Goal: Task Accomplishment & Management: Complete application form

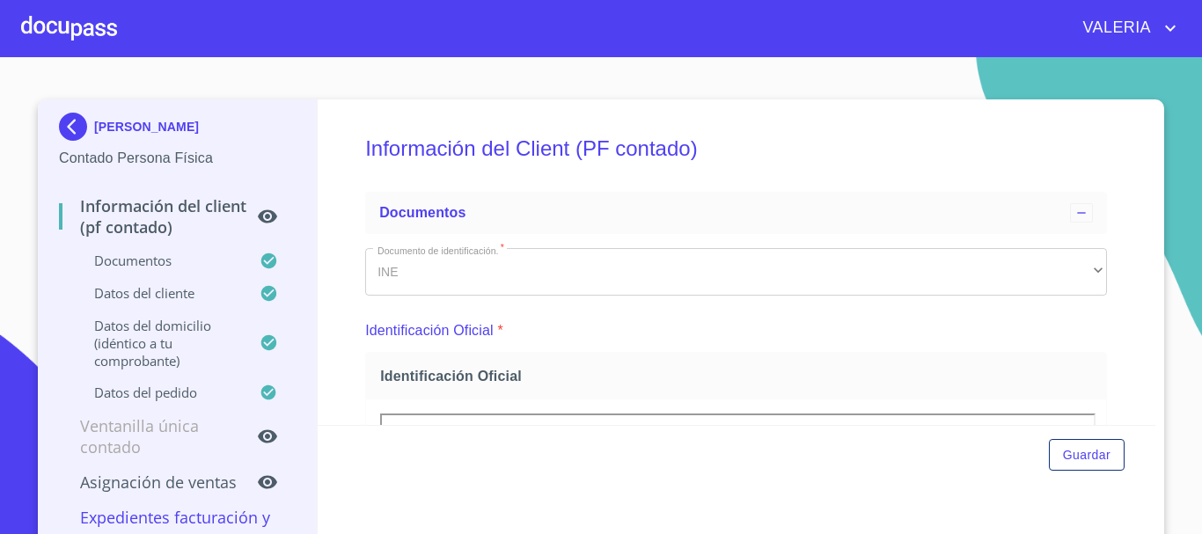
click at [98, 50] on div at bounding box center [69, 28] width 96 height 56
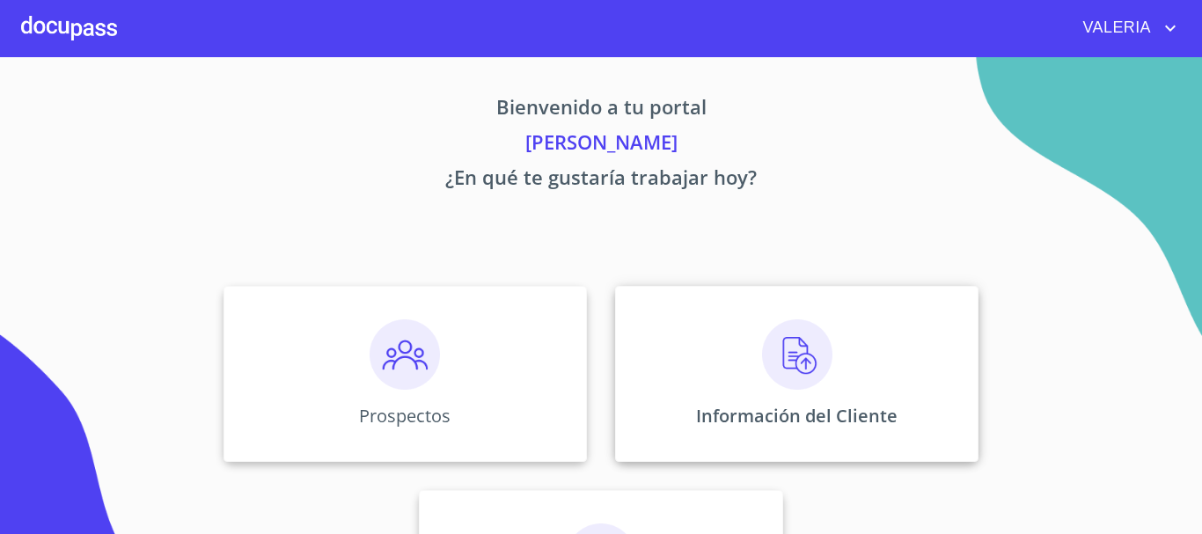
click at [850, 404] on p "Información del Cliente" at bounding box center [796, 416] width 201 height 24
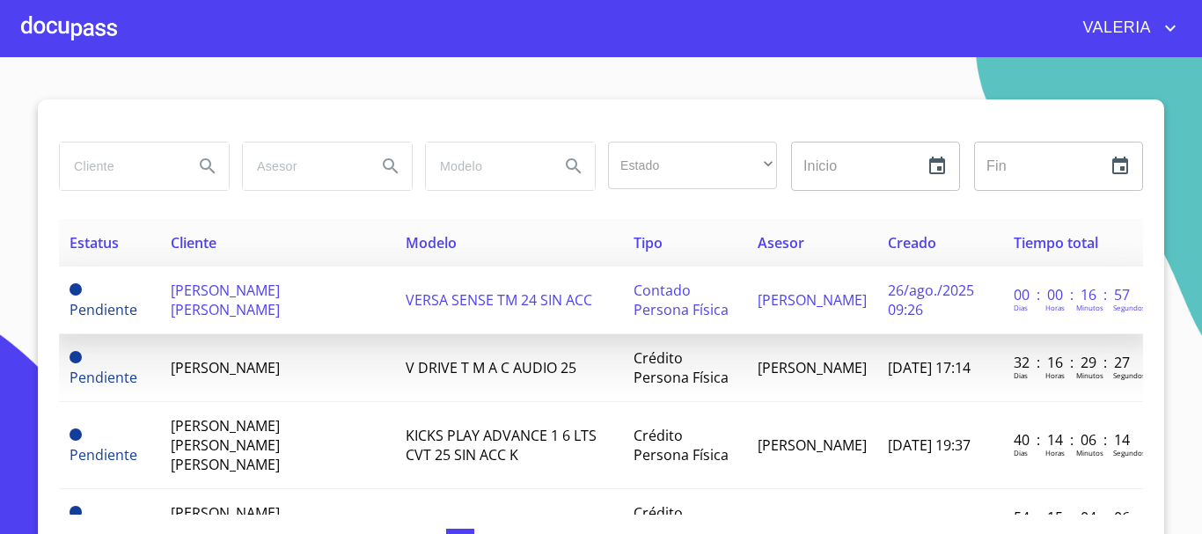
click at [231, 295] on span "[PERSON_NAME] [PERSON_NAME]" at bounding box center [225, 300] width 109 height 39
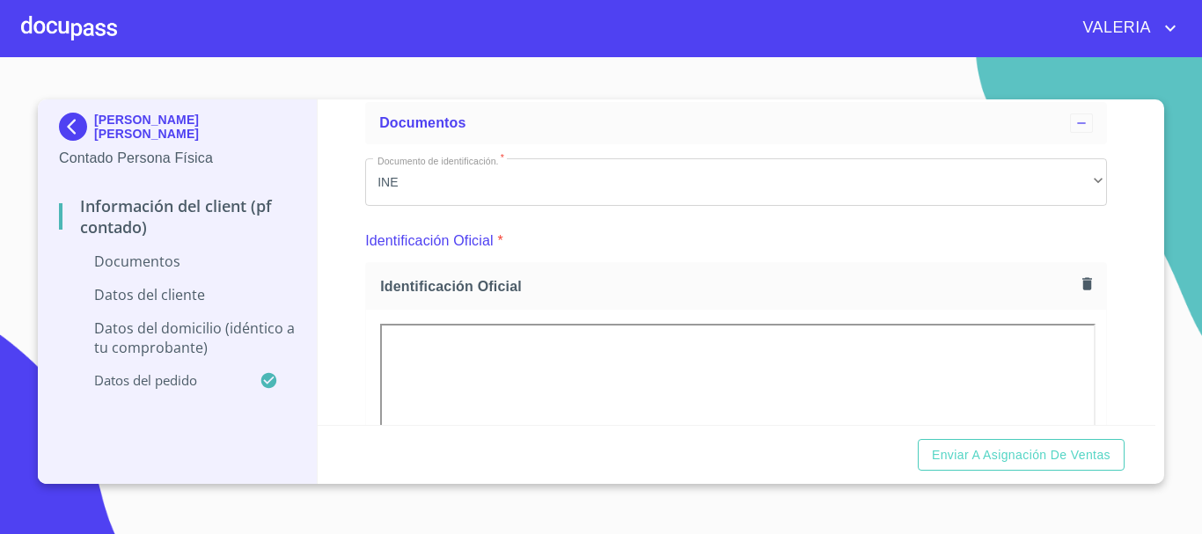
scroll to position [88, 0]
click at [1075, 283] on button "button" at bounding box center [1087, 286] width 24 height 24
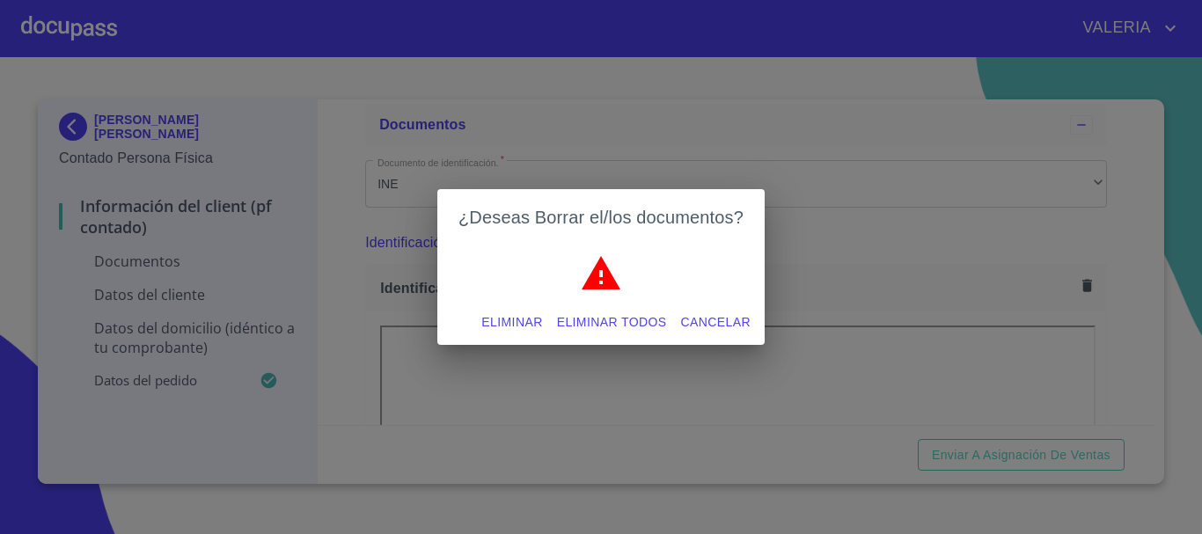
click at [600, 327] on span "Eliminar todos" at bounding box center [612, 322] width 110 height 22
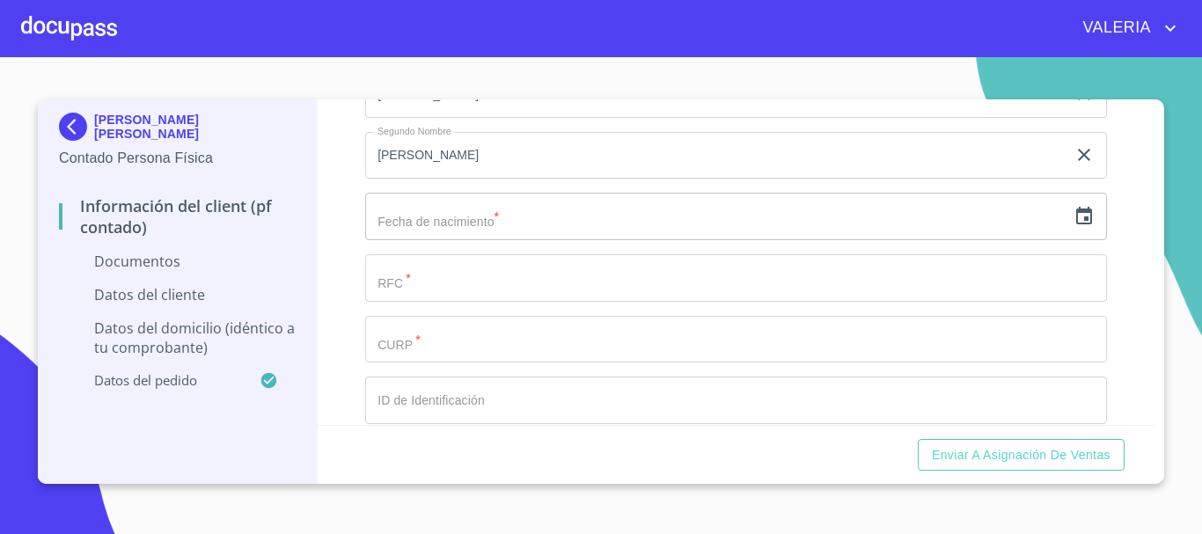
scroll to position [2903, 0]
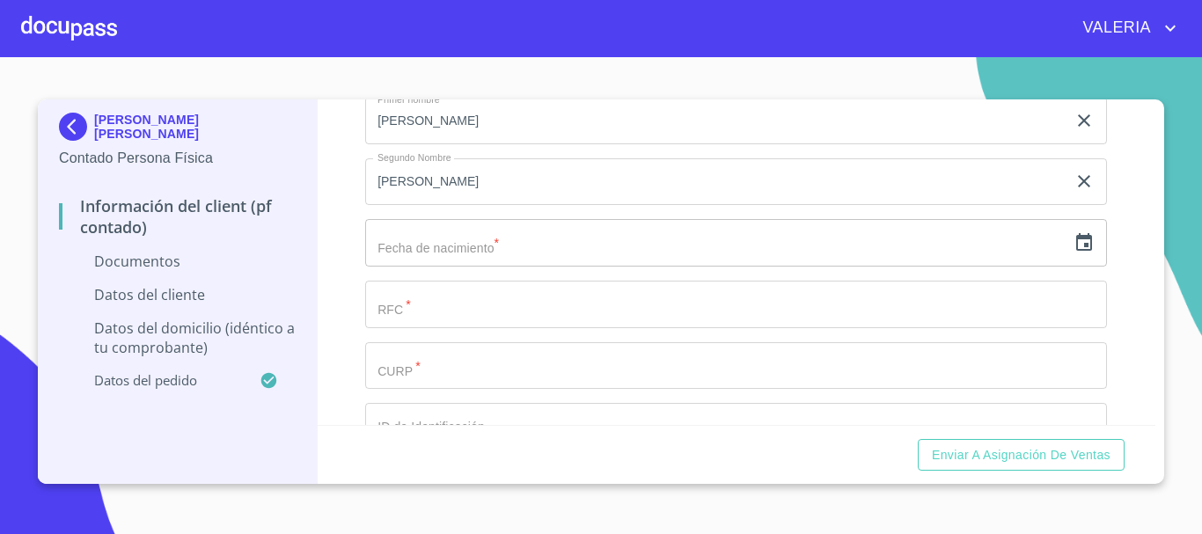
click at [416, 319] on input "Documento de identificación.   *" at bounding box center [736, 305] width 742 height 48
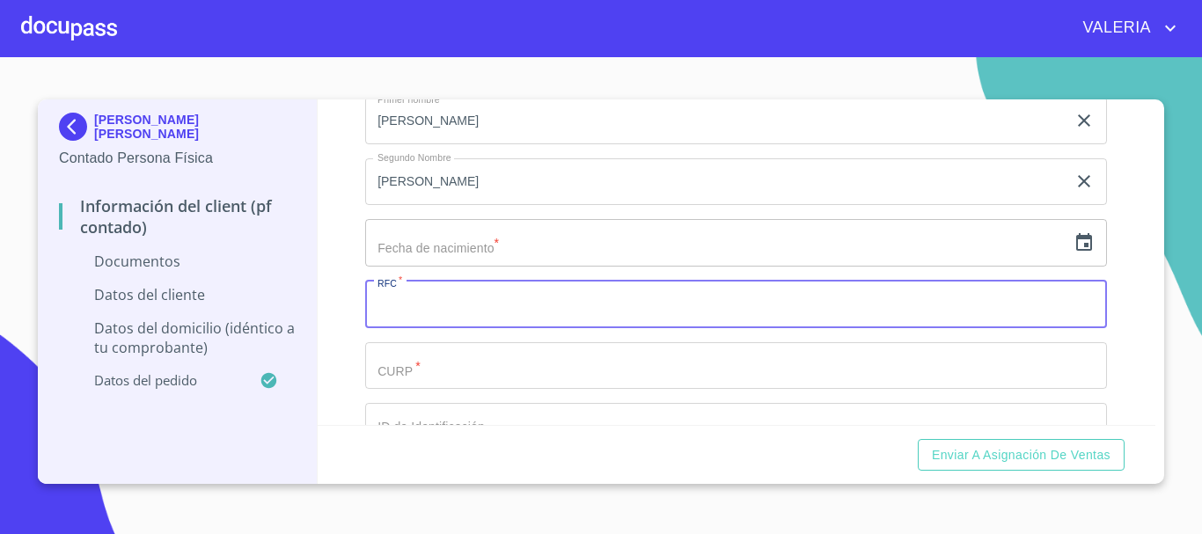
paste input "JIFC941101HJCMNR05"
type input "JIFC941101HJCMNR05"
click at [427, 385] on input "Documento de identificación.   *" at bounding box center [736, 366] width 742 height 48
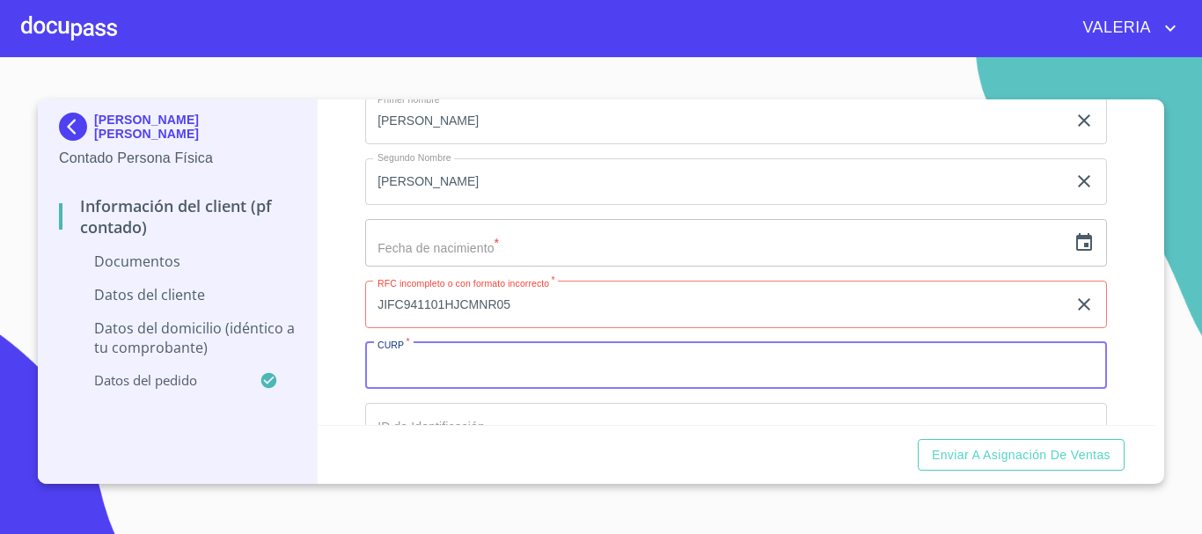
paste input "JIFC941101HJCMNR05"
type input "JIFC941101HJCMNR05"
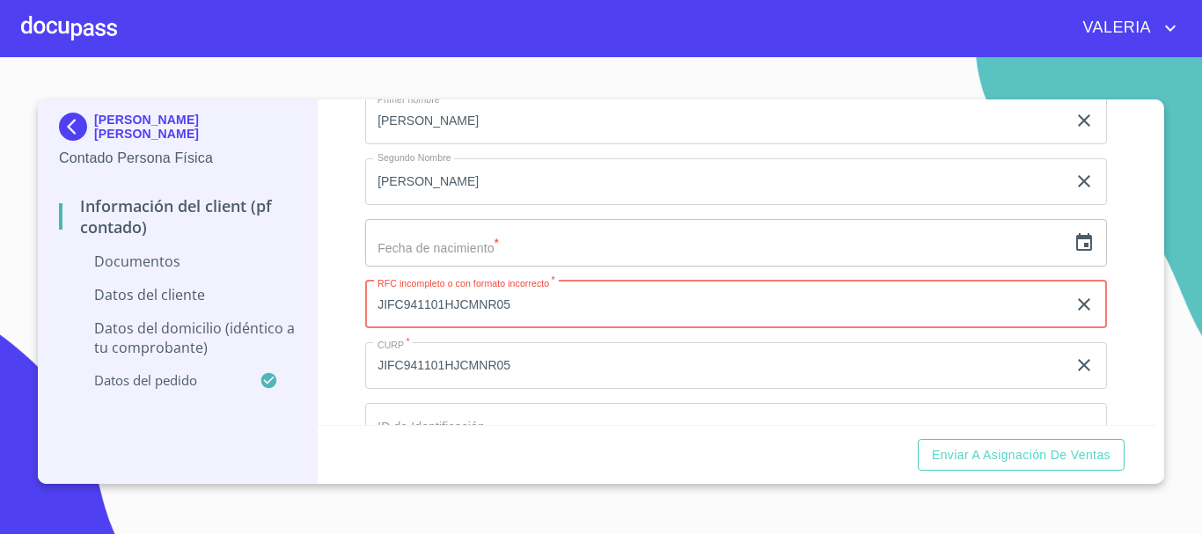
drag, startPoint x: 565, startPoint y: 329, endPoint x: 444, endPoint y: 339, distance: 120.9
click at [444, 328] on input "JIFC941101HJCMNR05" at bounding box center [715, 305] width 701 height 48
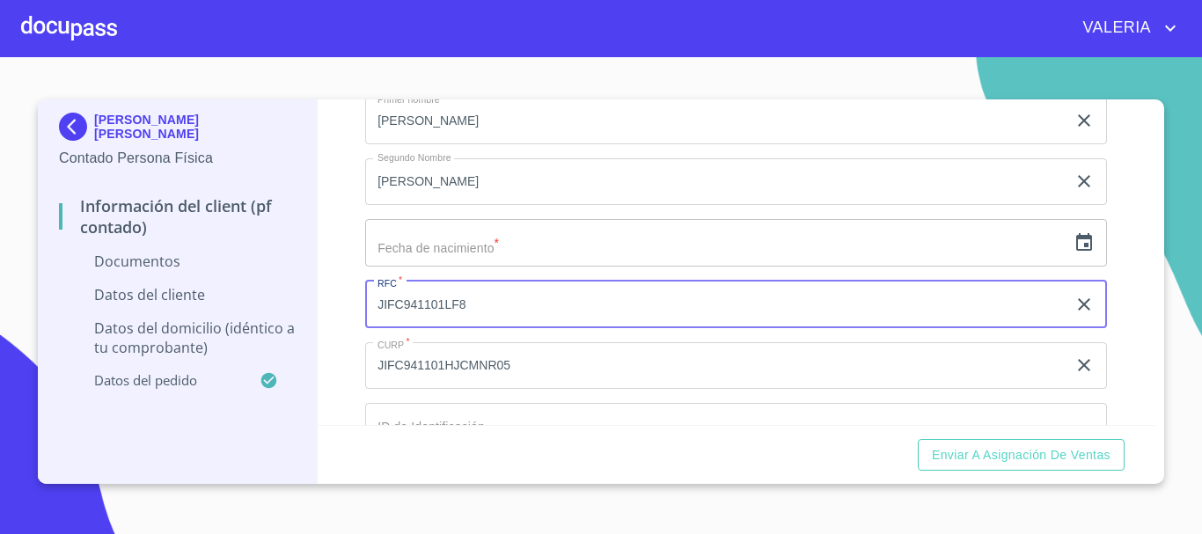
type input "JIFC941101LF8"
click at [486, 267] on input "text" at bounding box center [715, 243] width 701 height 48
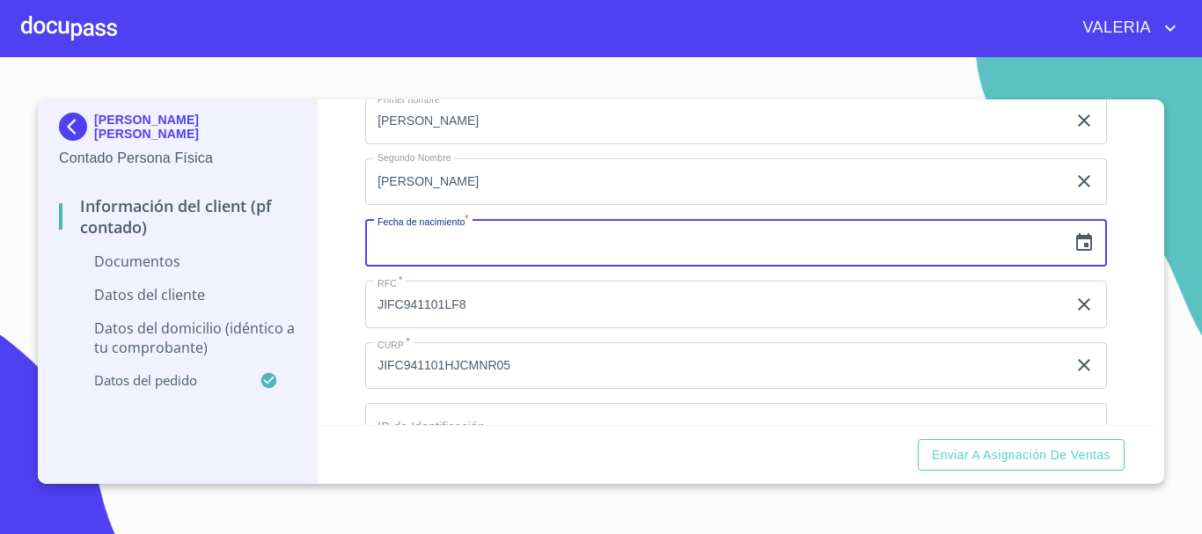
click at [1073, 253] on icon "button" at bounding box center [1083, 242] width 21 height 21
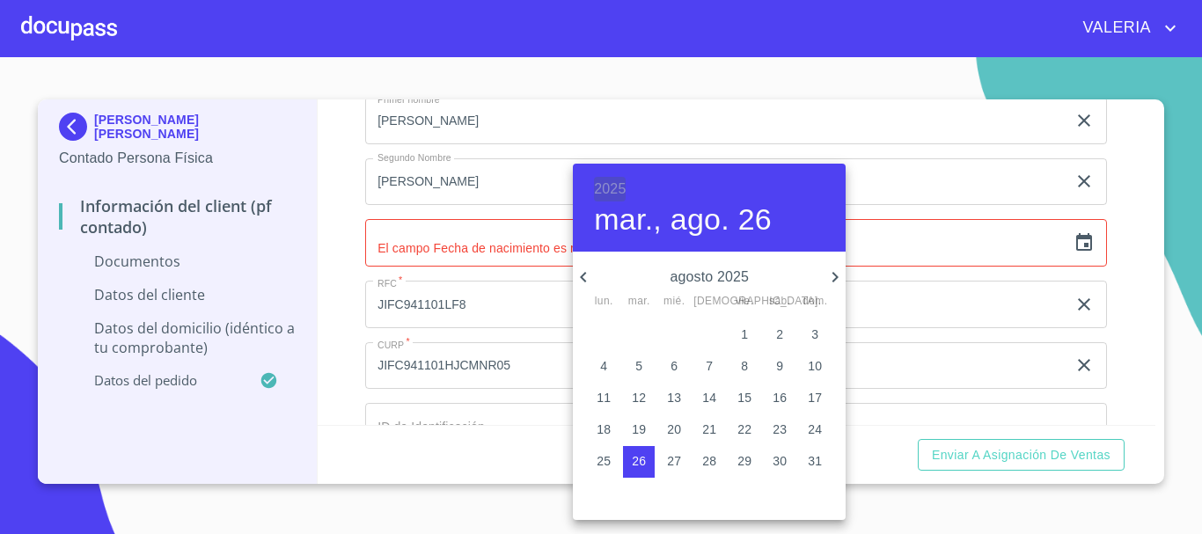
click at [611, 187] on h6 "2025" at bounding box center [610, 189] width 32 height 25
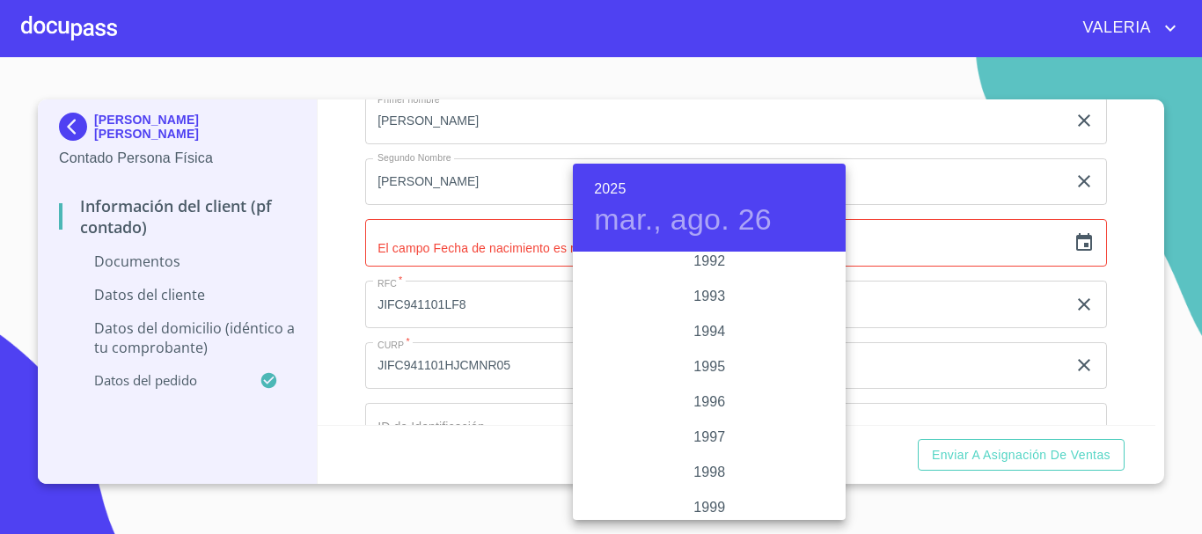
scroll to position [2270, 0]
click at [707, 426] on div "1994" at bounding box center [709, 430] width 273 height 35
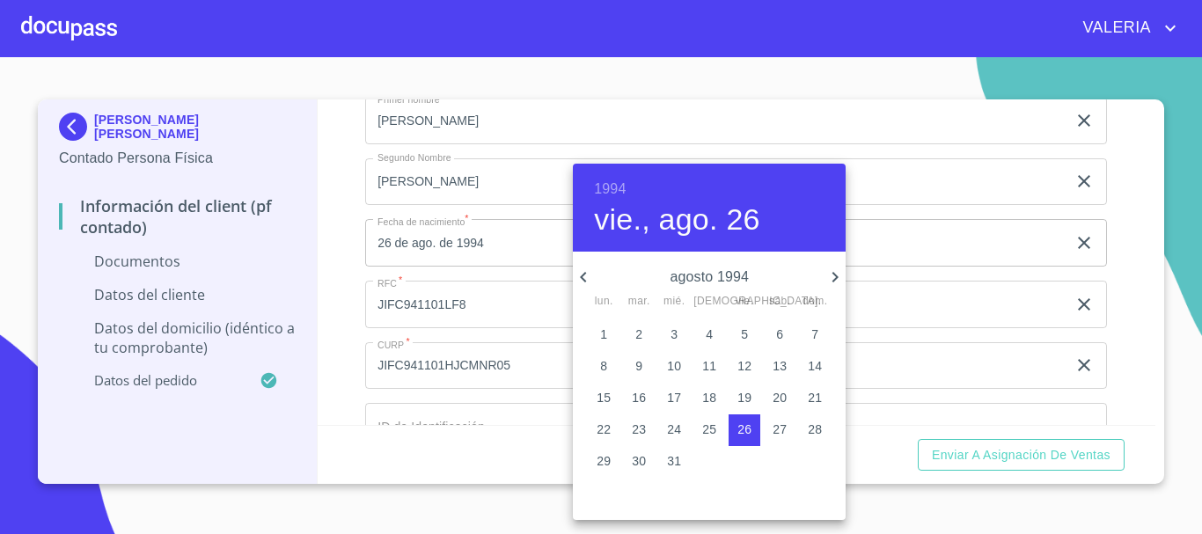
click at [832, 276] on icon "button" at bounding box center [834, 277] width 21 height 21
click at [828, 277] on icon "button" at bounding box center [834, 277] width 21 height 21
click at [641, 333] on p "1" at bounding box center [638, 335] width 7 height 18
type input "1 de nov. de 1994"
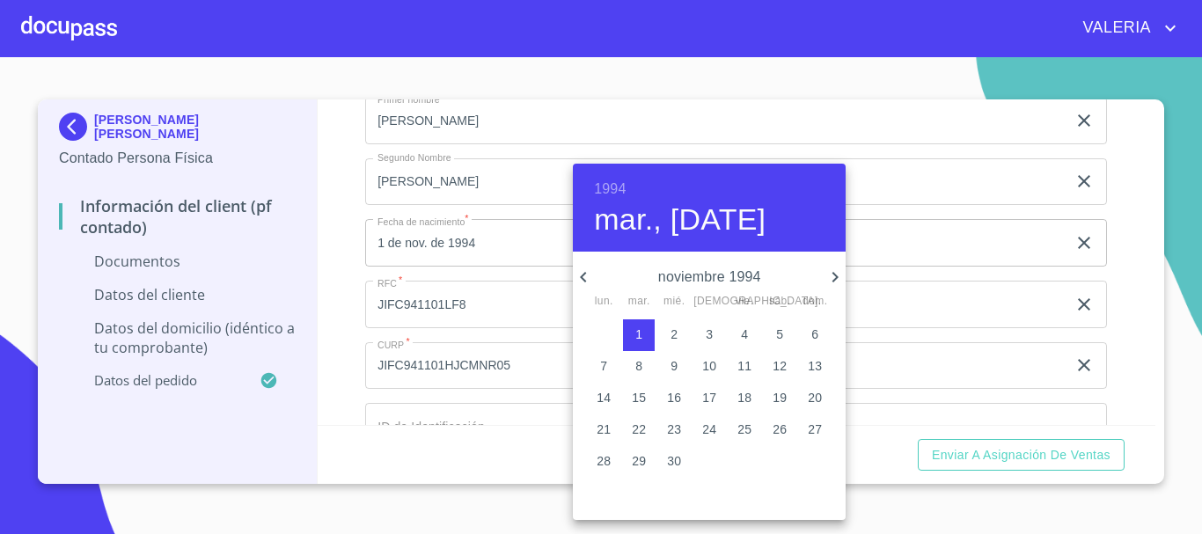
click at [345, 308] on div at bounding box center [601, 267] width 1202 height 534
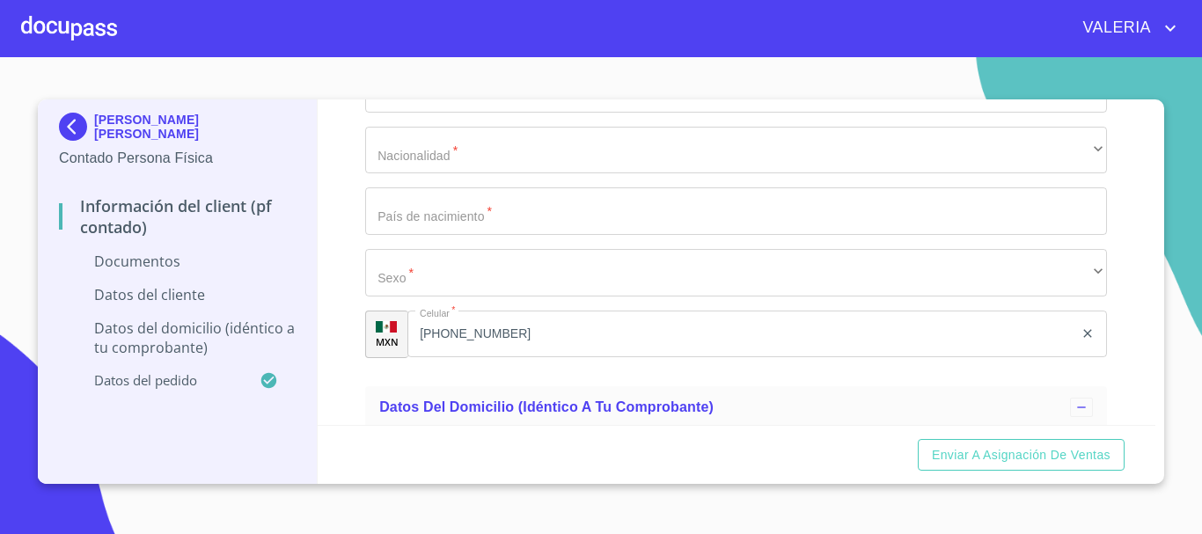
scroll to position [3255, 0]
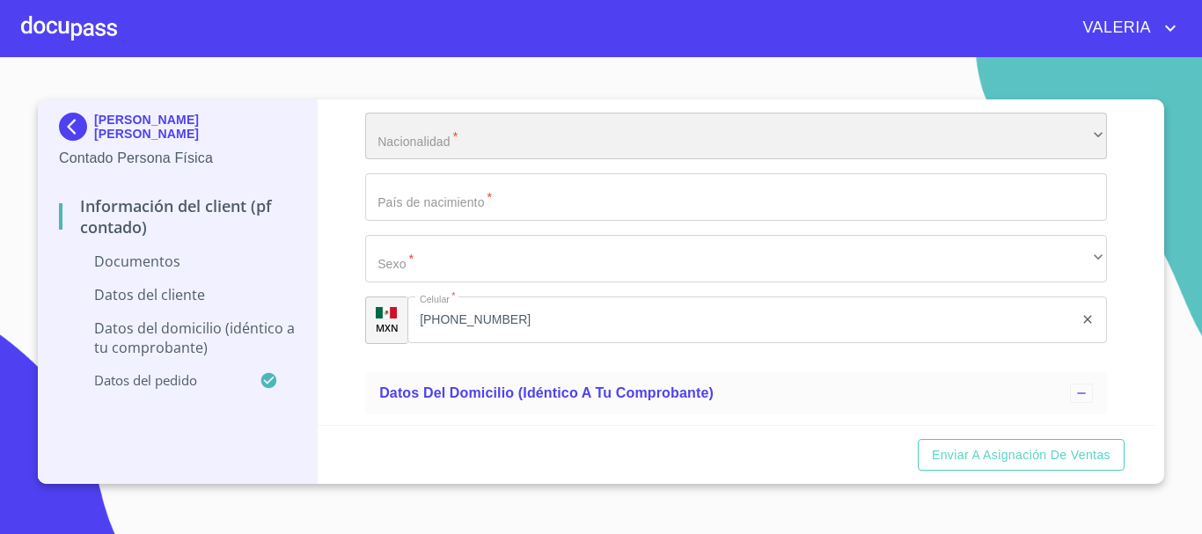
click at [432, 158] on div "​" at bounding box center [736, 137] width 742 height 48
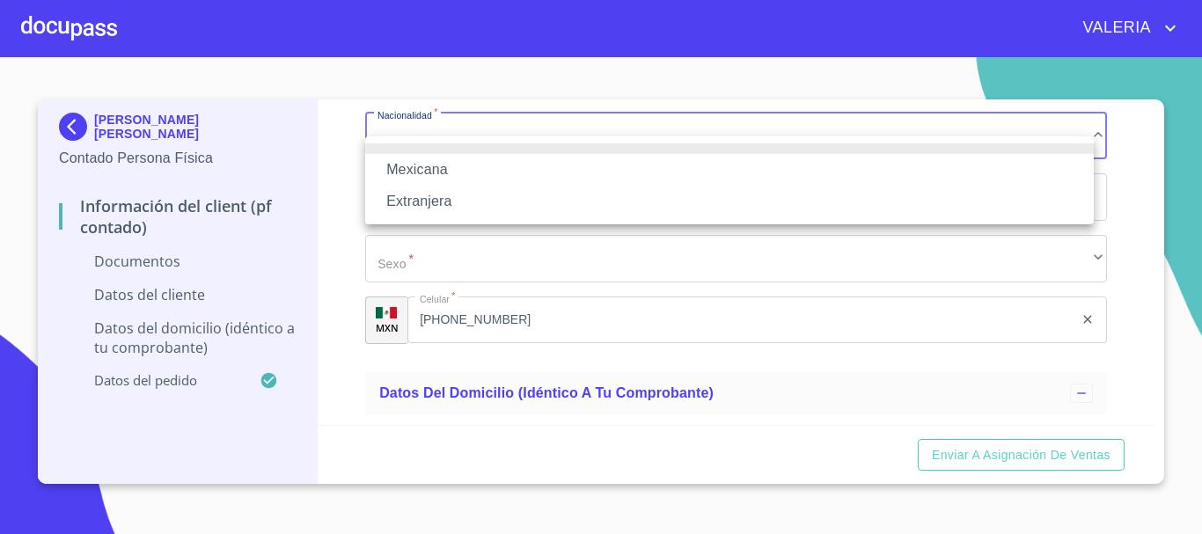
click at [437, 171] on li "Mexicana" at bounding box center [729, 170] width 729 height 32
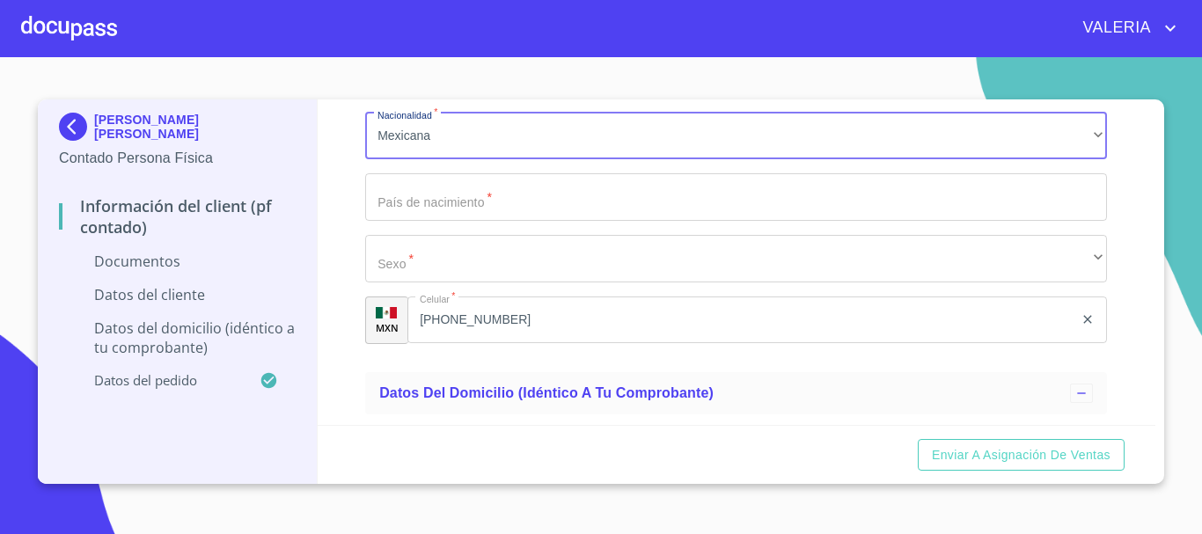
click at [432, 221] on input "Documento de identificación.   *" at bounding box center [736, 197] width 742 height 48
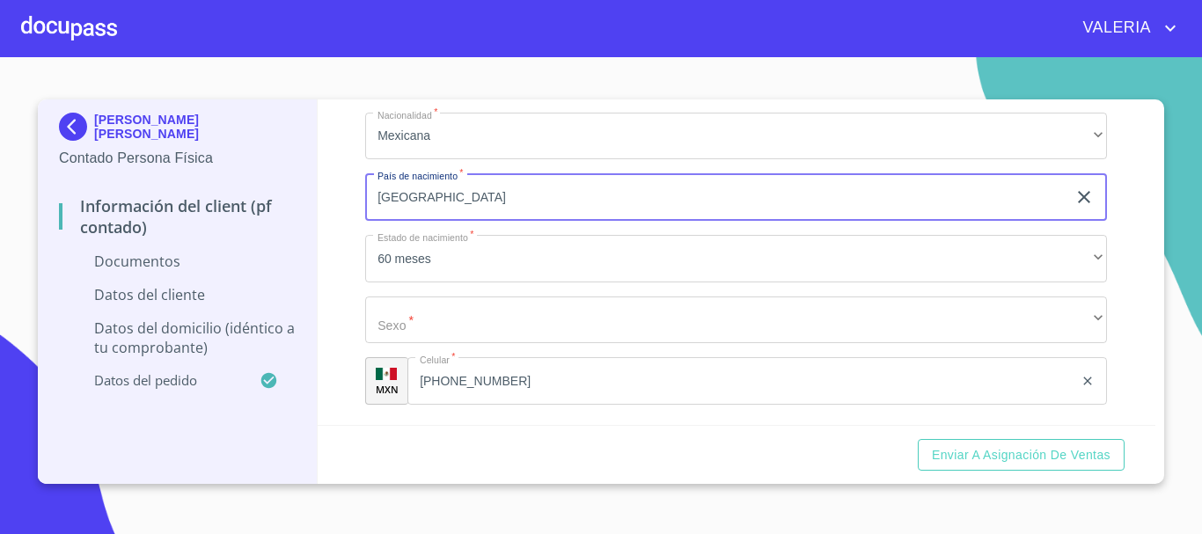
type input "[GEOGRAPHIC_DATA]"
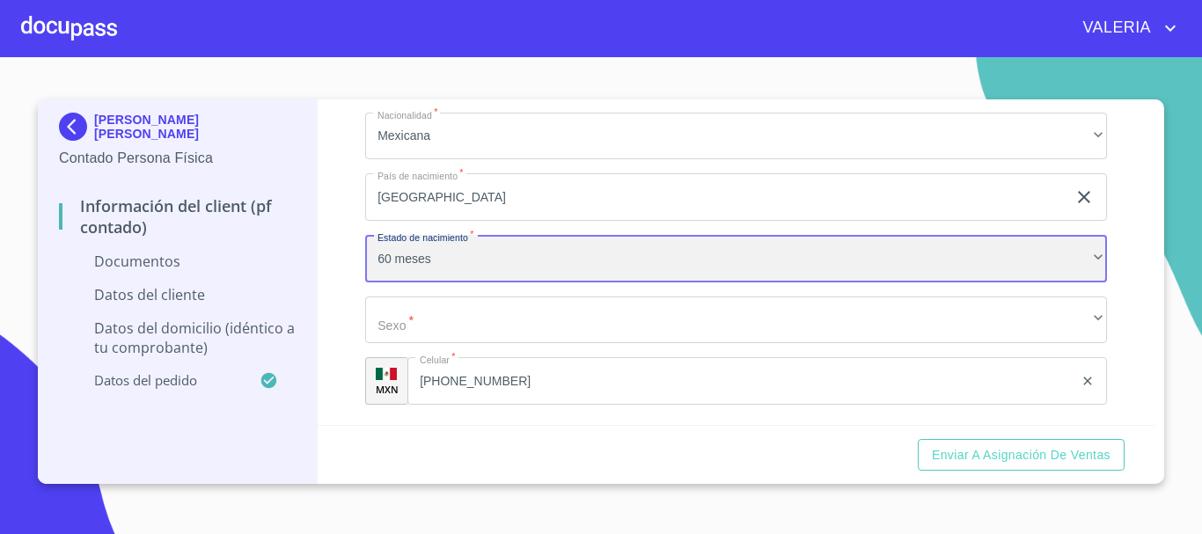
click at [479, 282] on div "60 meses" at bounding box center [736, 259] width 742 height 48
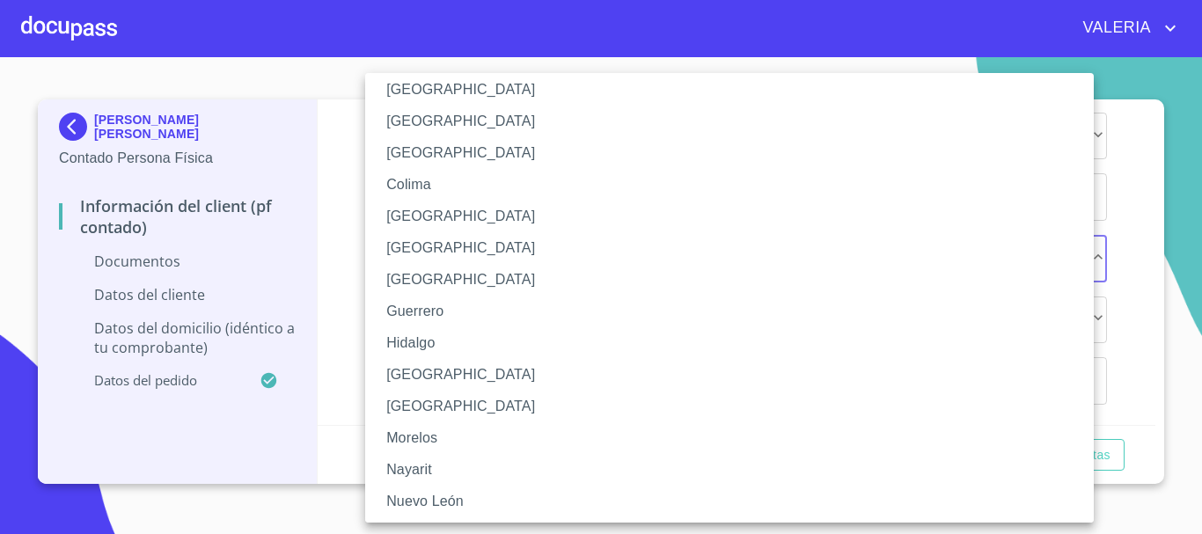
scroll to position [352, 0]
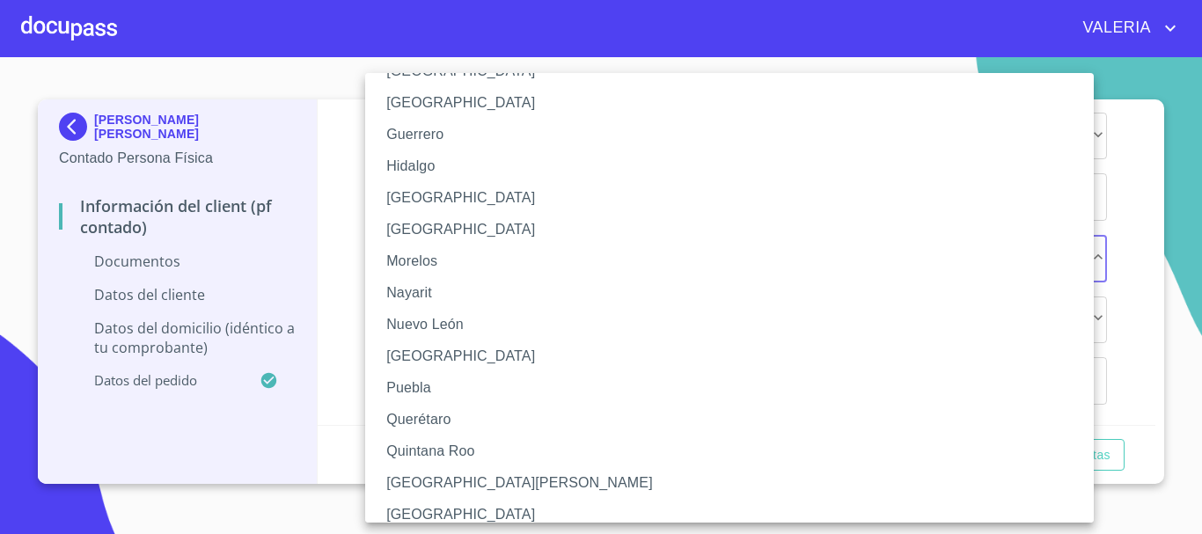
click at [432, 201] on li "[GEOGRAPHIC_DATA]" at bounding box center [736, 198] width 742 height 32
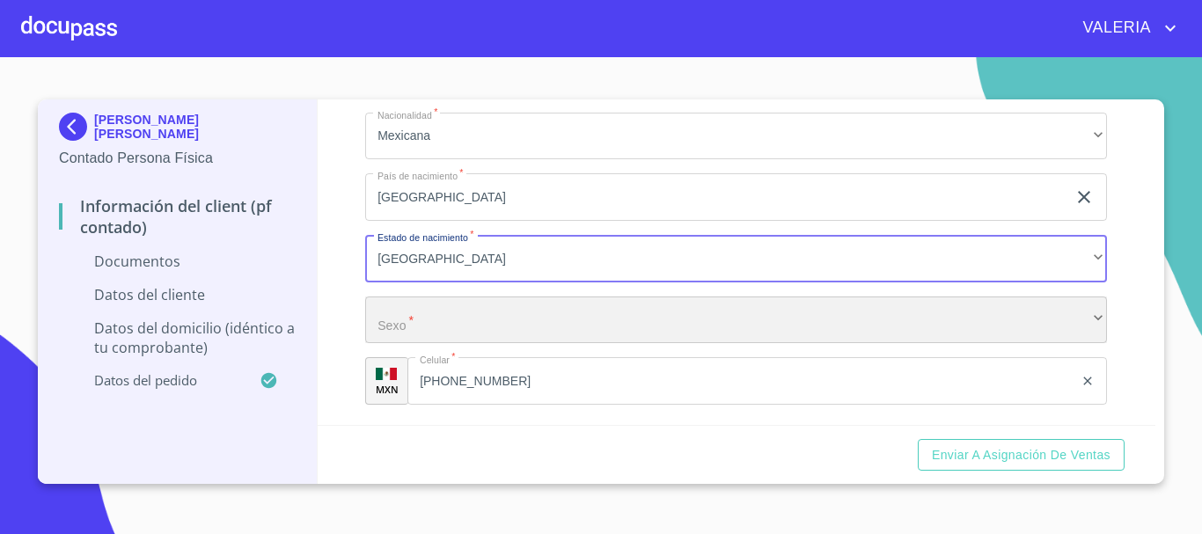
click at [458, 344] on div "​" at bounding box center [736, 321] width 742 height 48
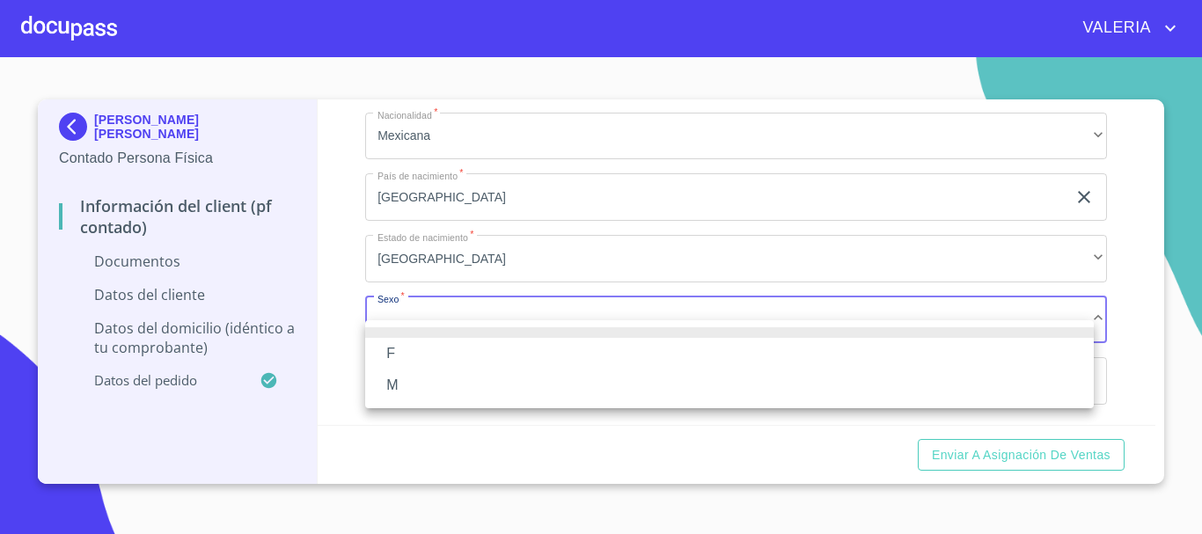
click at [434, 381] on li "M" at bounding box center [729, 386] width 729 height 32
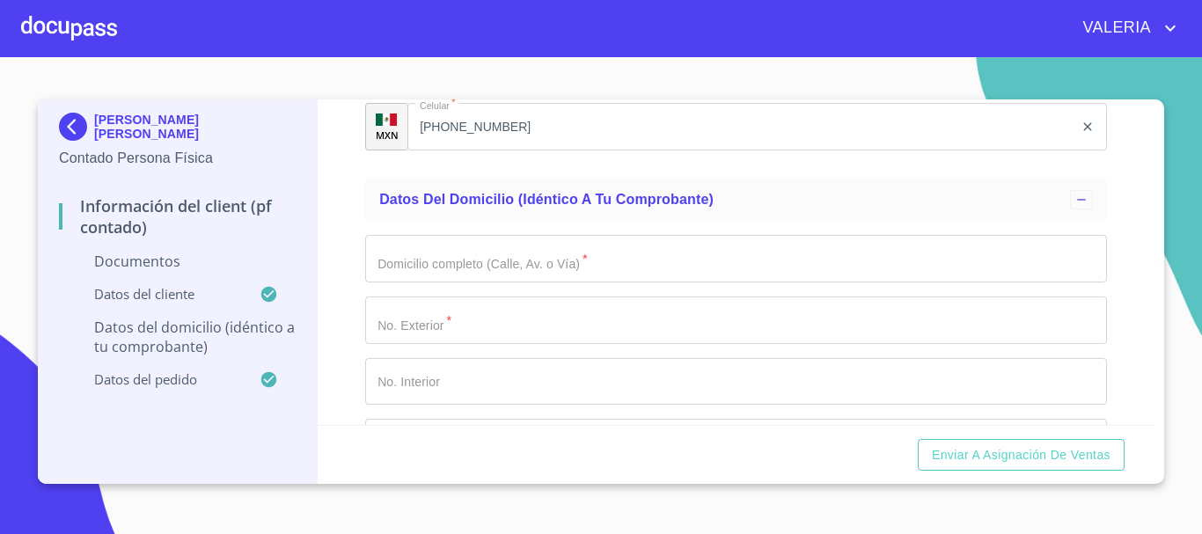
scroll to position [3519, 0]
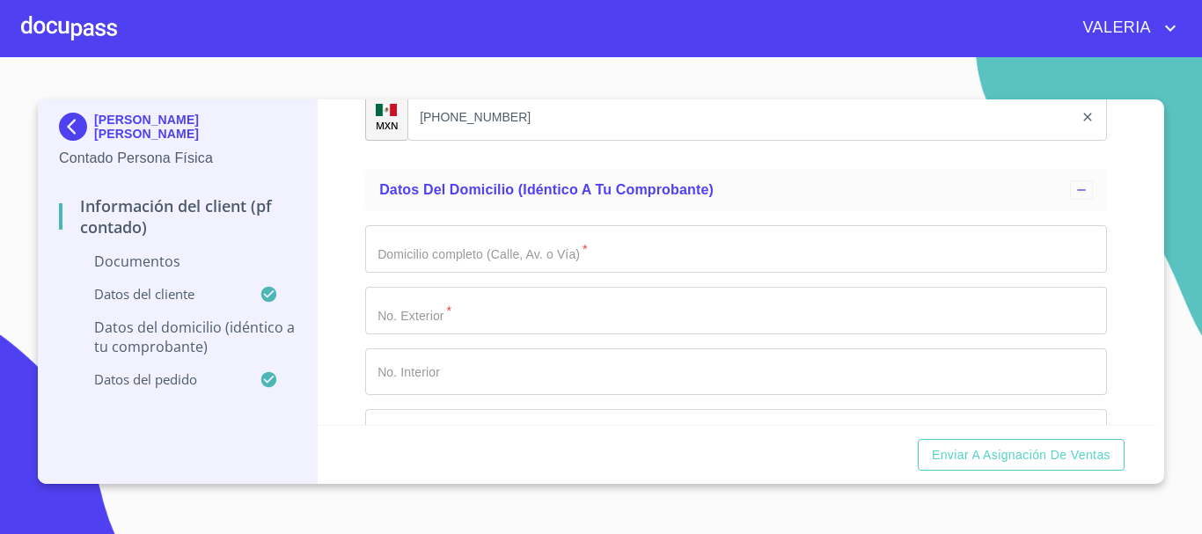
click at [490, 265] on input "Documento de identificación.   *" at bounding box center [736, 249] width 742 height 48
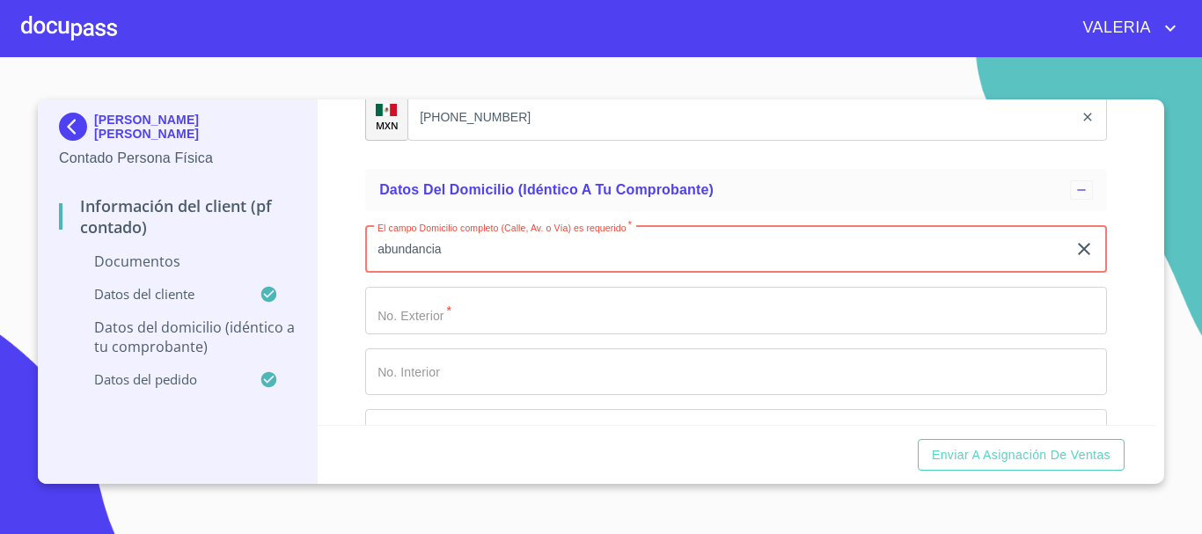
type input "abundancia"
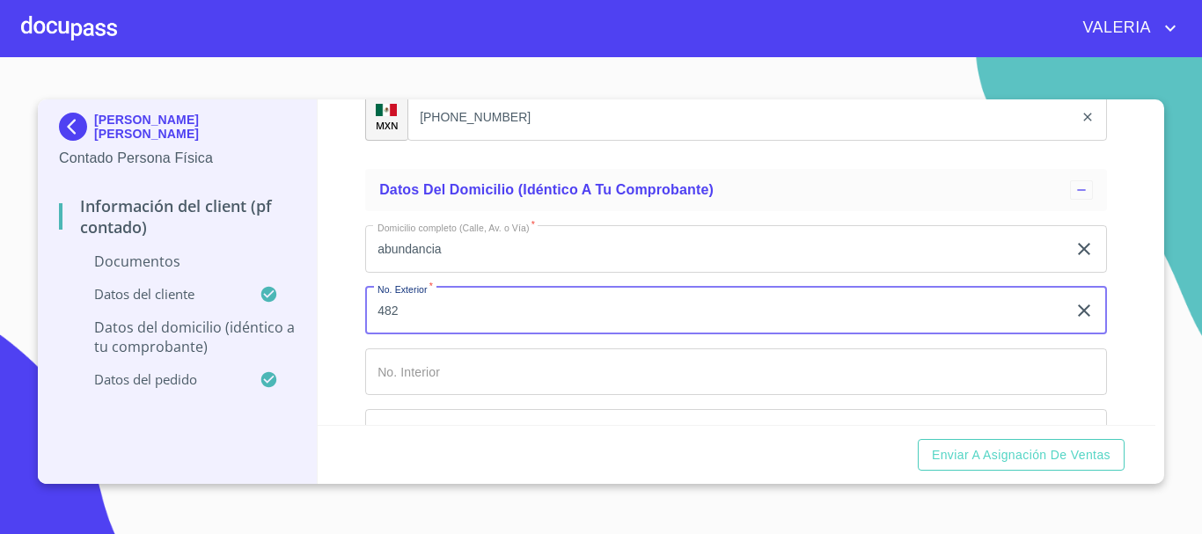
type input "482"
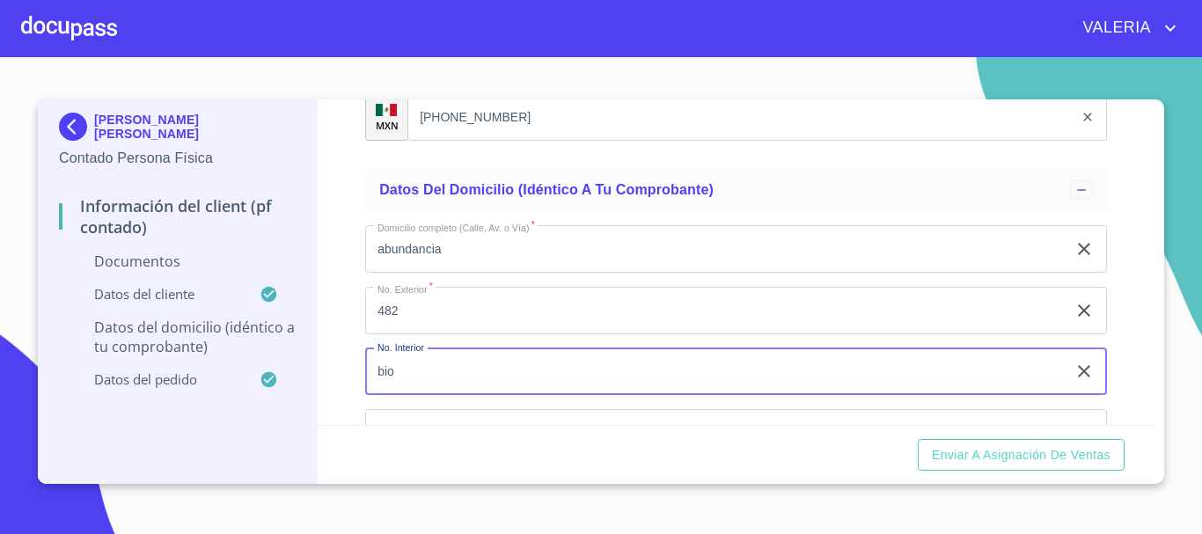
type input "bio"
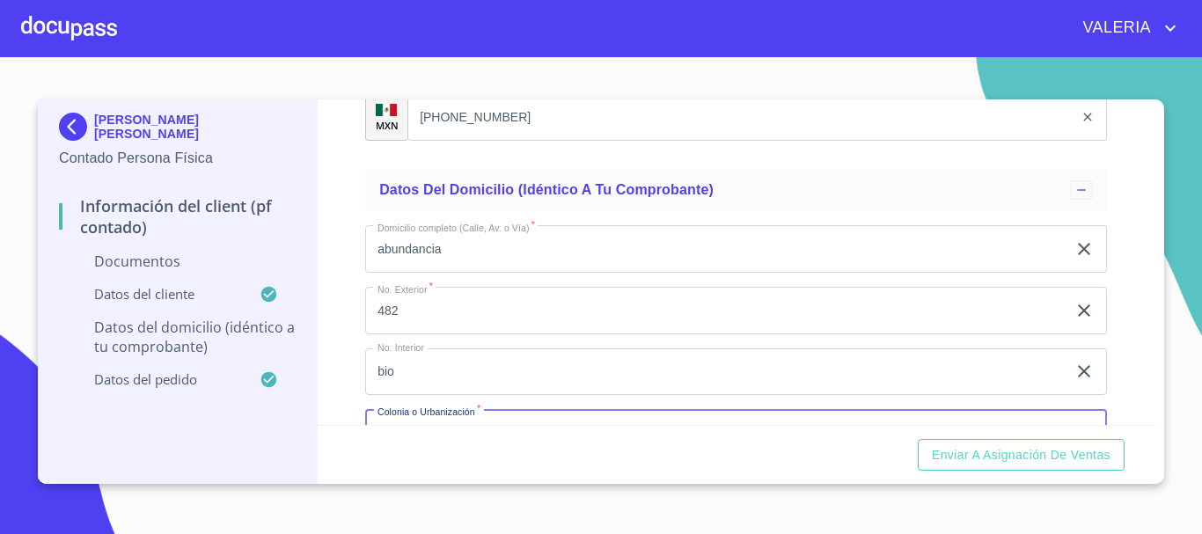
scroll to position [3711, 0]
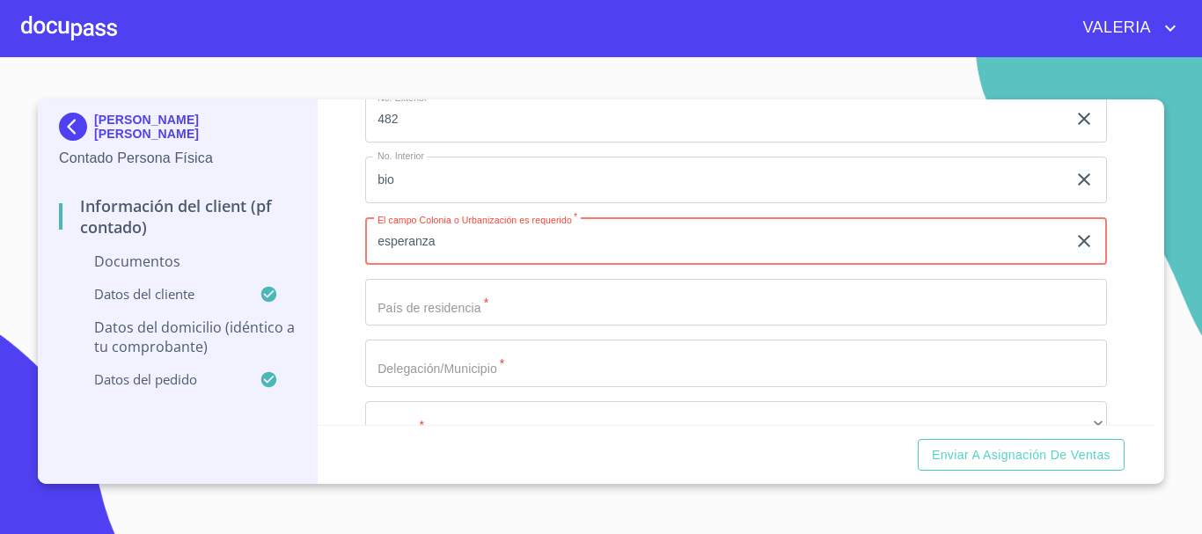
type input "esperanza"
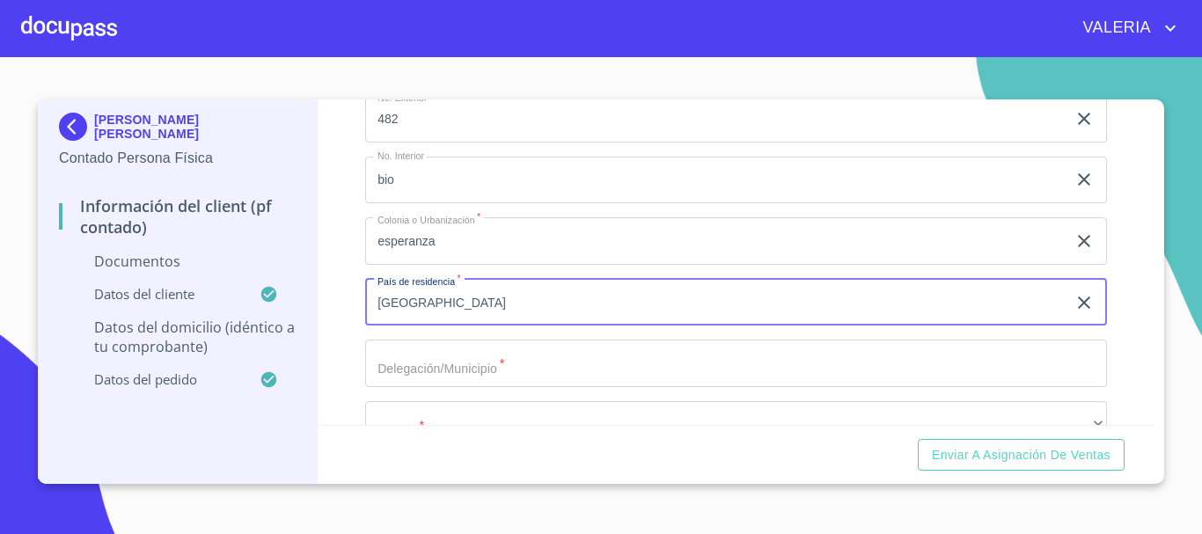
type input "[GEOGRAPHIC_DATA]"
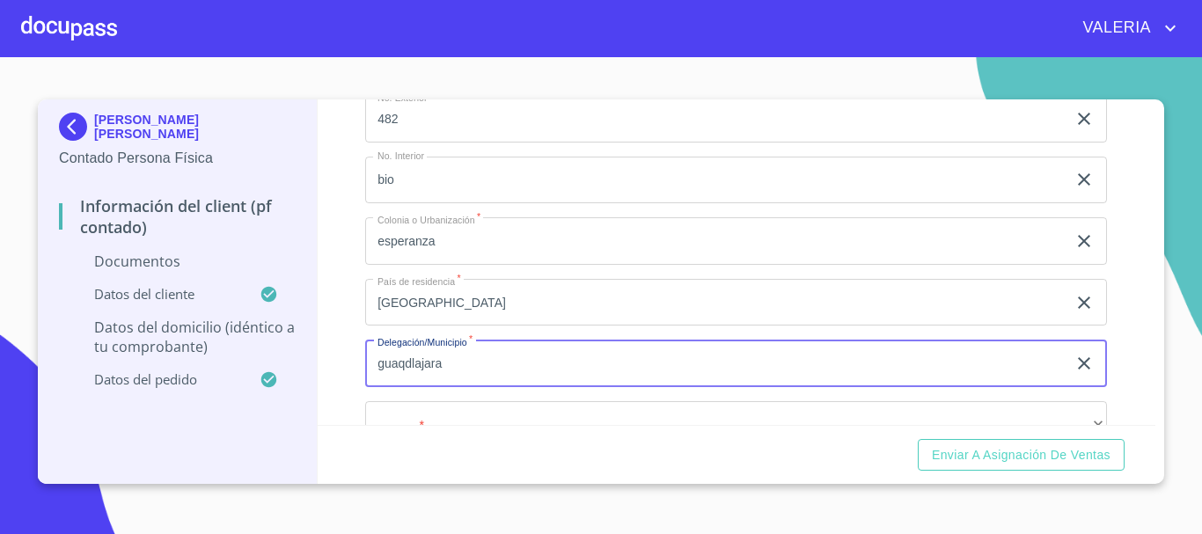
type input "guaqdlajara"
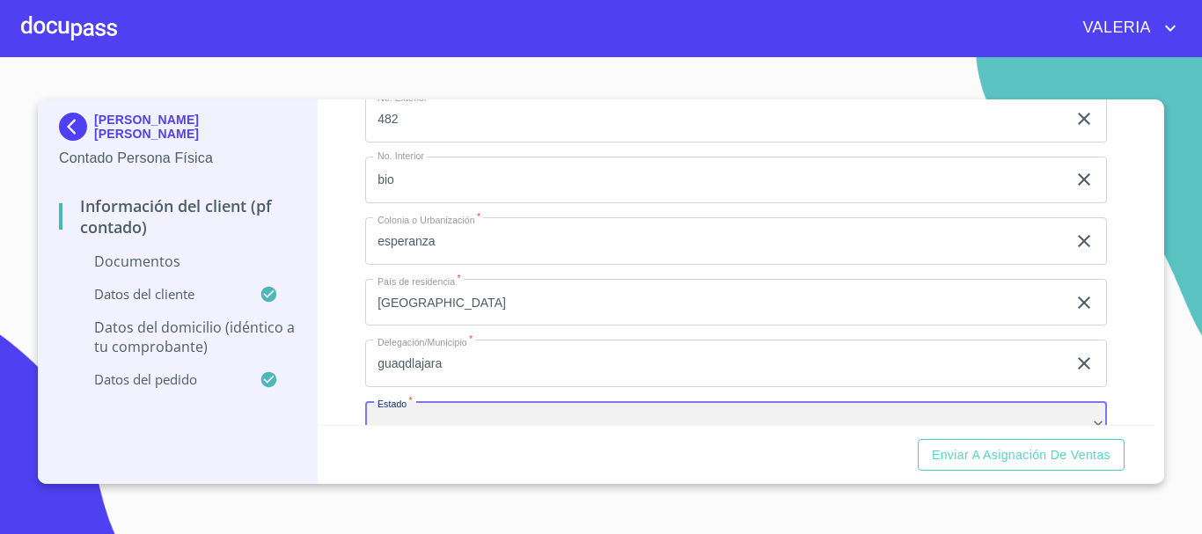
scroll to position [3756, 0]
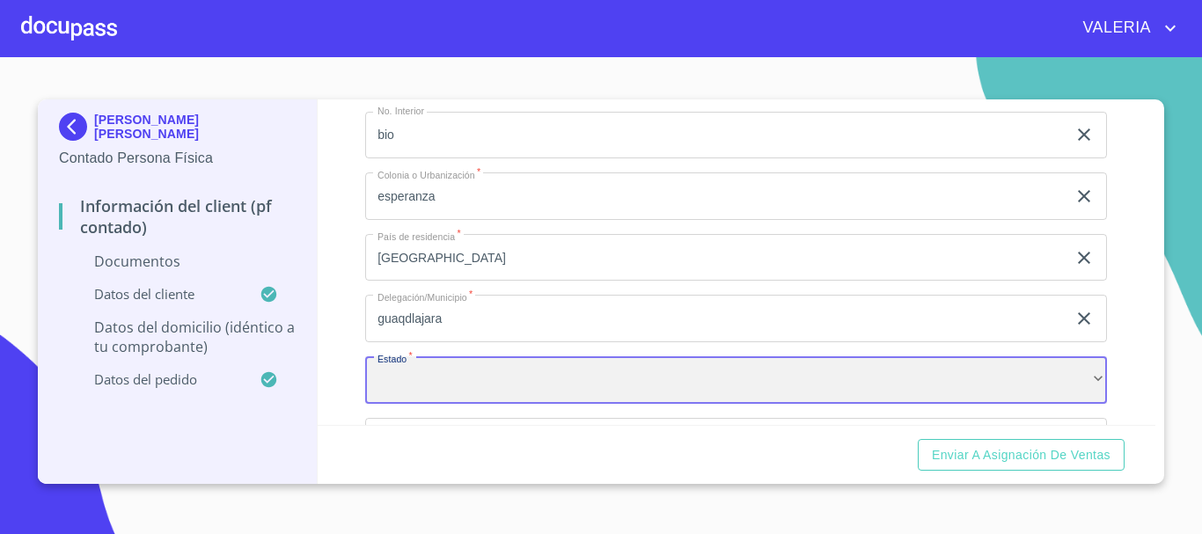
click at [443, 404] on div "​" at bounding box center [736, 380] width 742 height 48
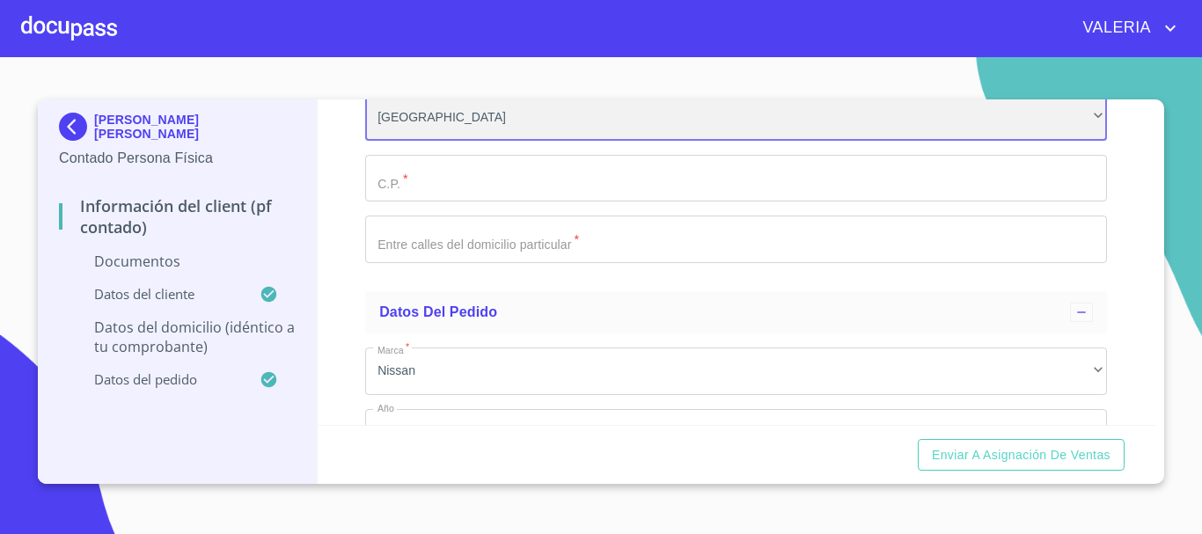
scroll to position [4020, 0]
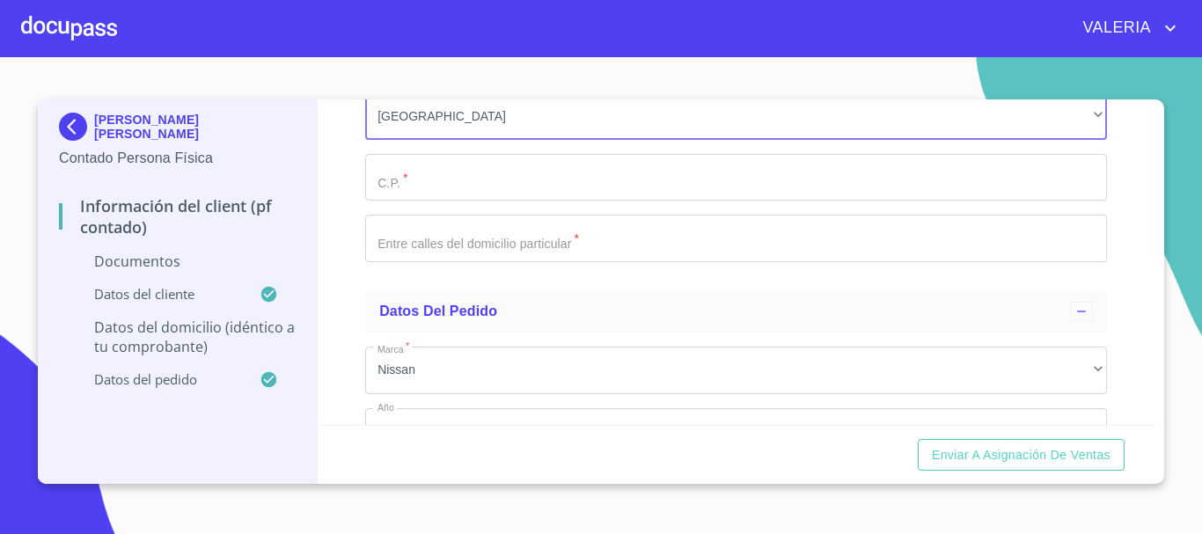
click at [454, 201] on input "Documento de identificación.   *" at bounding box center [736, 178] width 742 height 48
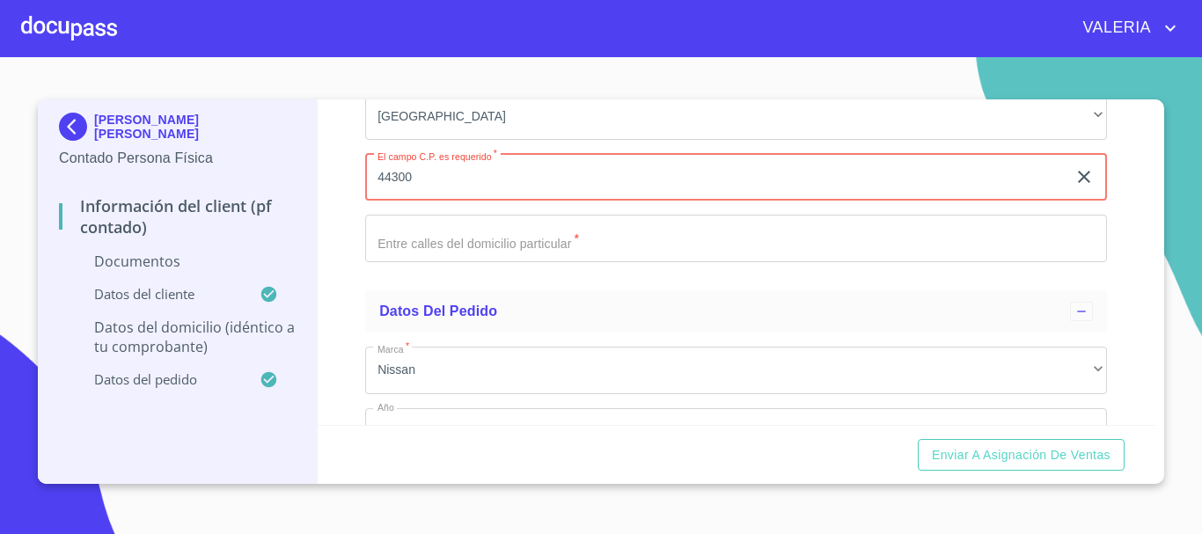
type input "44300"
click at [450, 262] on input "Documento de identificación.   *" at bounding box center [736, 239] width 742 height 48
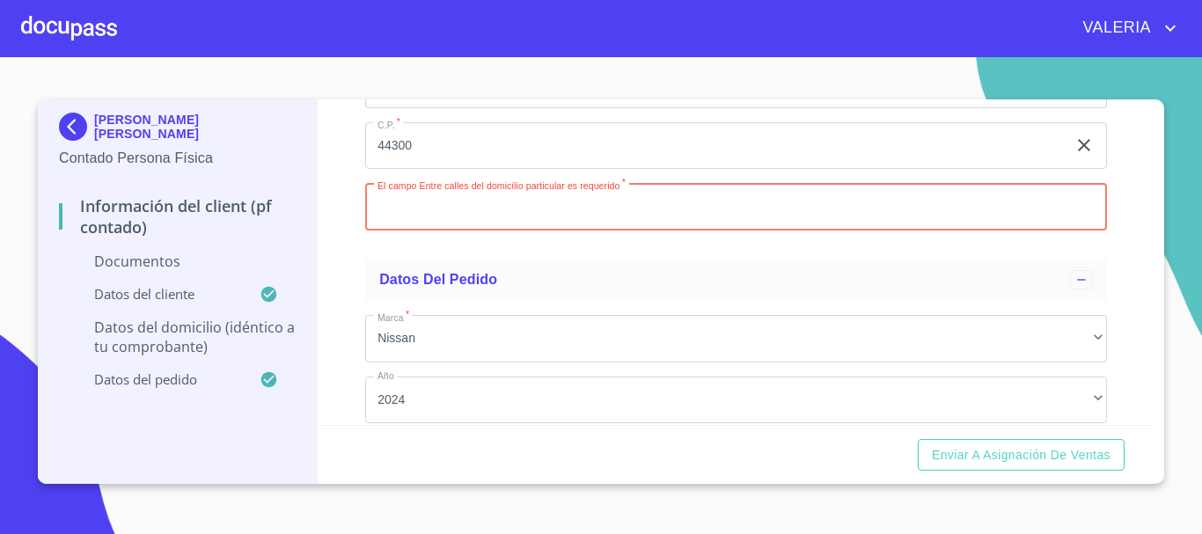
scroll to position [4012, 0]
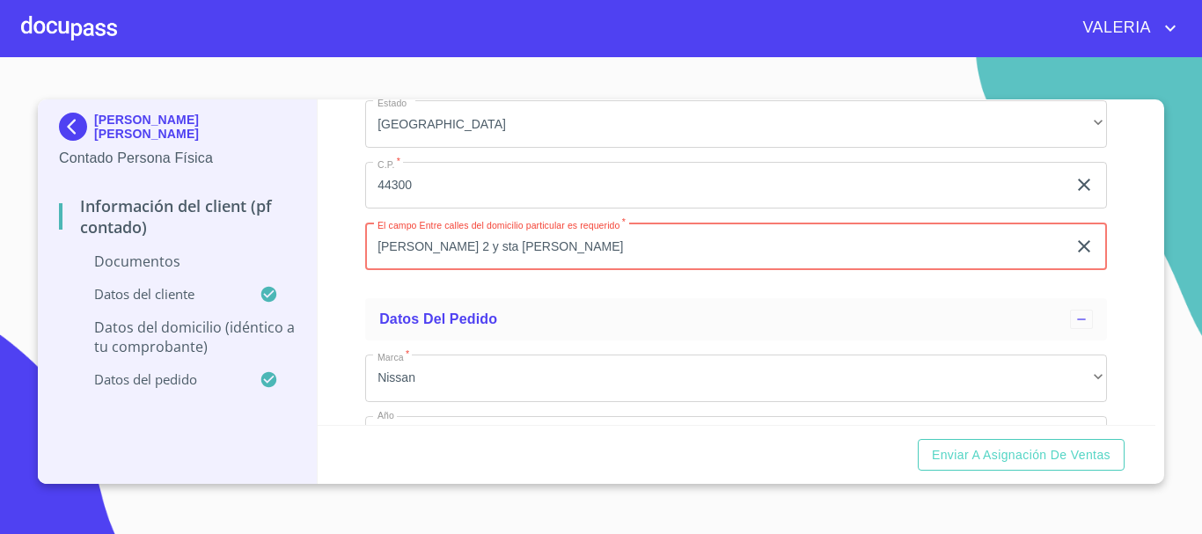
type input "[PERSON_NAME] 2 y sta [PERSON_NAME]"
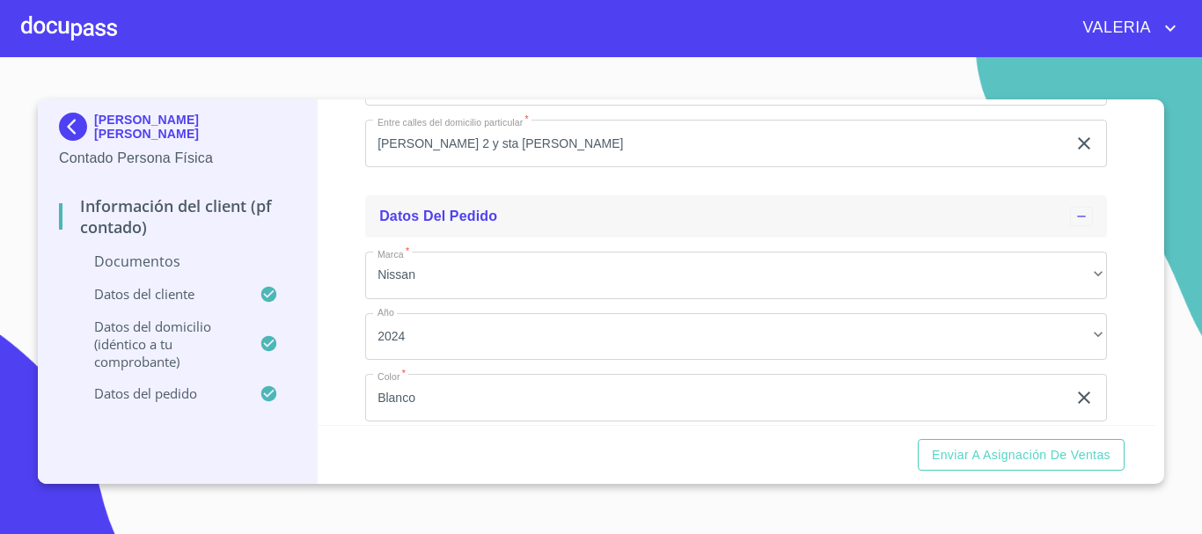
scroll to position [4276, 0]
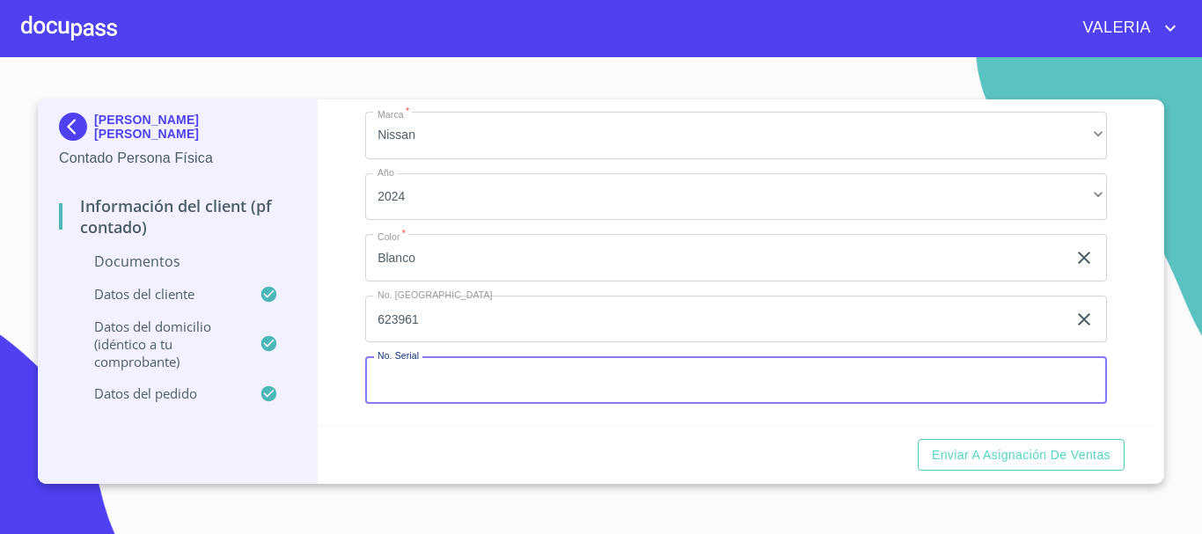
click at [460, 390] on input "Documento de identificación.   *" at bounding box center [736, 380] width 742 height 48
type input "623961"
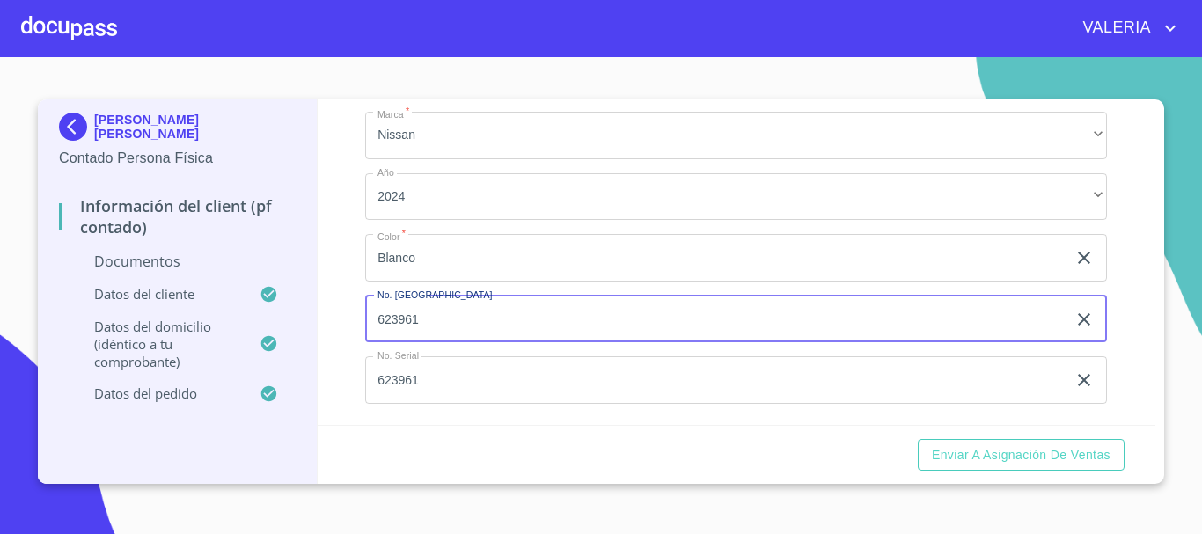
drag, startPoint x: 434, startPoint y: 329, endPoint x: 344, endPoint y: 329, distance: 89.7
click at [344, 329] on div "Información del Client (PF contado) Documentos Documento de identificación.   *…" at bounding box center [737, 262] width 838 height 326
type input "148934"
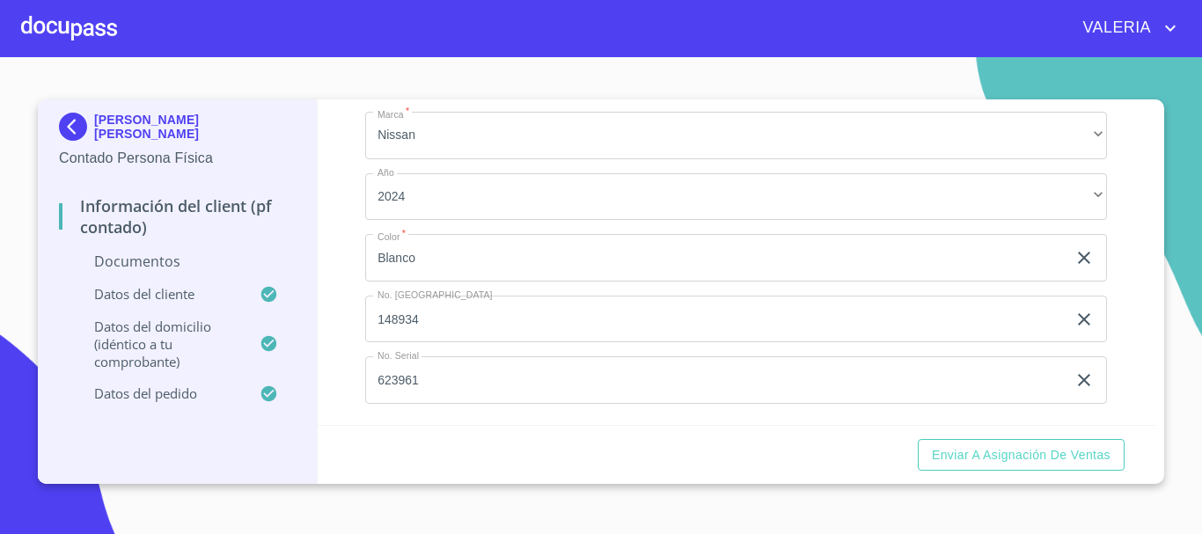
click at [330, 352] on div "Información del Client (PF contado) Documentos Documento de identificación.   *…" at bounding box center [737, 262] width 838 height 326
click at [224, 253] on p "Documentos" at bounding box center [177, 261] width 237 height 19
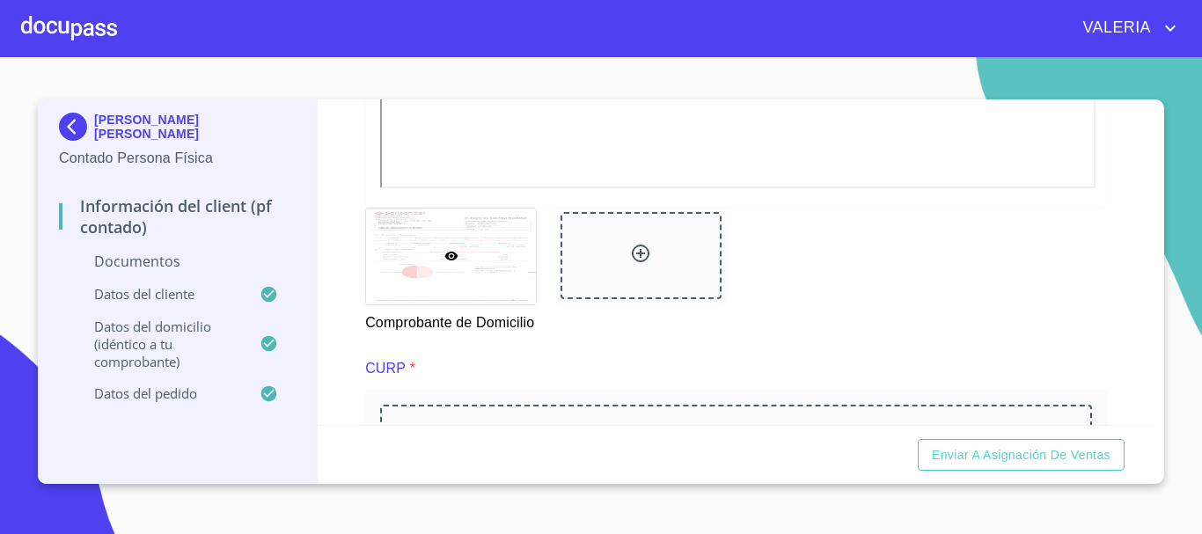
scroll to position [1524, 0]
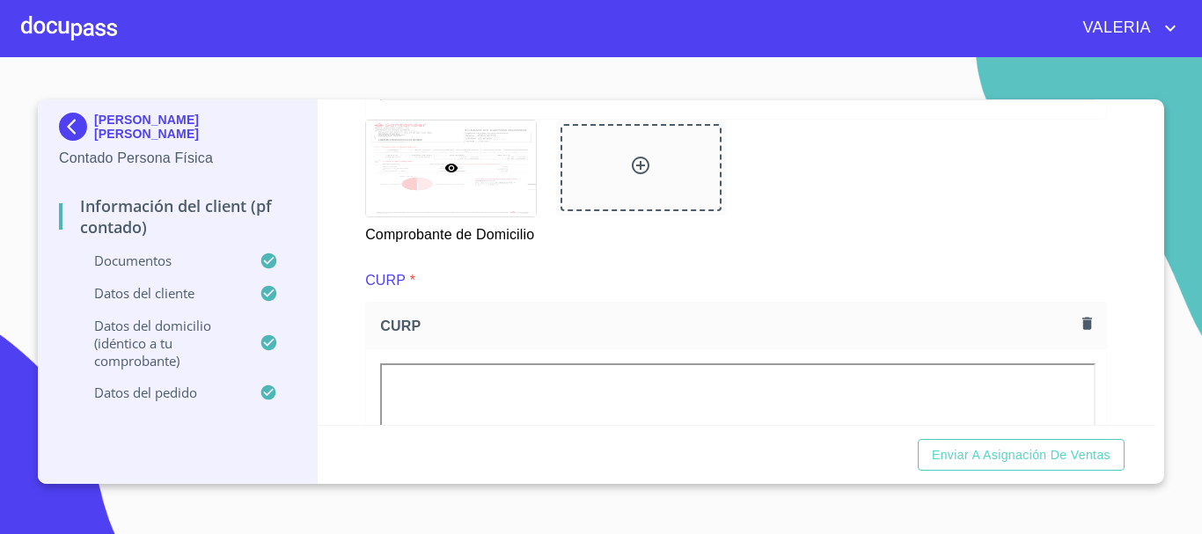
click at [322, 384] on div "Información del Client (PF contado) Documentos Documento de identificación.   *…" at bounding box center [737, 262] width 838 height 326
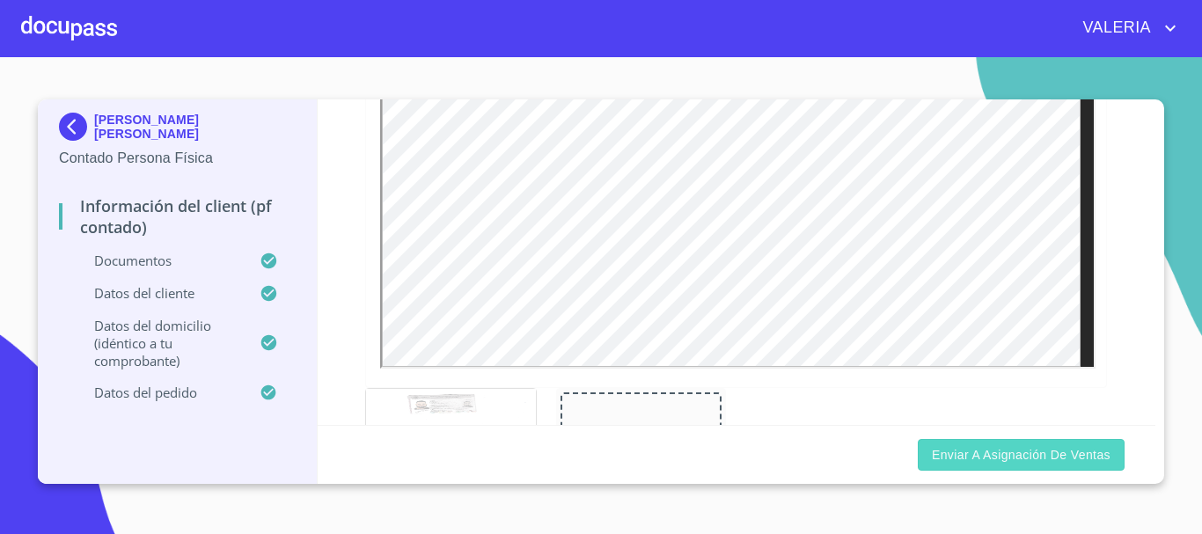
scroll to position [528, 0]
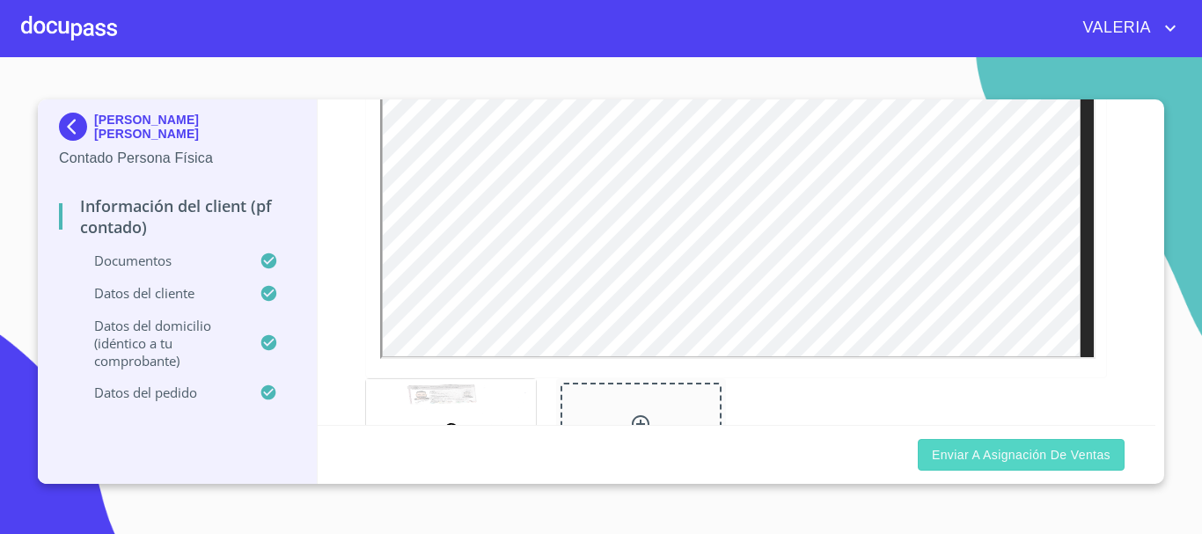
click at [1022, 456] on span "Enviar a Asignación de Ventas" at bounding box center [1021, 455] width 179 height 22
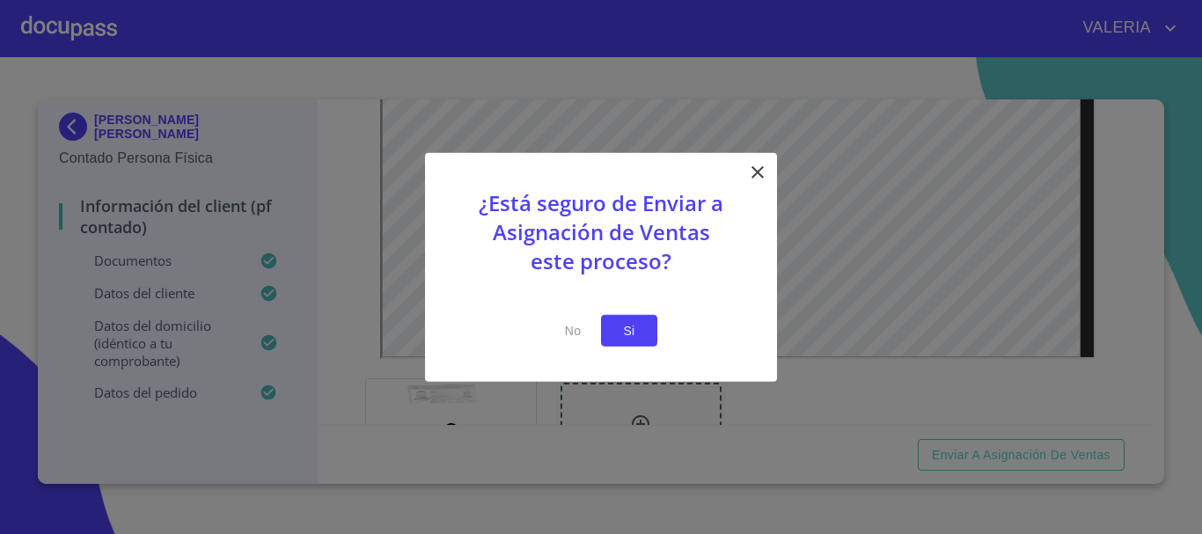
click at [633, 330] on span "Si" at bounding box center [629, 330] width 28 height 22
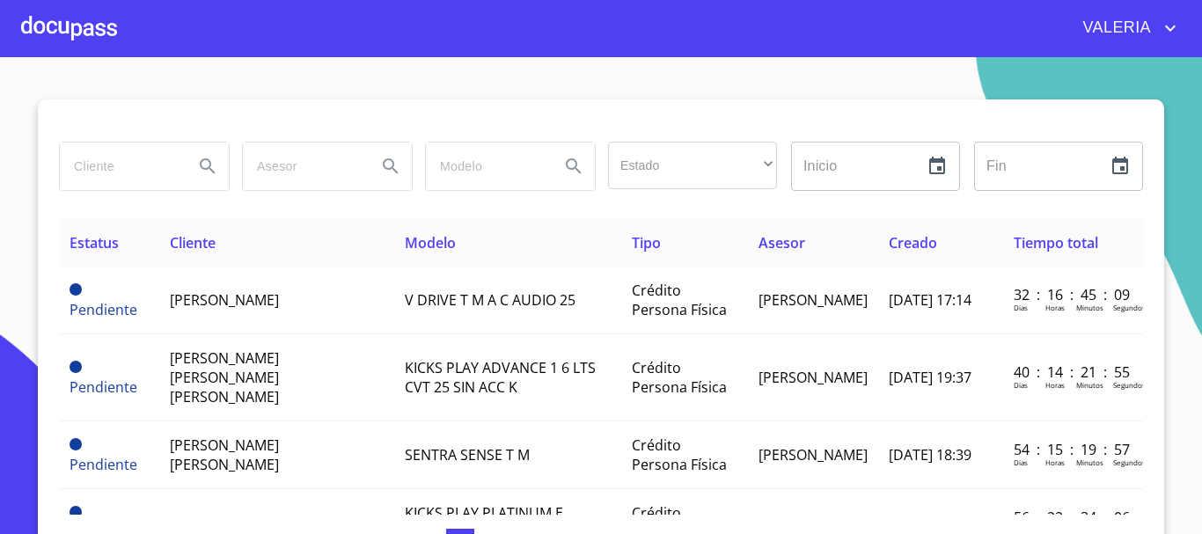
click at [50, 38] on div at bounding box center [69, 28] width 96 height 56
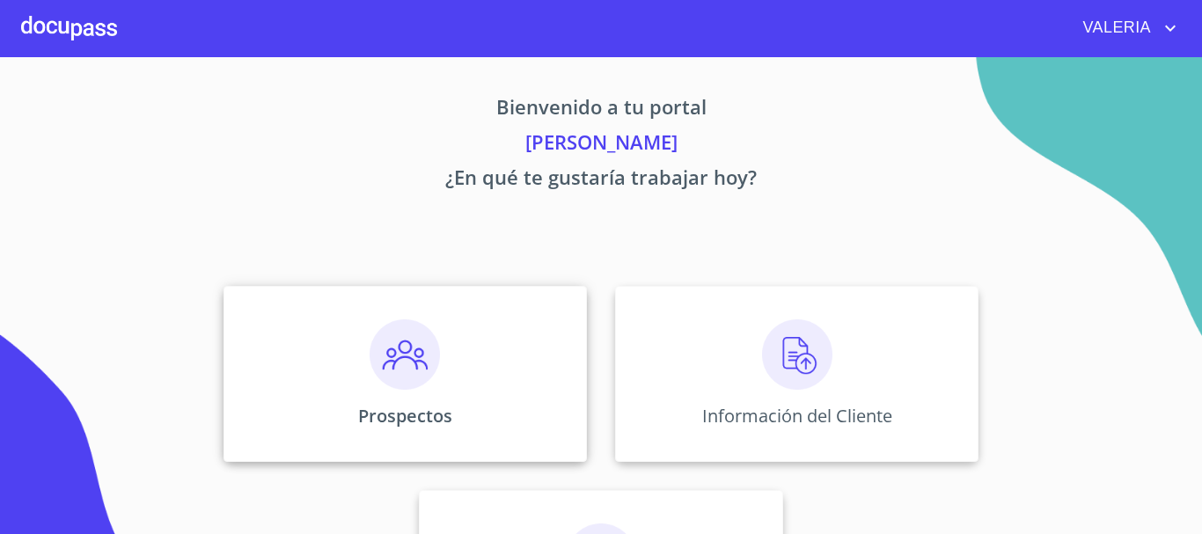
click at [535, 400] on div "Prospectos" at bounding box center [404, 374] width 363 height 176
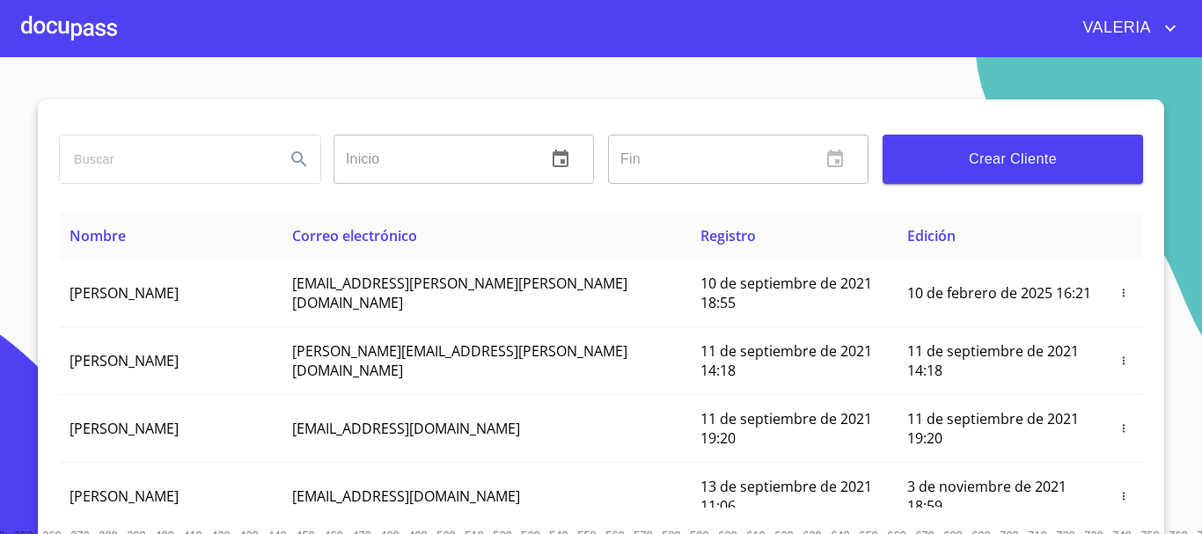
click at [1051, 165] on span "Crear Cliente" at bounding box center [1013, 159] width 232 height 25
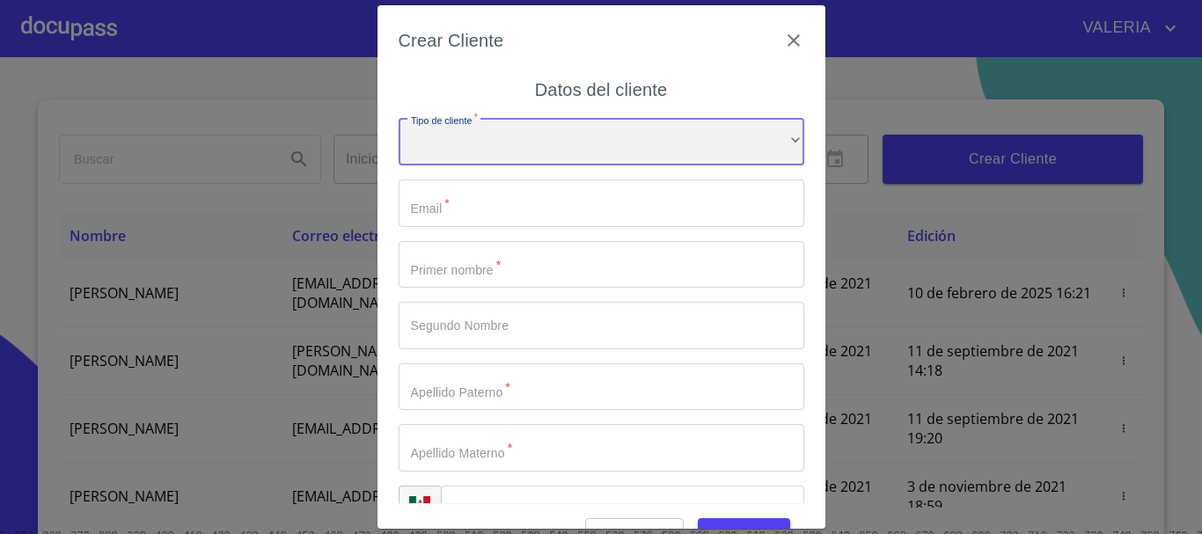
click at [494, 151] on div "​" at bounding box center [602, 142] width 406 height 48
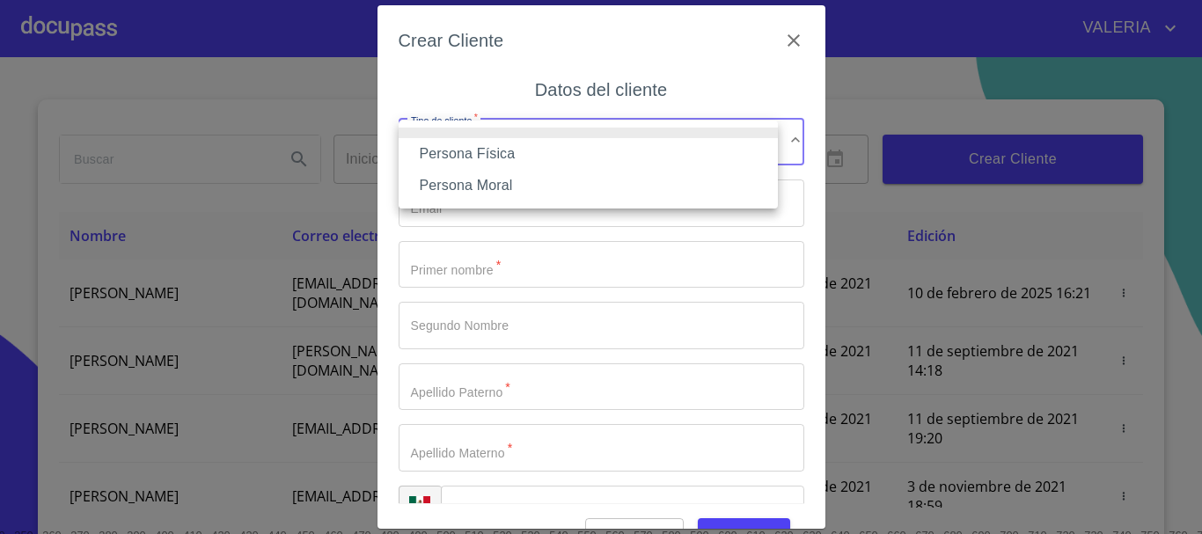
click at [487, 153] on li "Persona Física" at bounding box center [588, 154] width 379 height 32
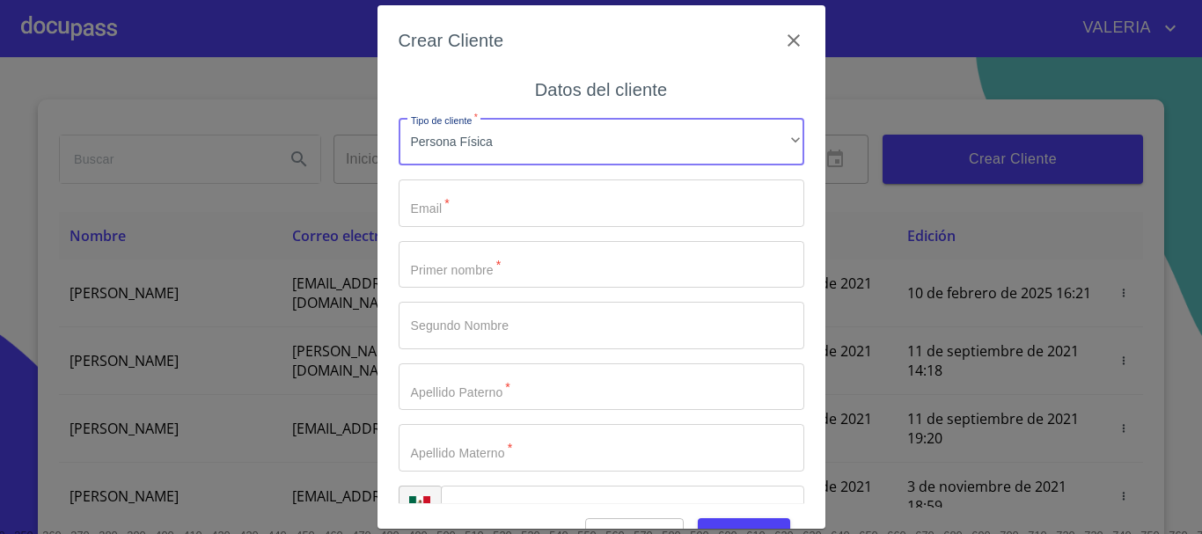
click at [499, 192] on input "Tipo de cliente   *" at bounding box center [602, 203] width 406 height 48
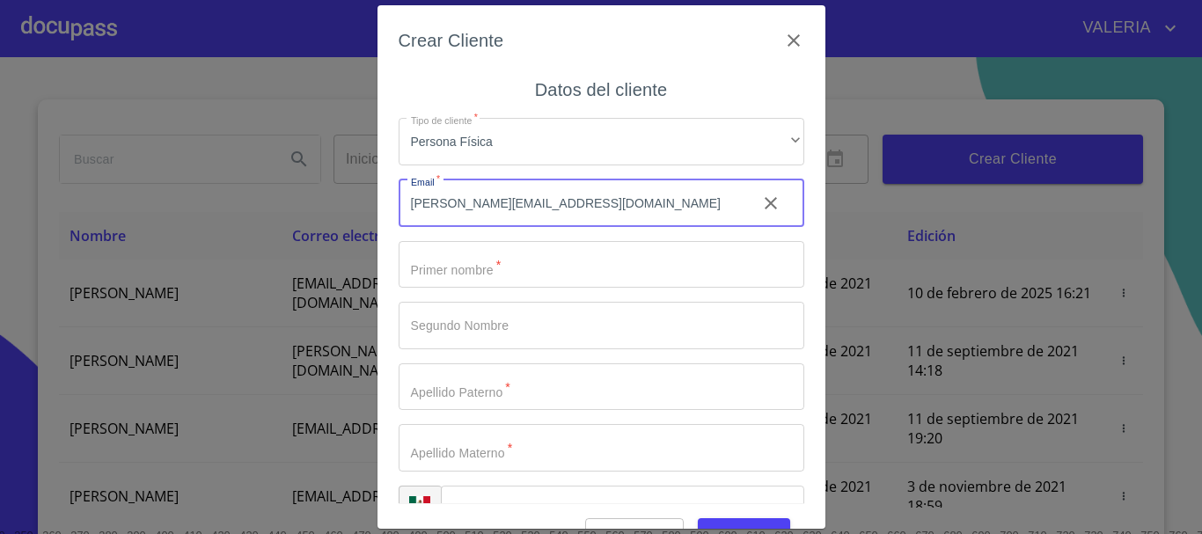
type input "[PERSON_NAME][EMAIL_ADDRESS][DOMAIN_NAME]"
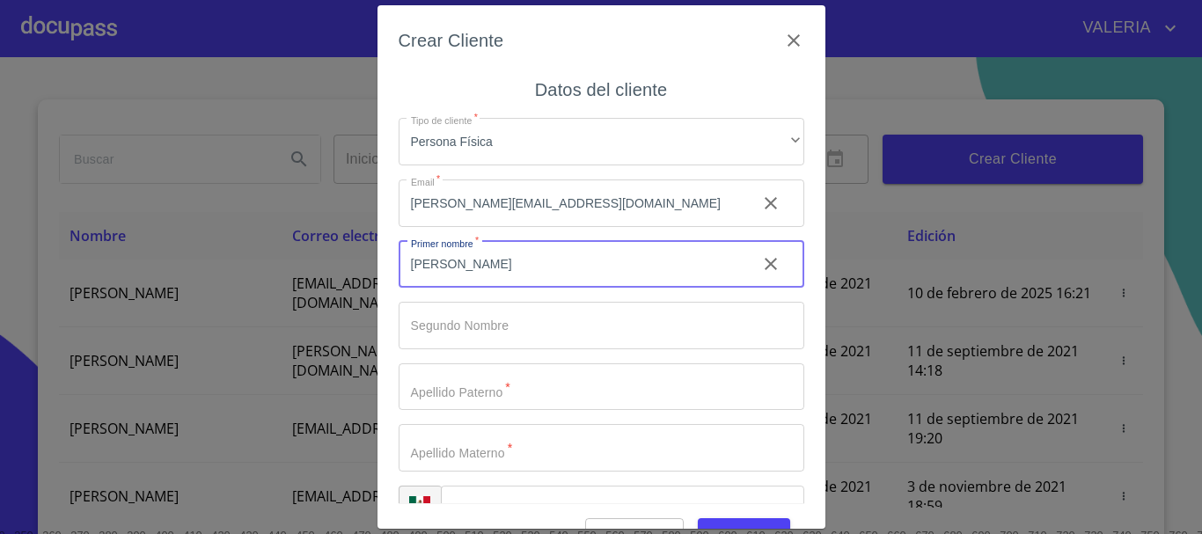
type input "[PERSON_NAME]"
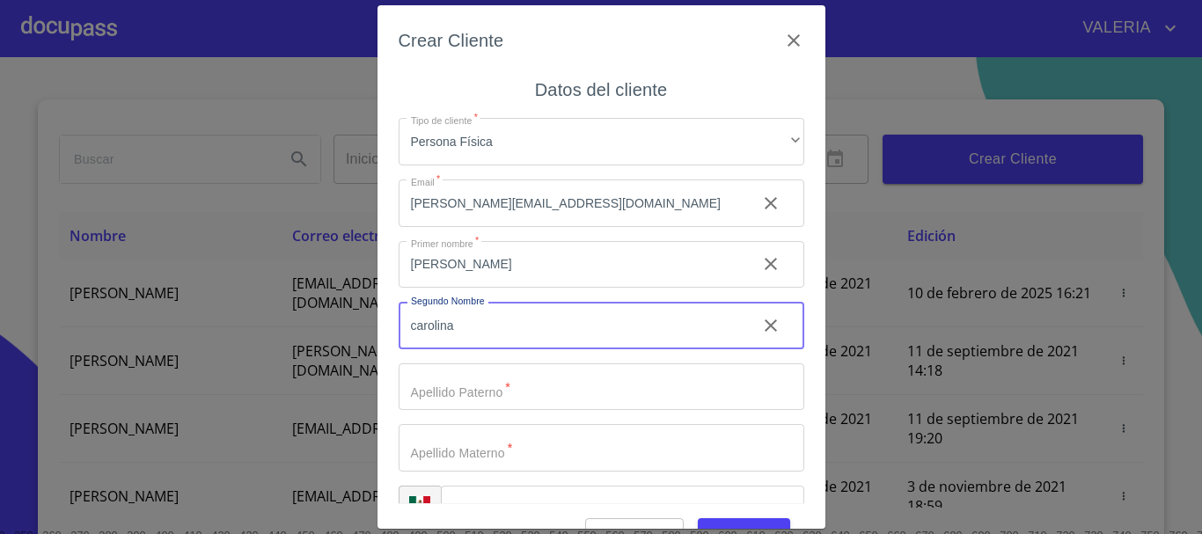
type input "carolina"
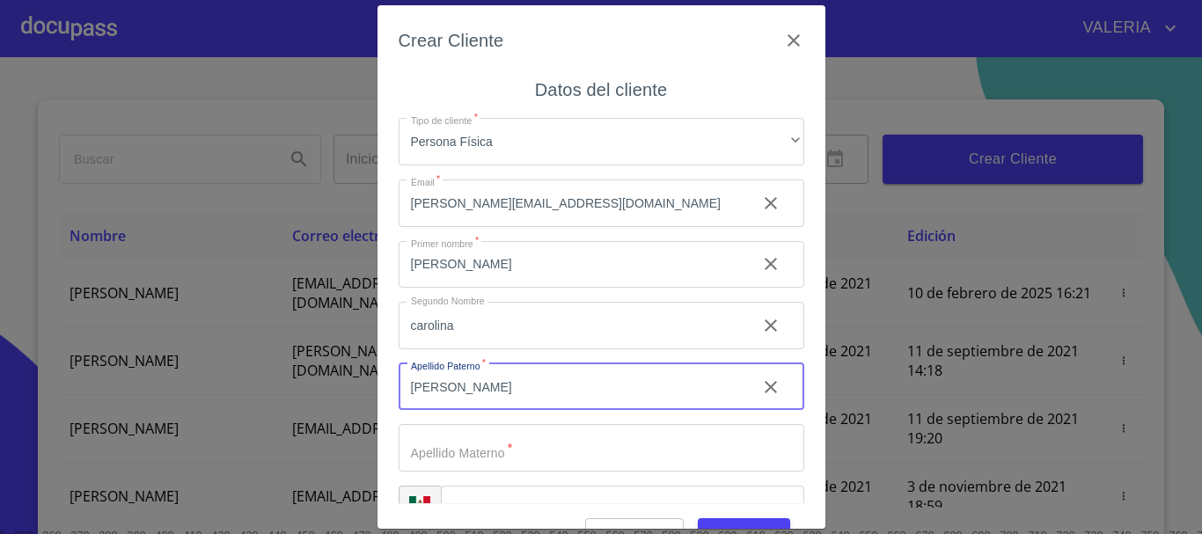
type input "[PERSON_NAME]"
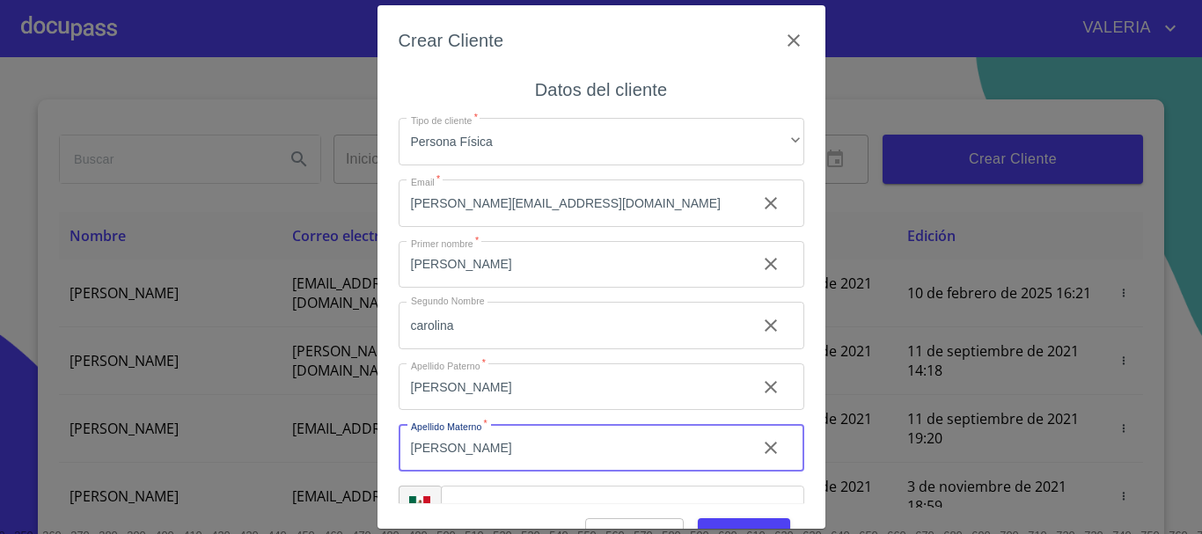
type input "[PERSON_NAME]"
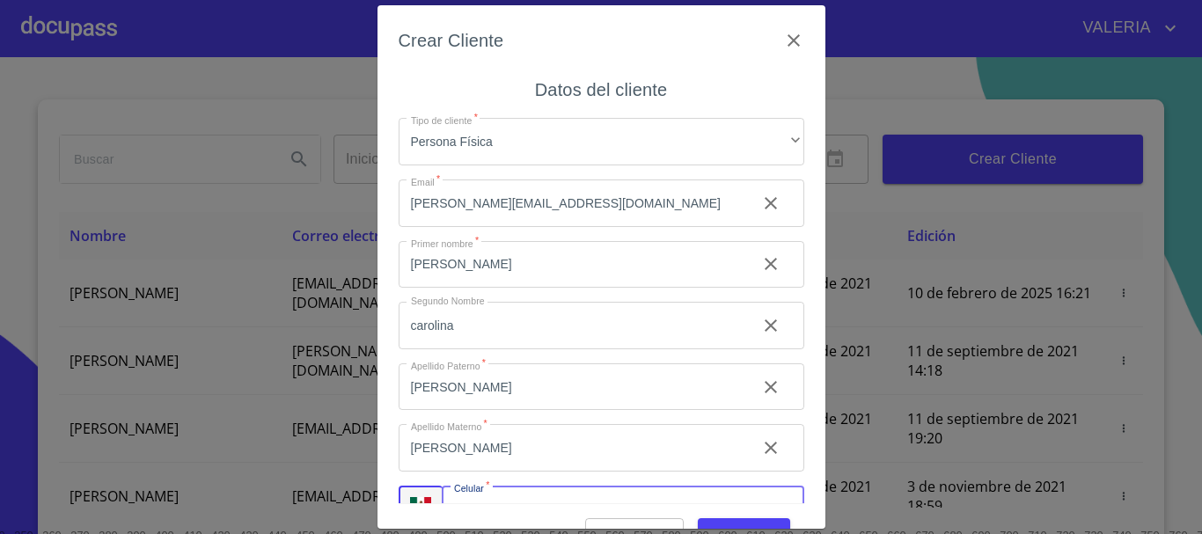
scroll to position [30, 0]
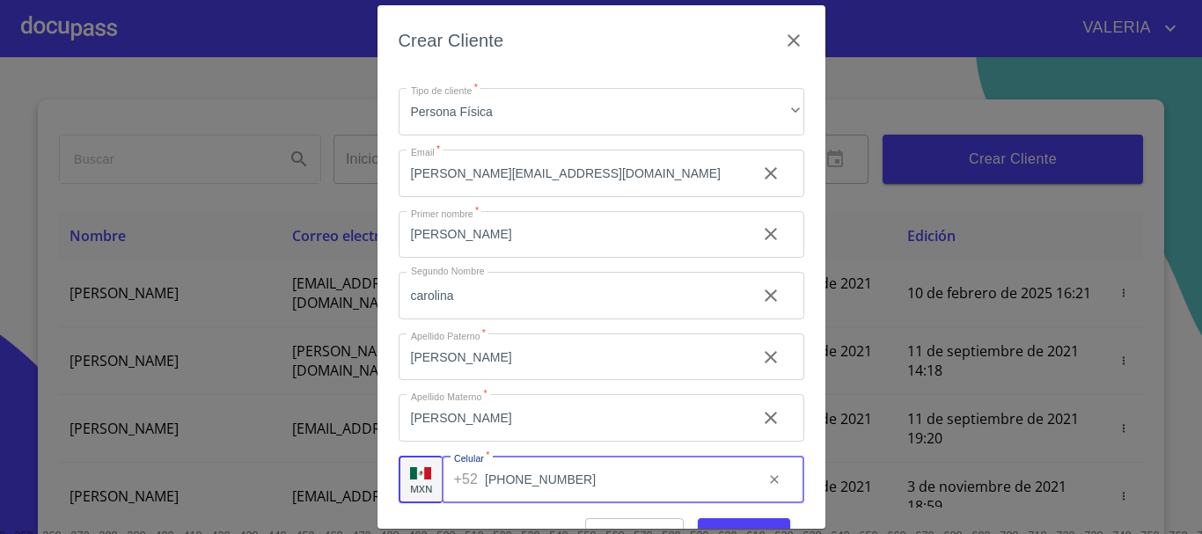
type input "[PHONE_NUMBER]"
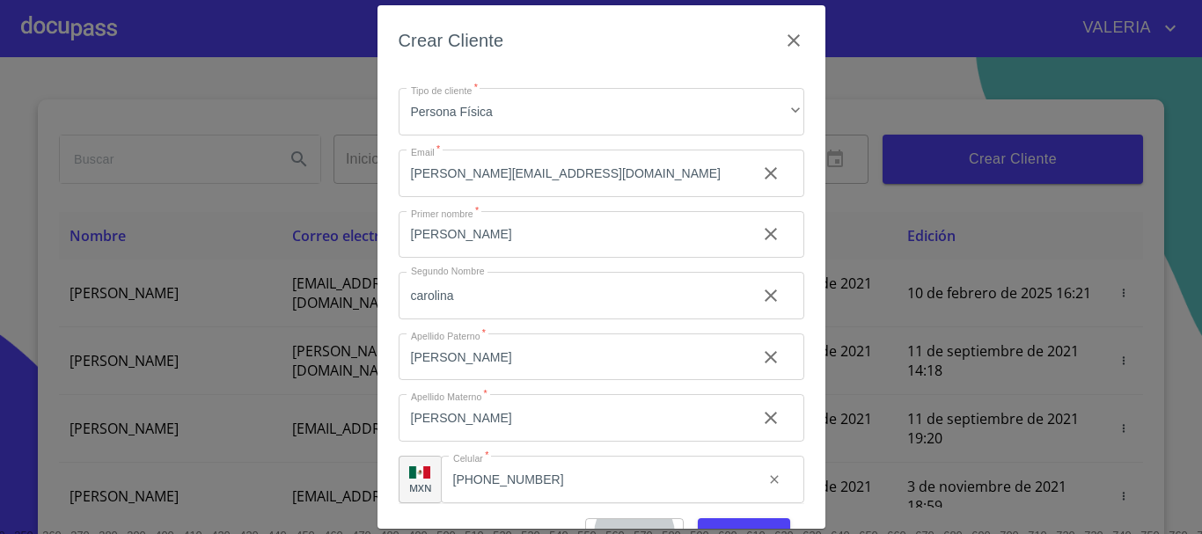
scroll to position [22, 0]
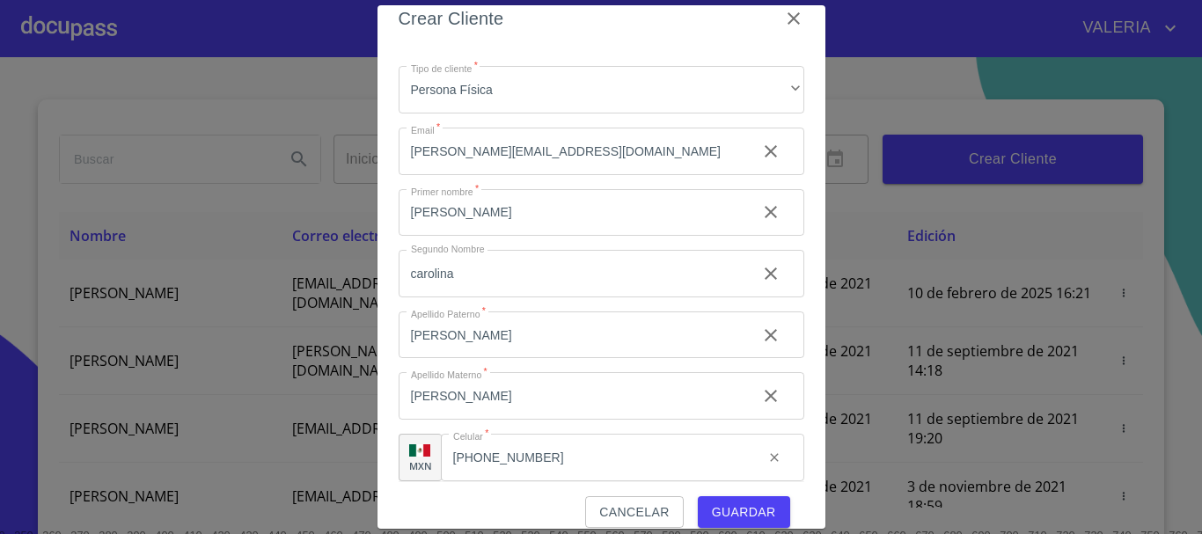
click at [763, 501] on button "Guardar" at bounding box center [744, 512] width 92 height 33
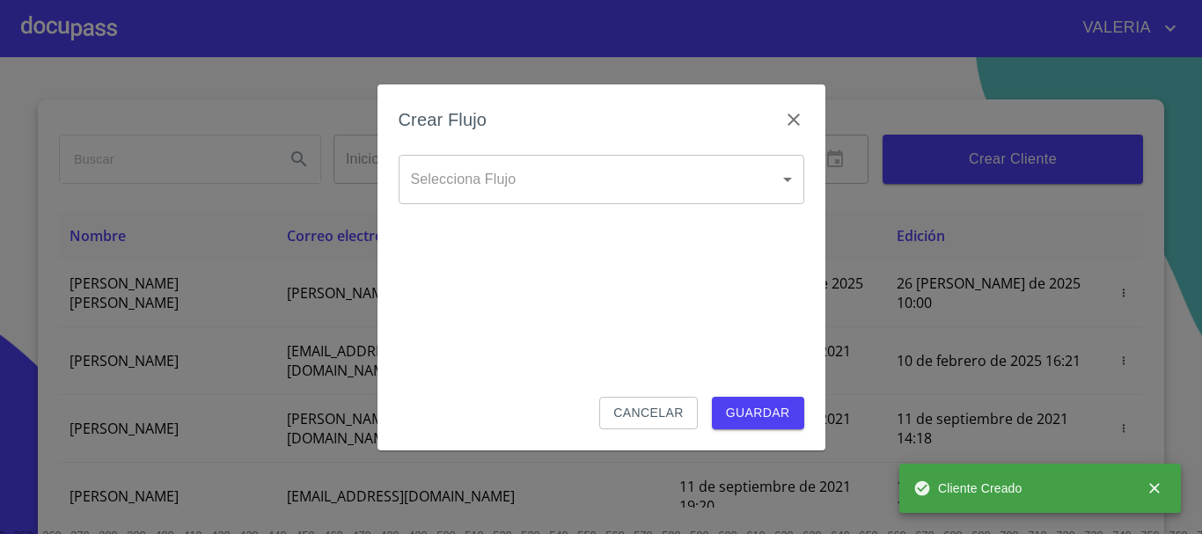
click at [626, 192] on body "[PERSON_NAME] ​ Fin ​ Crear Cliente Nombre Correo electrónico Registro Edición …" at bounding box center [601, 267] width 1202 height 534
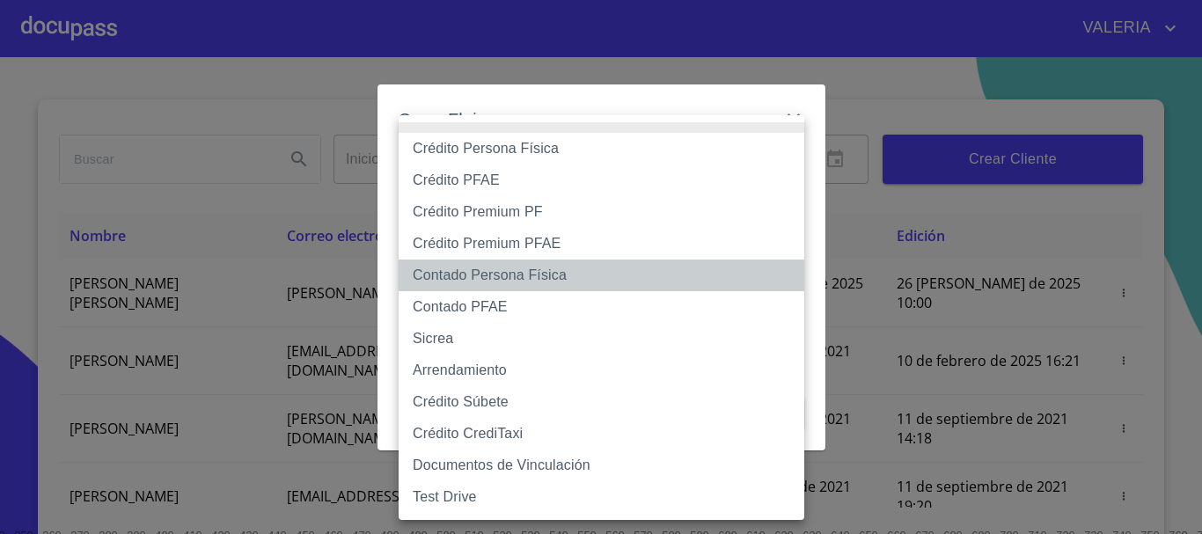
click at [524, 278] on li "Contado Persona Física" at bounding box center [602, 276] width 406 height 32
type input "60bf975b0d9865ccc2471536"
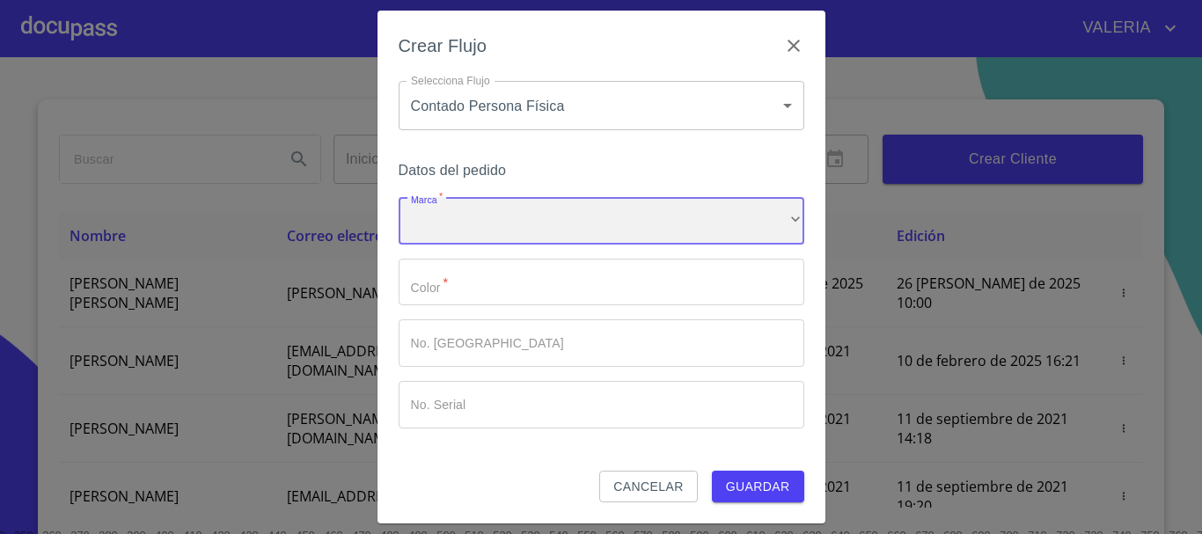
click at [488, 225] on div "​" at bounding box center [602, 221] width 406 height 48
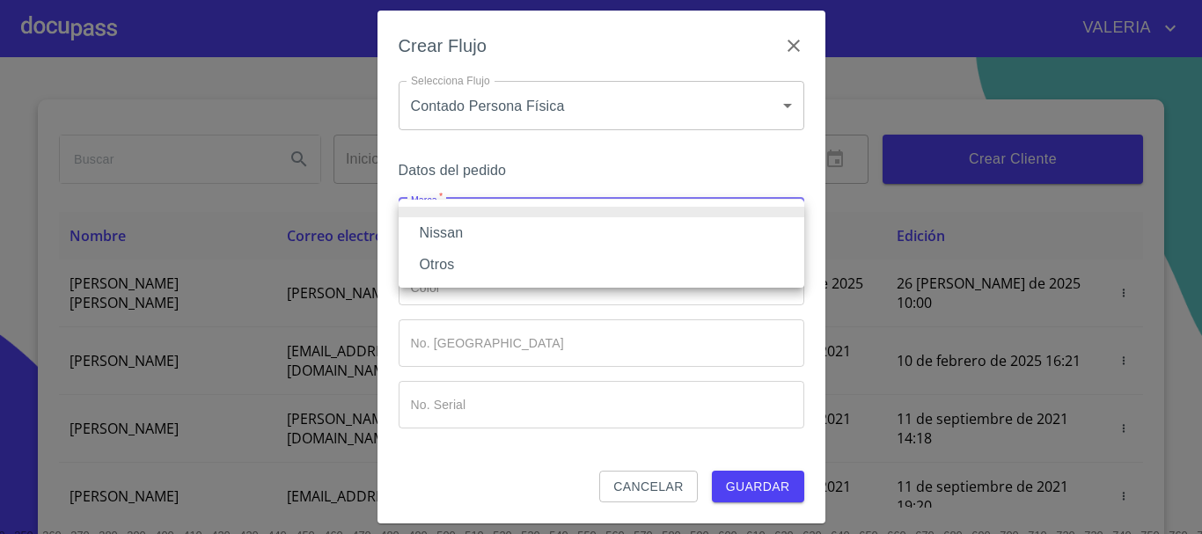
click at [487, 237] on li "Nissan" at bounding box center [602, 233] width 406 height 32
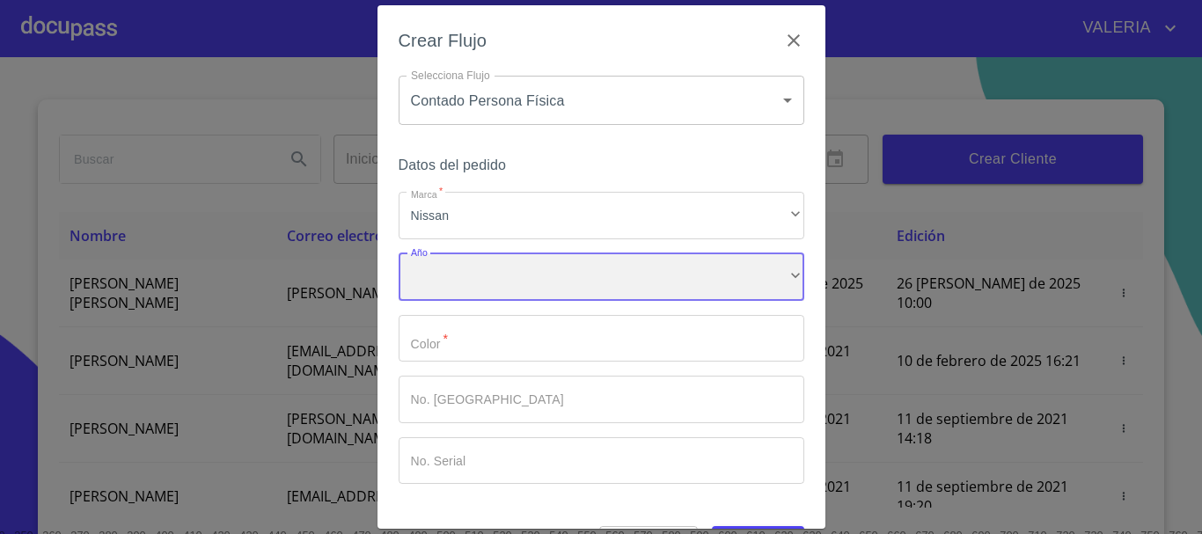
click at [480, 274] on div "​" at bounding box center [602, 277] width 406 height 48
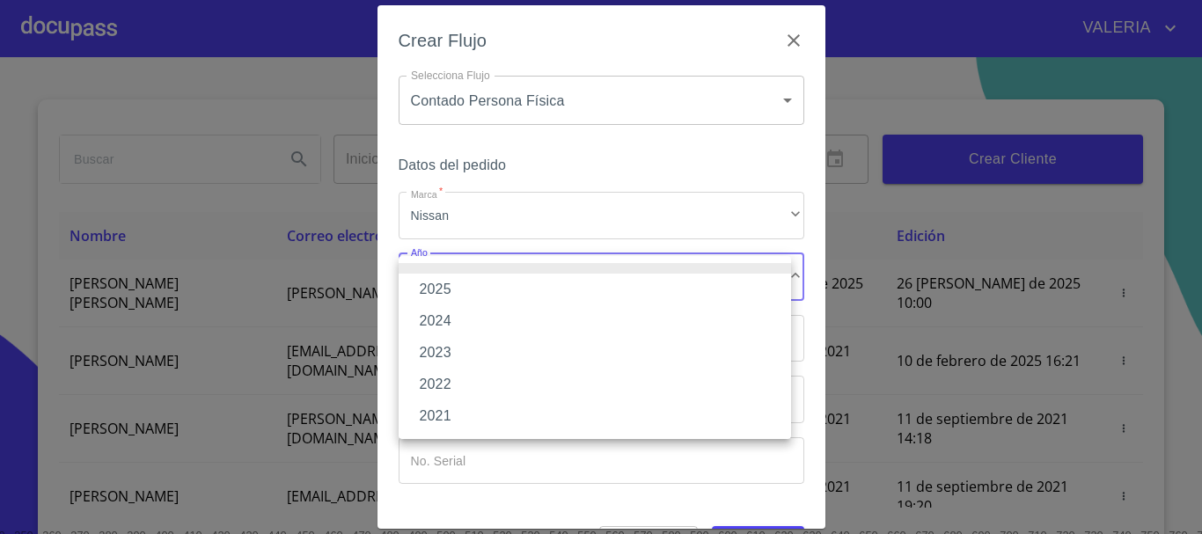
click at [477, 295] on li "2025" at bounding box center [595, 290] width 392 height 32
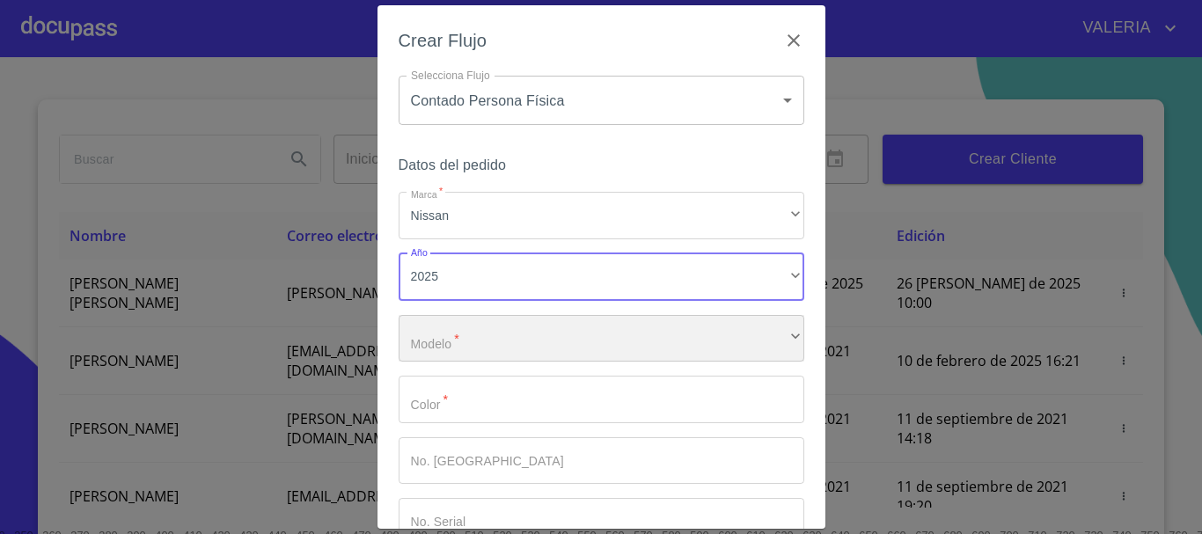
click at [473, 321] on div "​" at bounding box center [602, 339] width 406 height 48
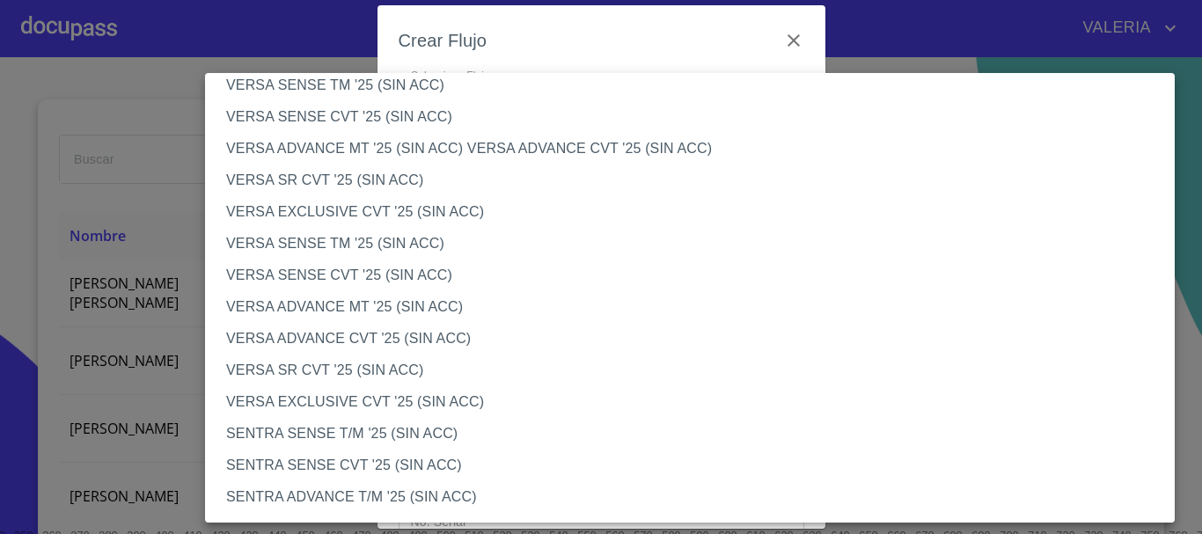
scroll to position [704, 0]
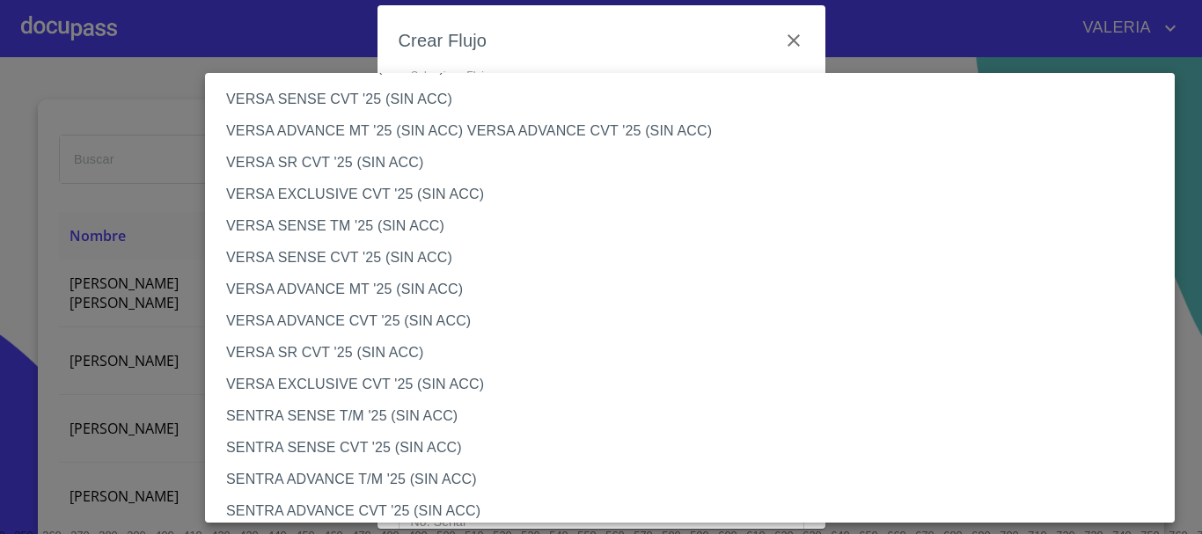
click at [371, 265] on li "VERSA SENSE CVT '25 (SIN ACC)" at bounding box center [696, 258] width 983 height 32
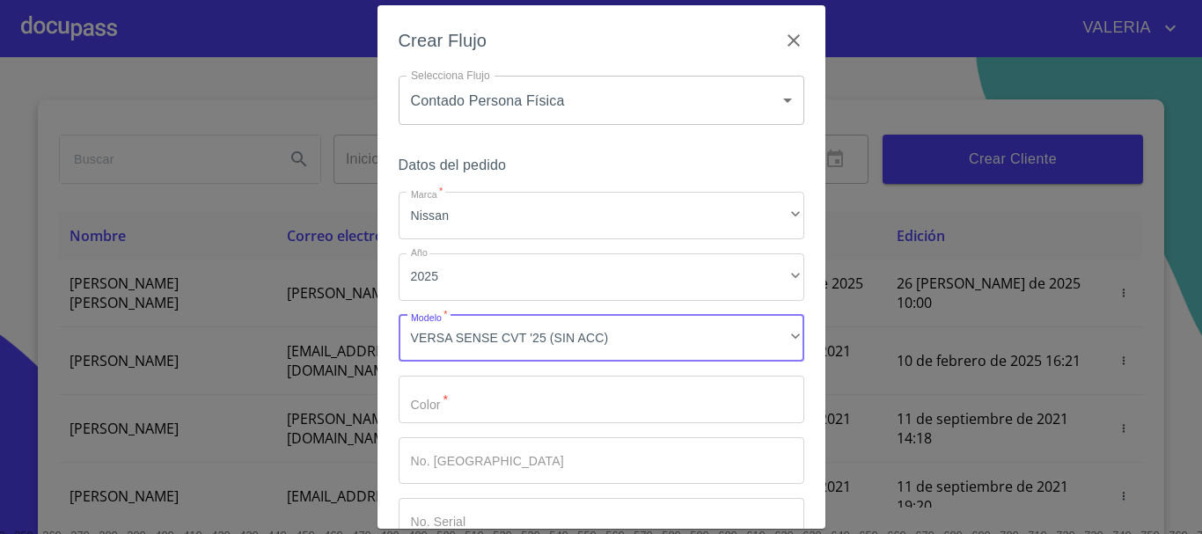
click at [459, 398] on input "Marca   *" at bounding box center [602, 400] width 406 height 48
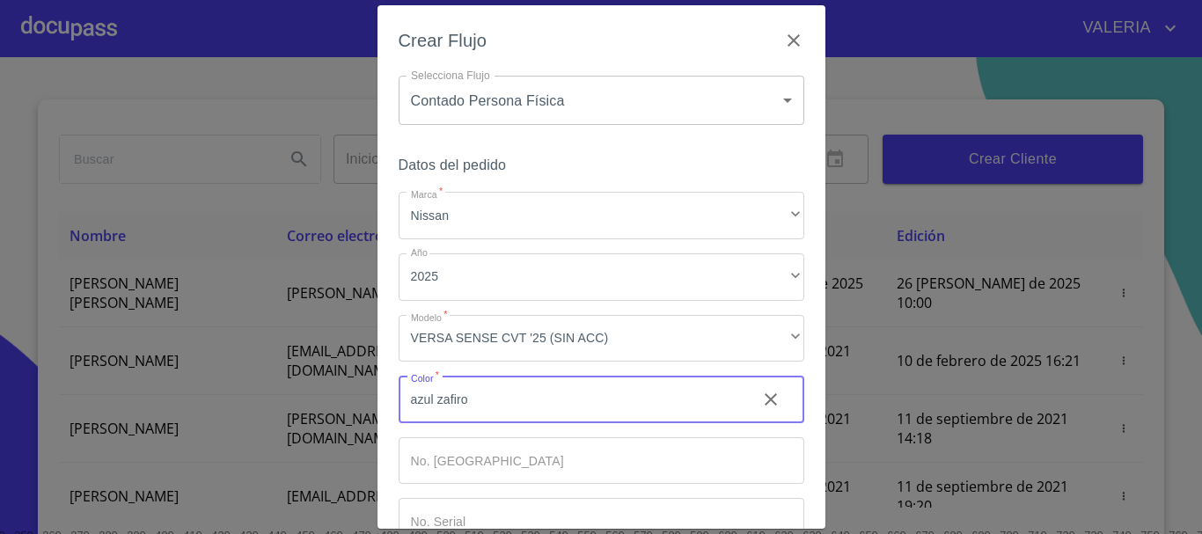
type input "azul zafiro"
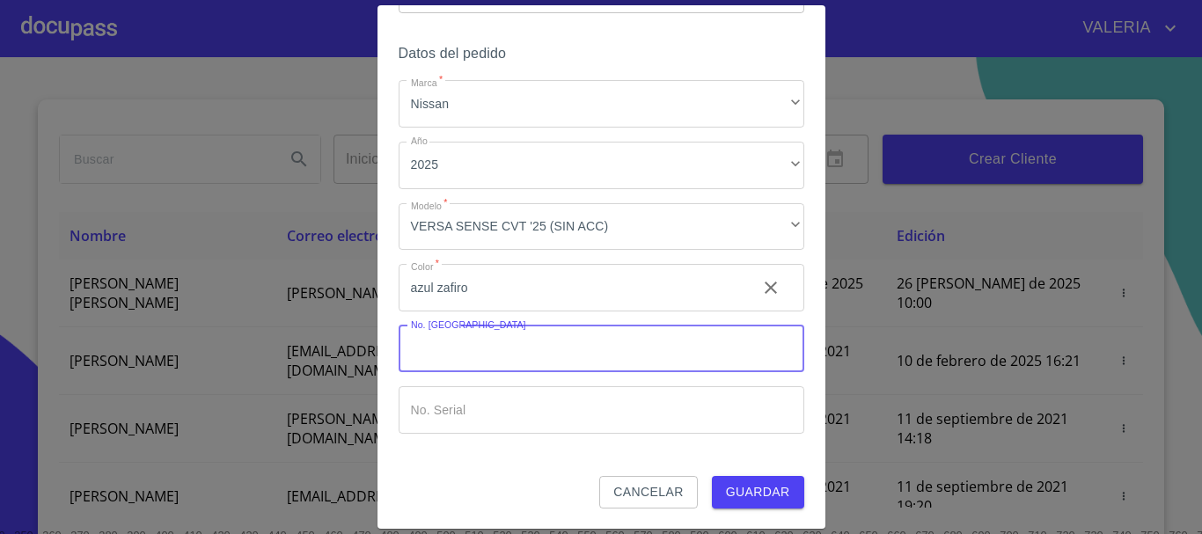
scroll to position [113, 0]
click at [471, 408] on input "Marca   *" at bounding box center [602, 409] width 406 height 48
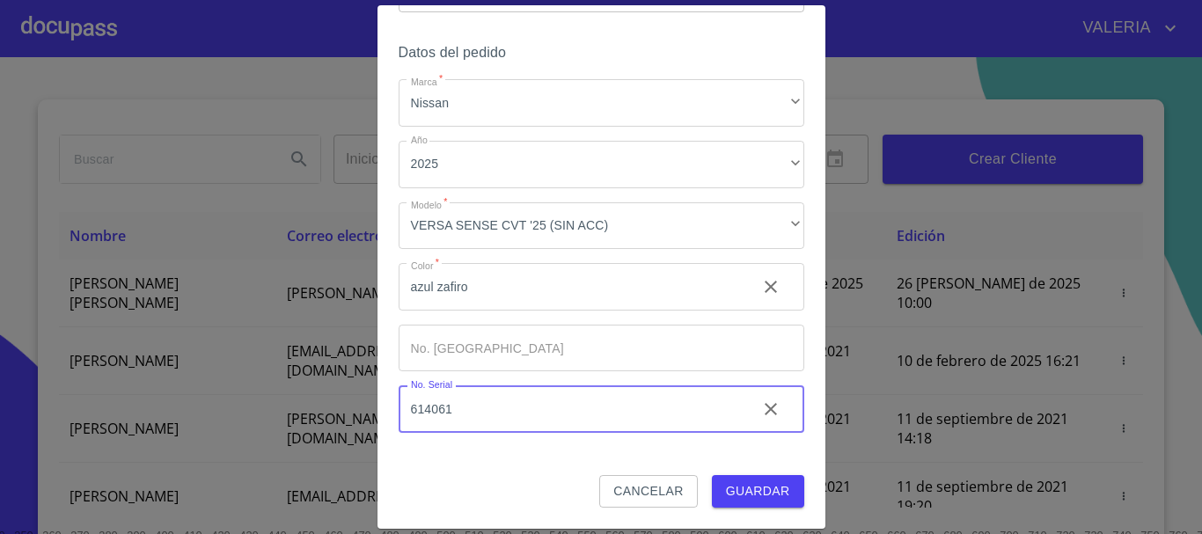
type input "614061"
click at [461, 499] on div "Cancelar Guardar" at bounding box center [602, 491] width 406 height 33
click at [455, 353] on input "Marca   *" at bounding box center [602, 349] width 406 height 48
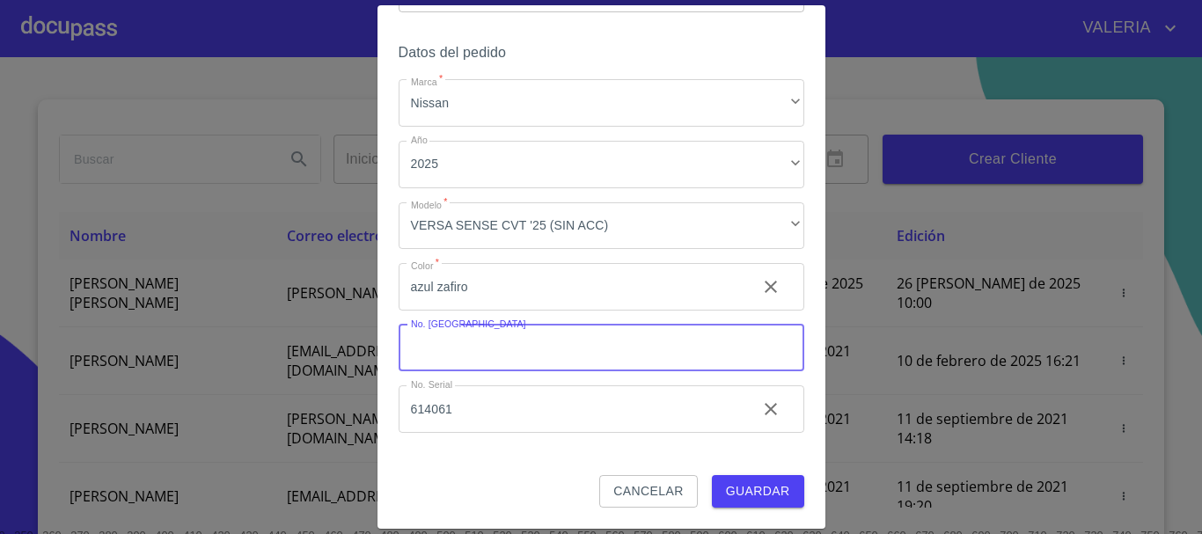
click at [752, 489] on span "Guardar" at bounding box center [758, 491] width 64 height 22
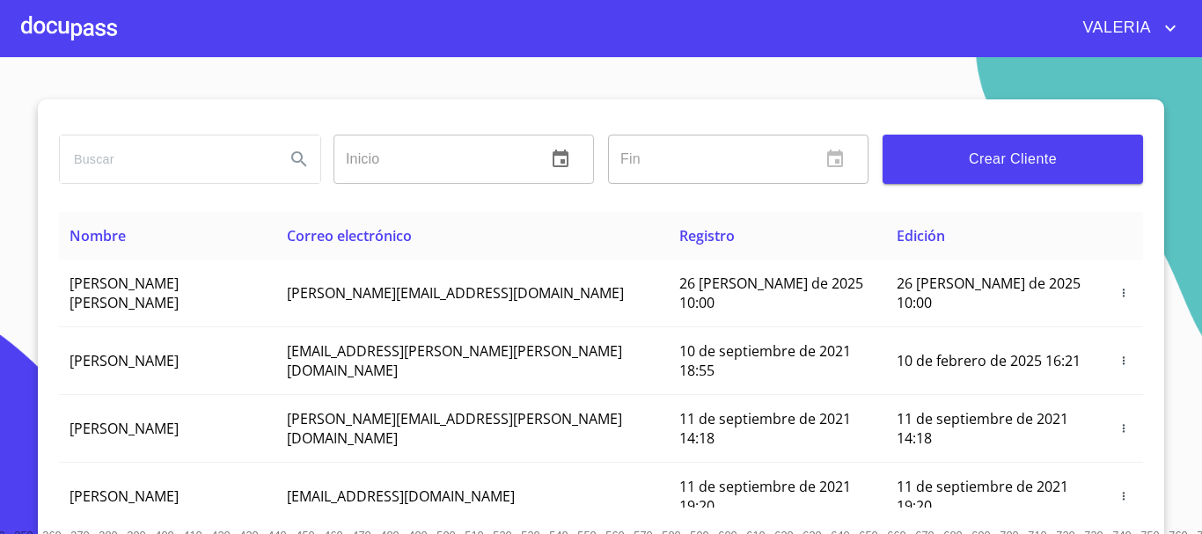
click at [99, 41] on div at bounding box center [69, 28] width 96 height 56
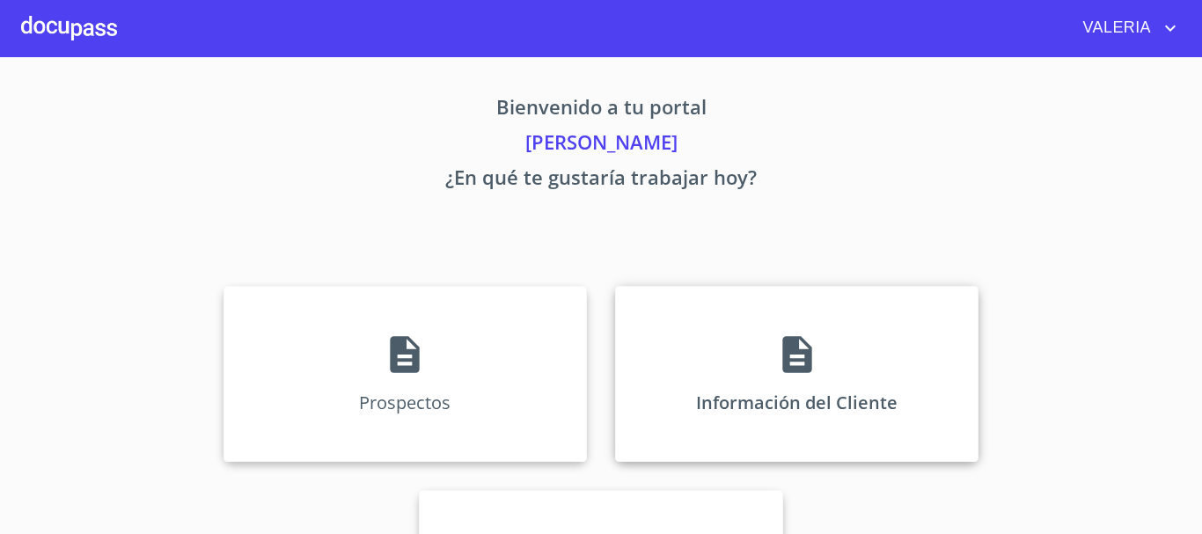
click at [818, 311] on div "Información del Cliente" at bounding box center [796, 374] width 363 height 176
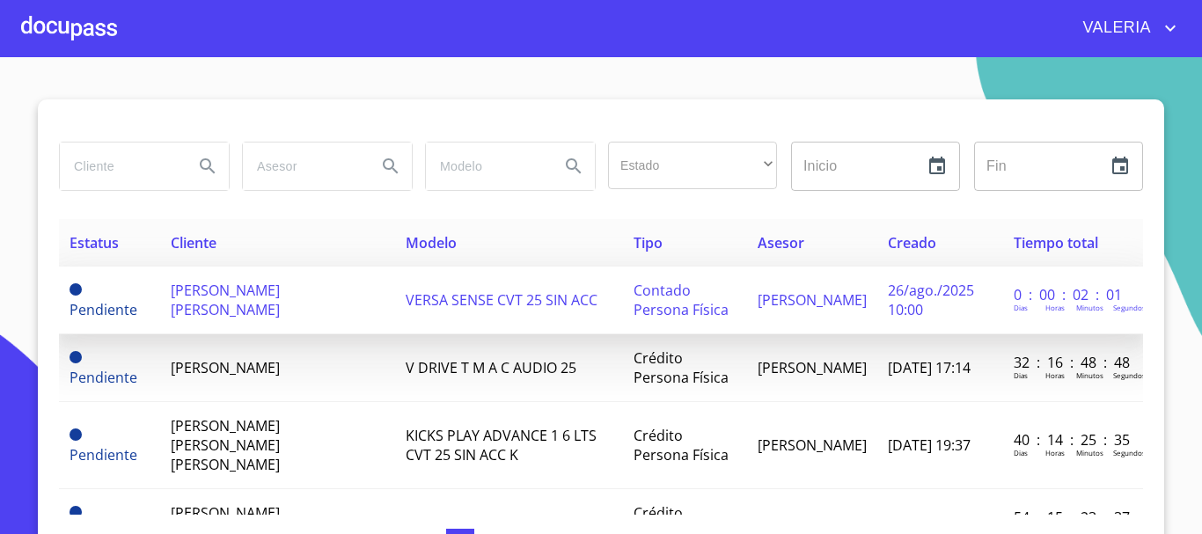
click at [215, 290] on span "[PERSON_NAME] [PERSON_NAME]" at bounding box center [225, 300] width 109 height 39
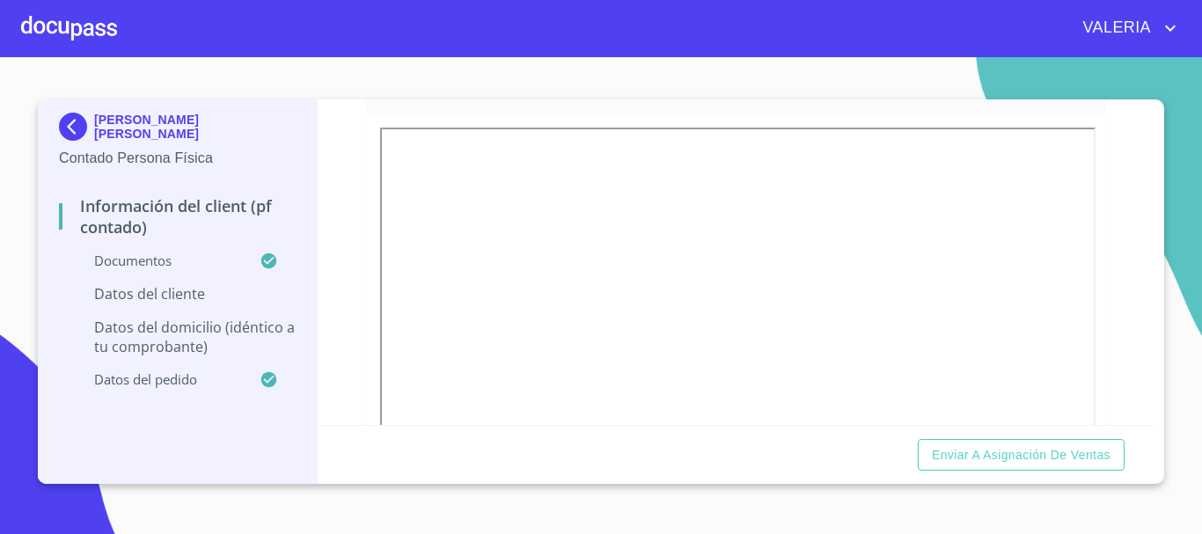
click at [369, 260] on div at bounding box center [736, 366] width 740 height 506
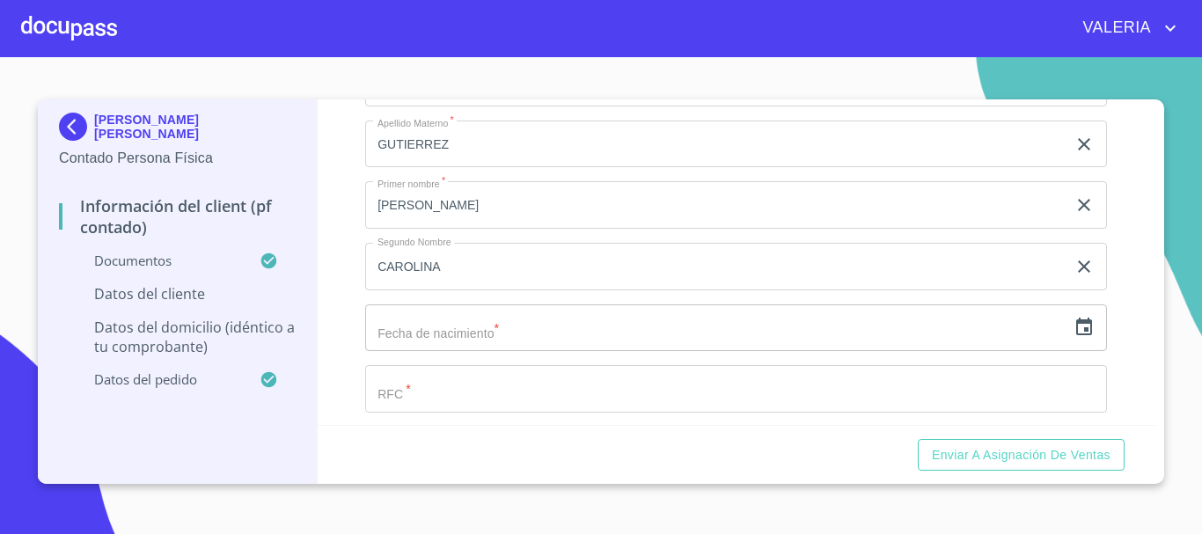
scroll to position [3343, 0]
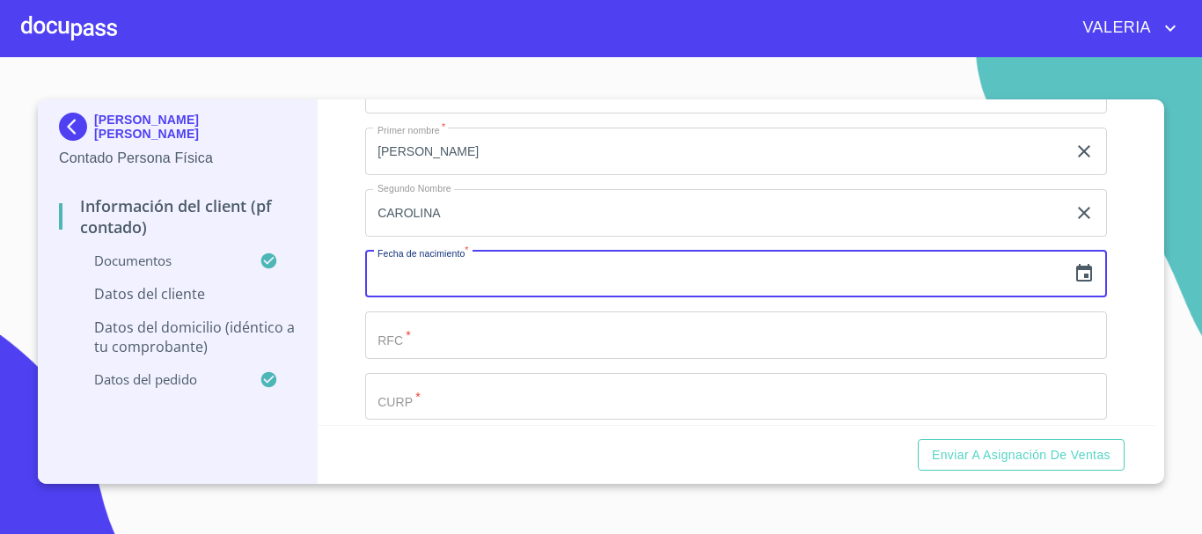
click at [453, 298] on input "text" at bounding box center [715, 275] width 701 height 48
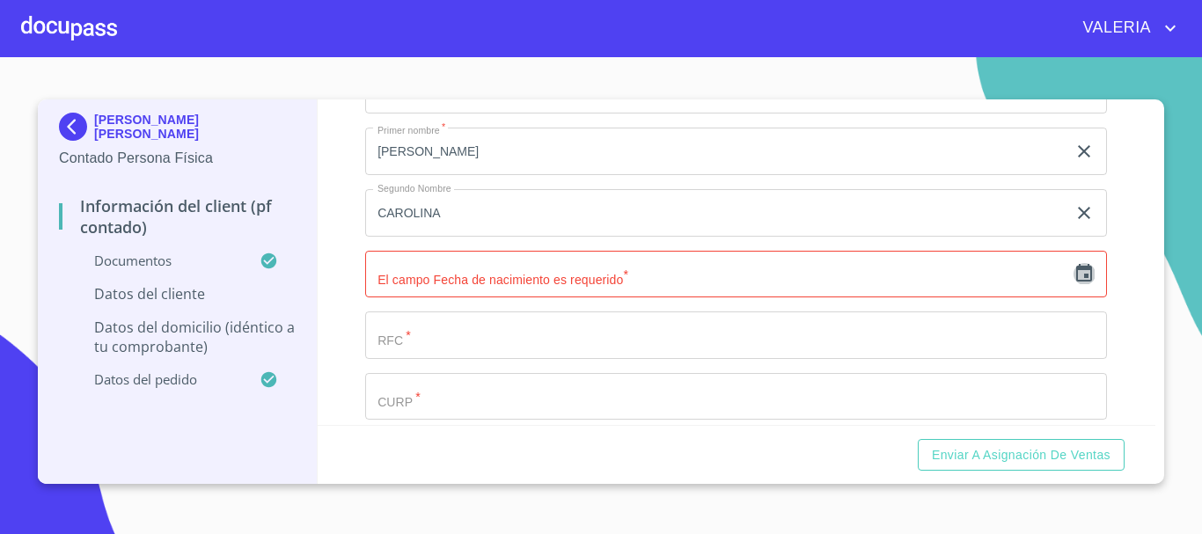
click at [1076, 282] on icon "button" at bounding box center [1084, 273] width 16 height 18
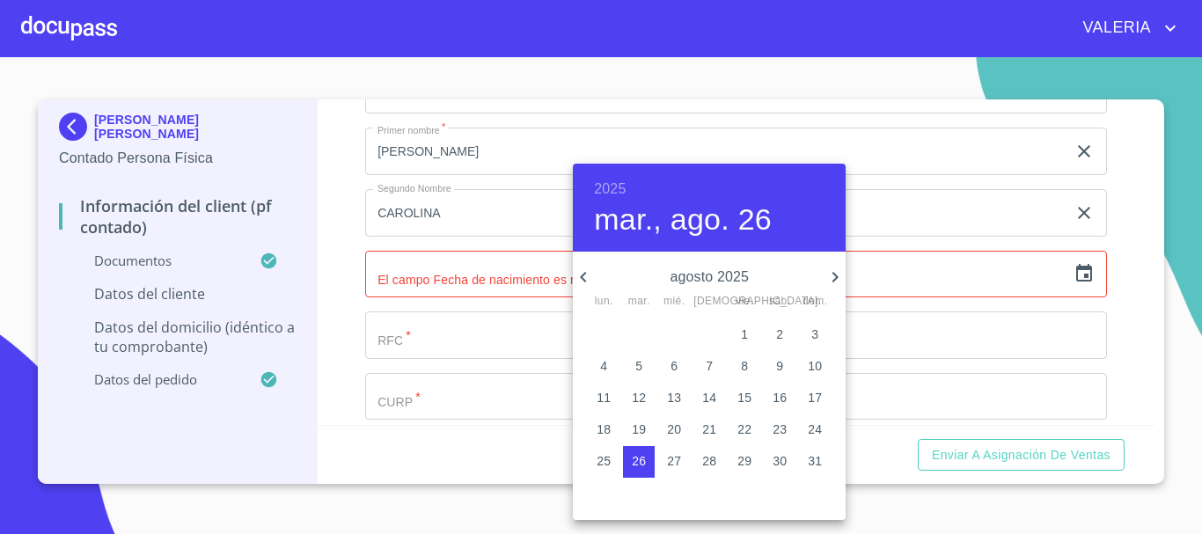
click at [431, 363] on div at bounding box center [601, 267] width 1202 height 534
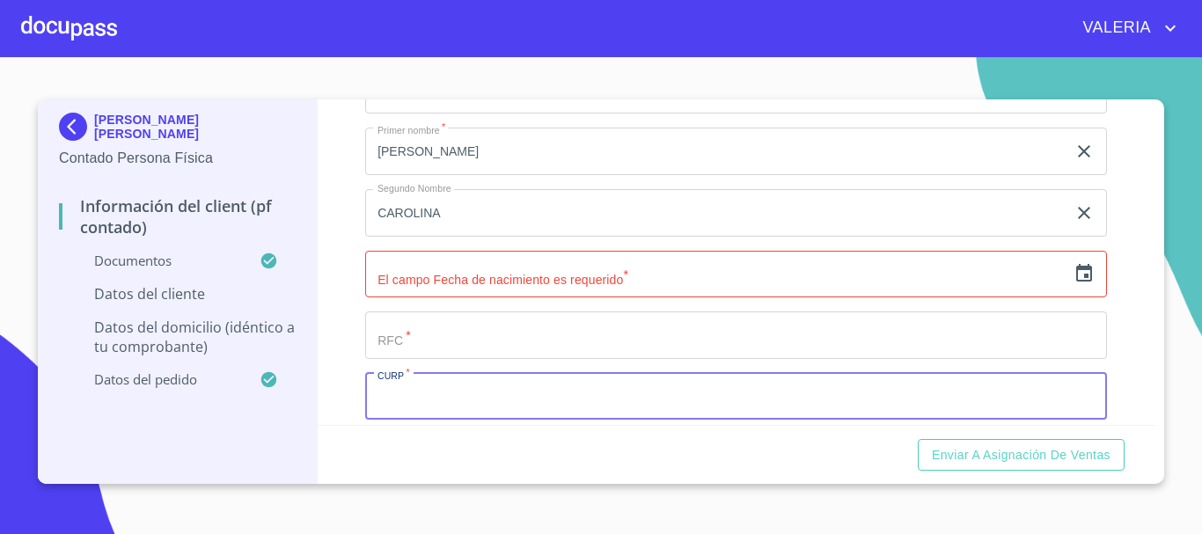
click at [423, 402] on input "Documento de identificación.   *" at bounding box center [736, 397] width 742 height 48
paste input "JIGD911130MJCMTN09"
type input "JIGD911130MJCMTN09"
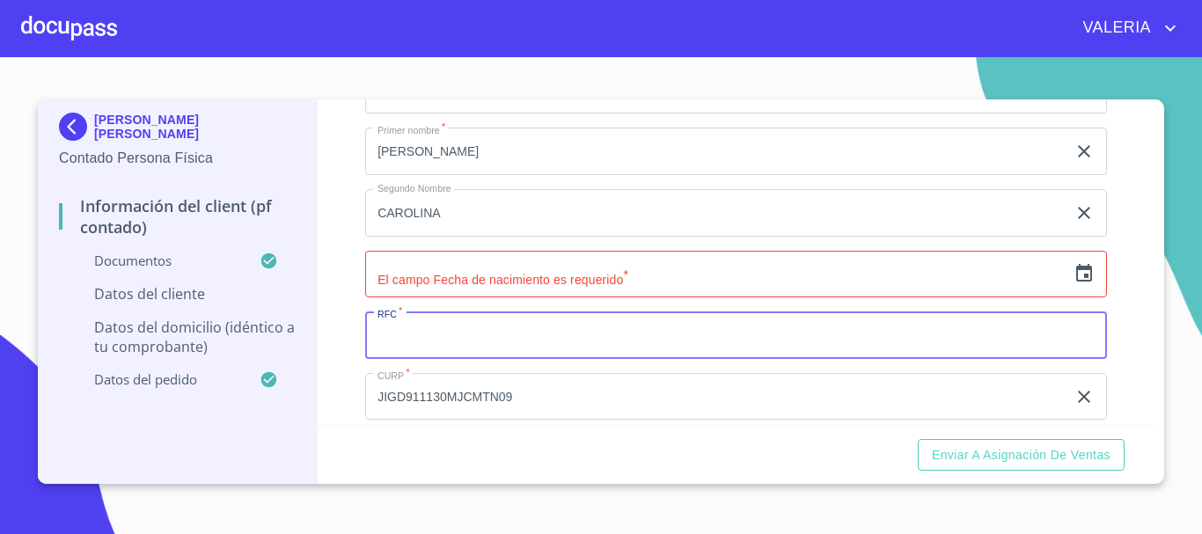
click at [467, 359] on input "Documento de identificación.   *" at bounding box center [736, 335] width 742 height 48
paste input "JIGD911130MJCMTN09"
type input "JIGD9111303D3"
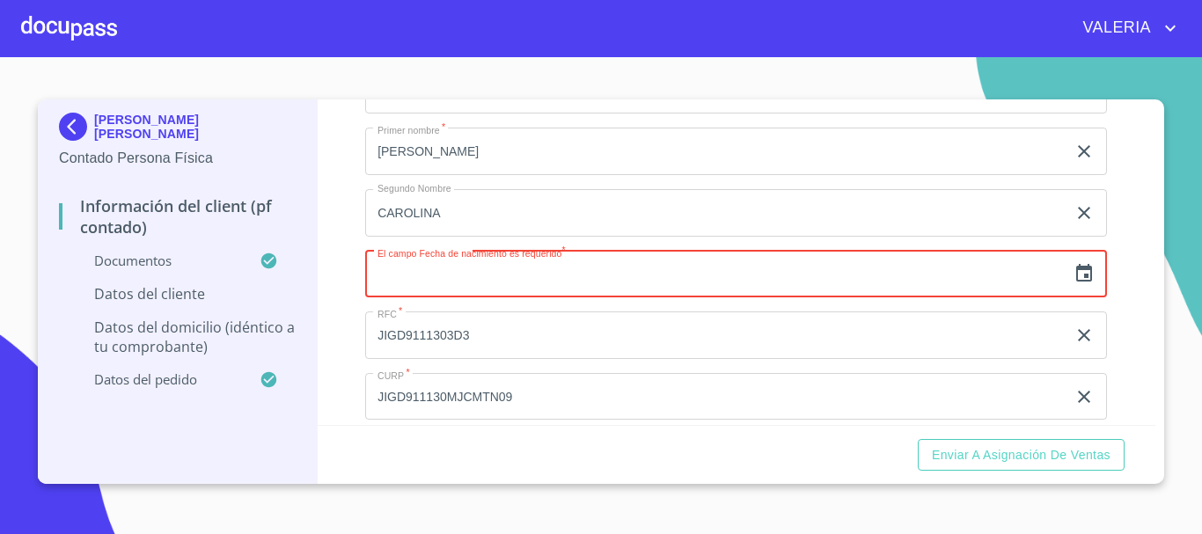
click at [428, 298] on input "text" at bounding box center [715, 275] width 701 height 48
click at [1077, 282] on icon "button" at bounding box center [1084, 273] width 16 height 18
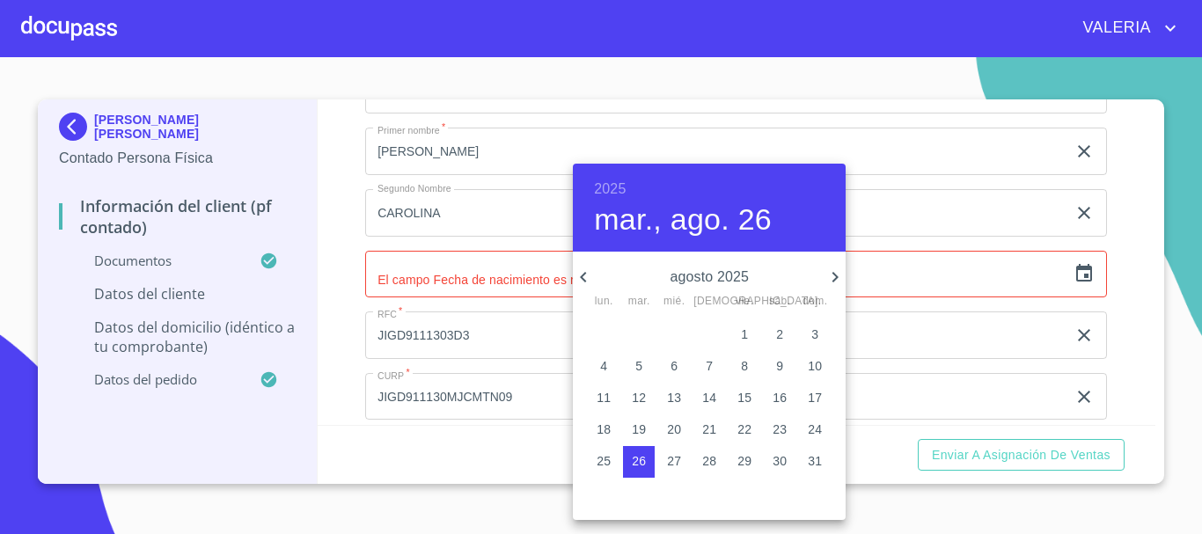
click at [625, 189] on h6 "2025" at bounding box center [610, 189] width 32 height 25
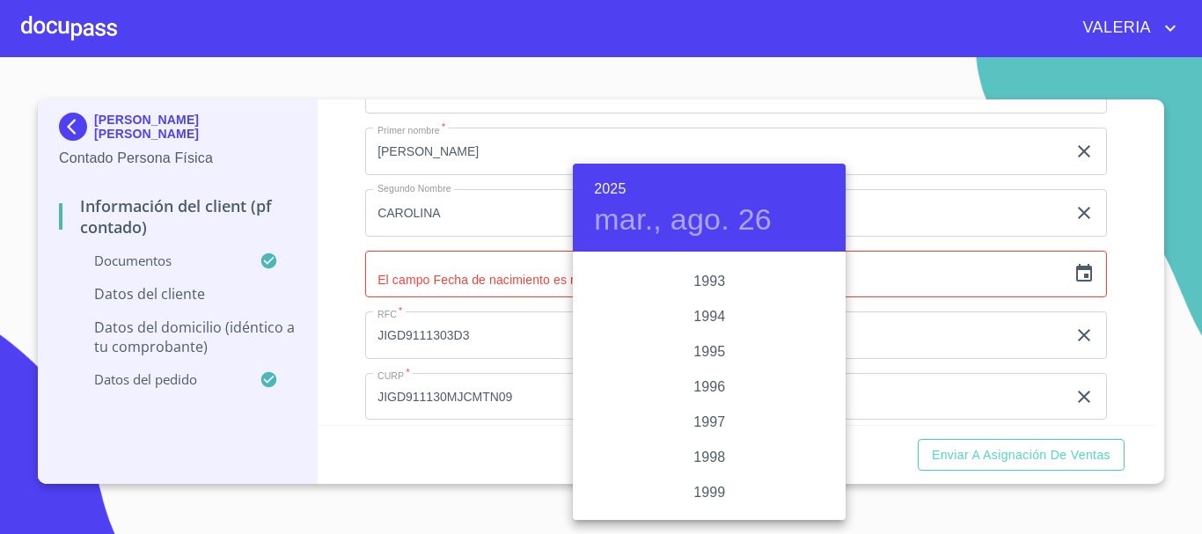
scroll to position [2270, 0]
click at [704, 326] on div "1991" at bounding box center [709, 324] width 273 height 35
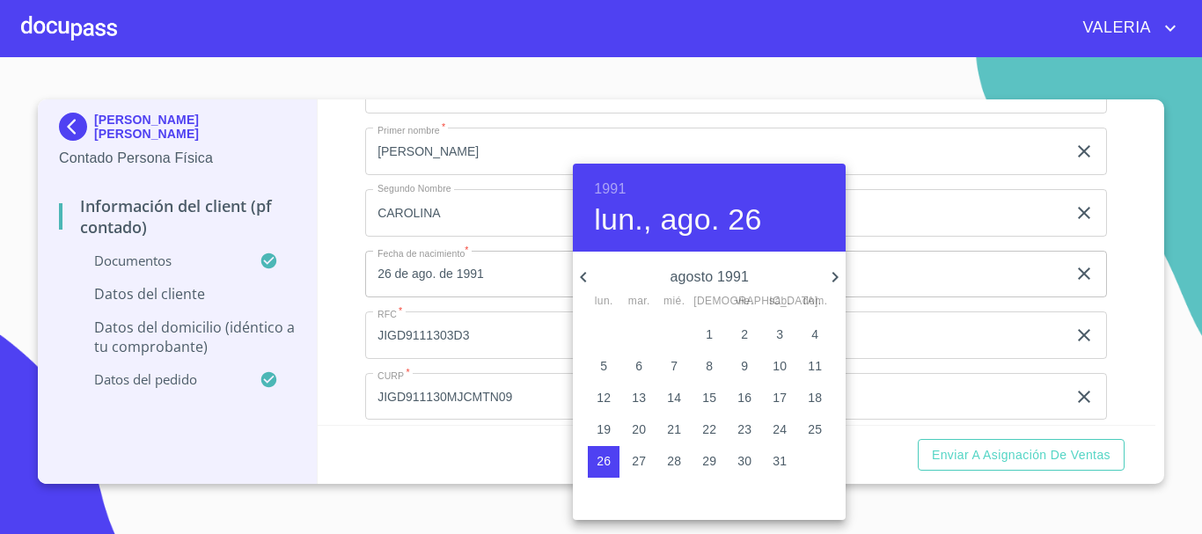
click at [832, 276] on icon "button" at bounding box center [834, 277] width 21 height 21
click at [829, 277] on icon "button" at bounding box center [834, 277] width 21 height 21
click at [777, 455] on p "30" at bounding box center [779, 461] width 14 height 18
type input "30 de nov. de 1991"
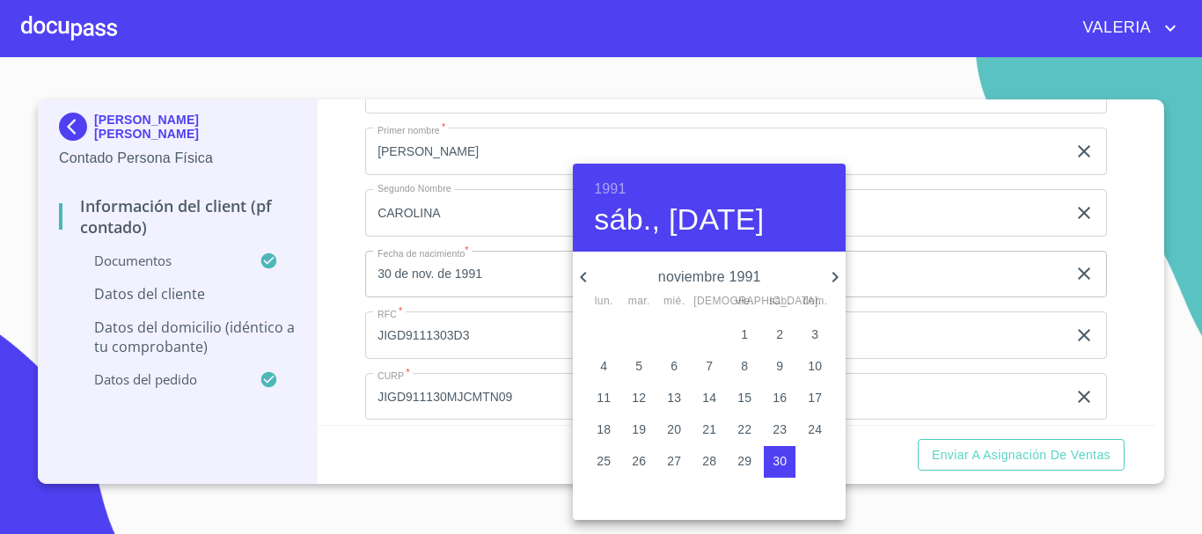
click at [533, 333] on div at bounding box center [601, 267] width 1202 height 534
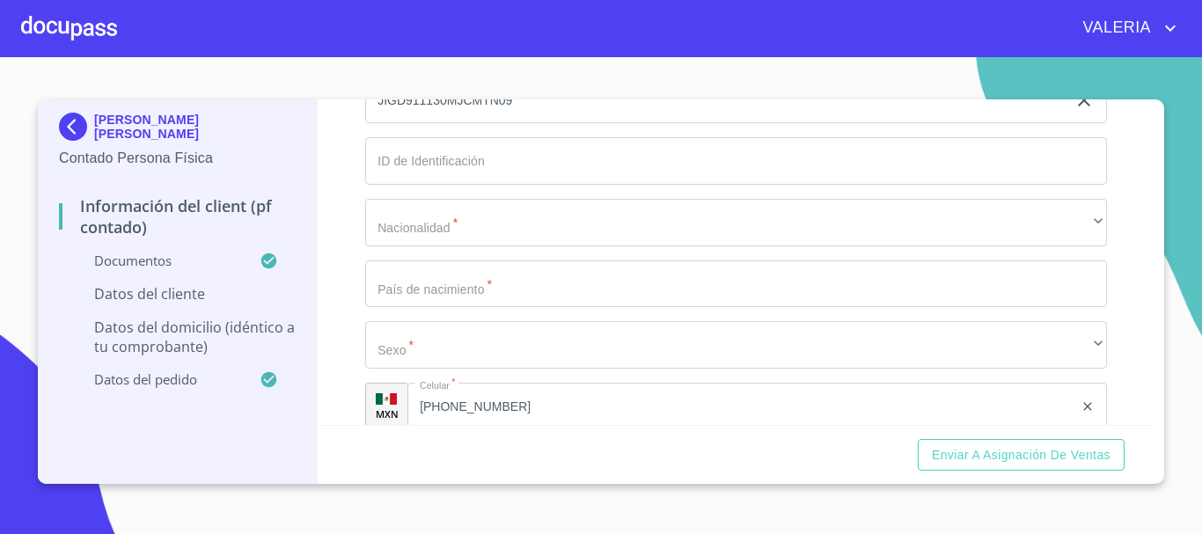
scroll to position [3695, 0]
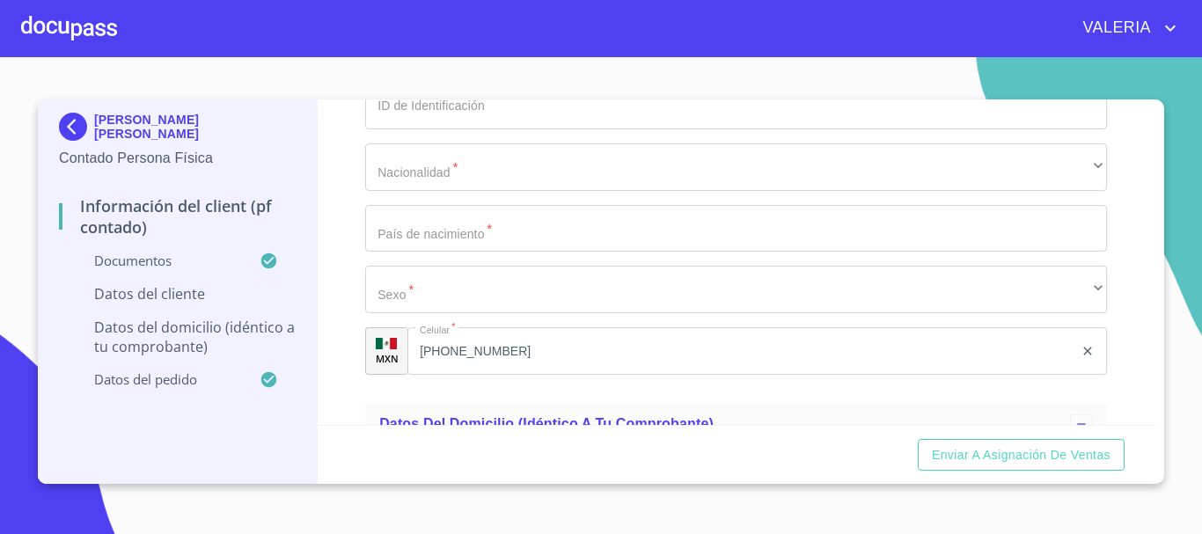
click at [455, 129] on input "Documento de identificación.   *" at bounding box center [736, 106] width 742 height 48
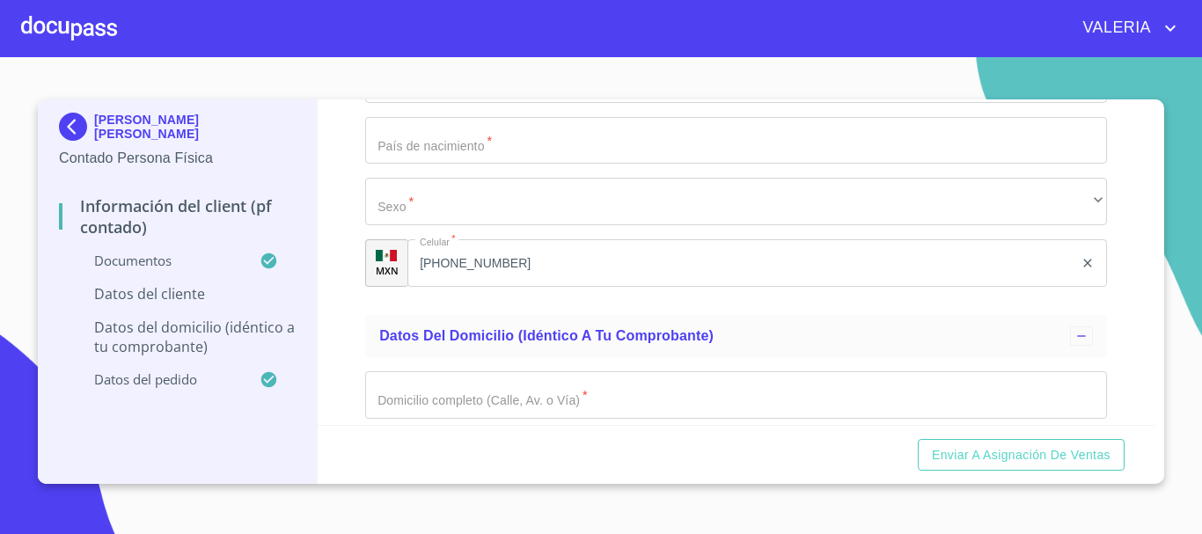
scroll to position [3519, 0]
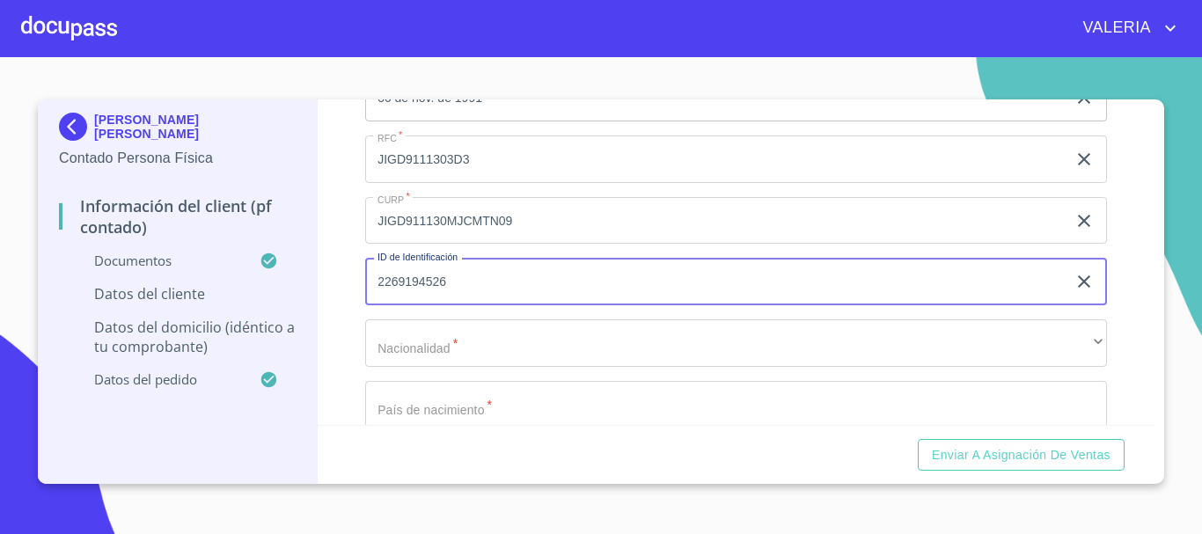
type input "2269194526"
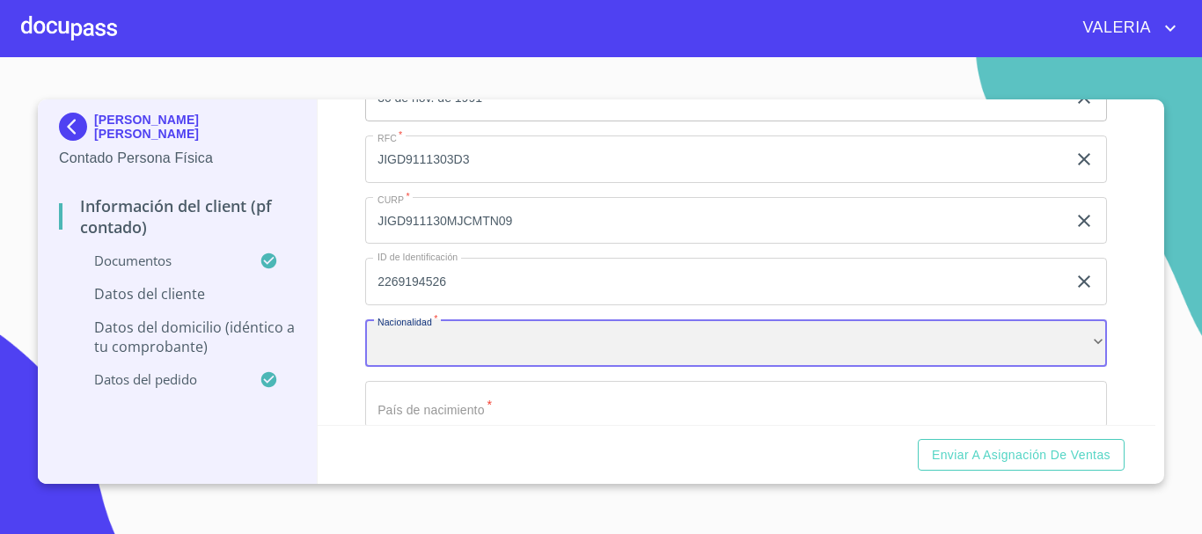
click at [474, 355] on div "​" at bounding box center [736, 343] width 742 height 48
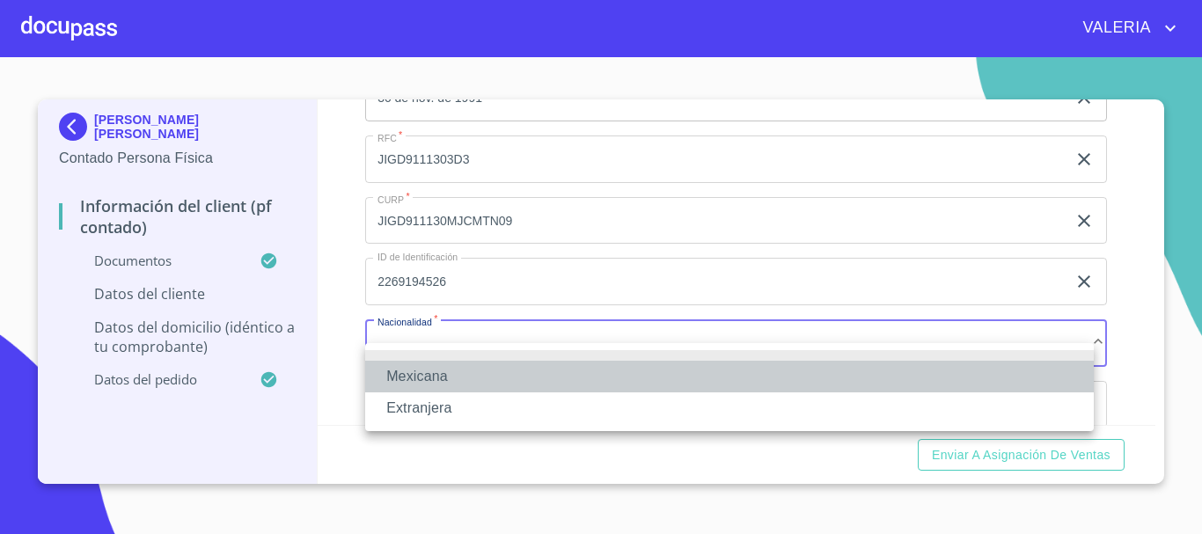
click at [433, 378] on li "Mexicana" at bounding box center [729, 377] width 729 height 32
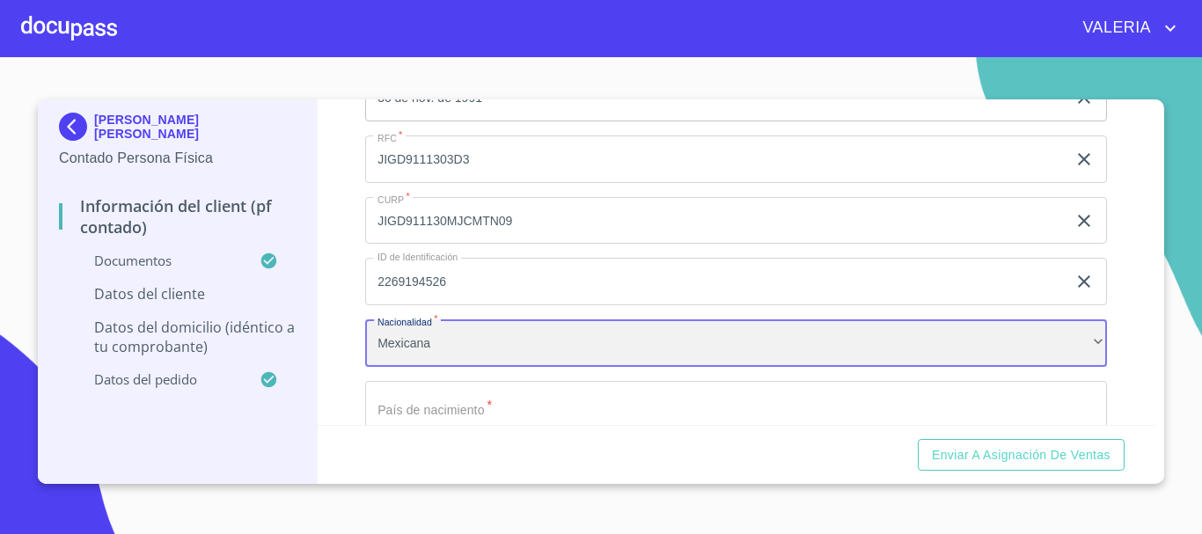
scroll to position [3695, 0]
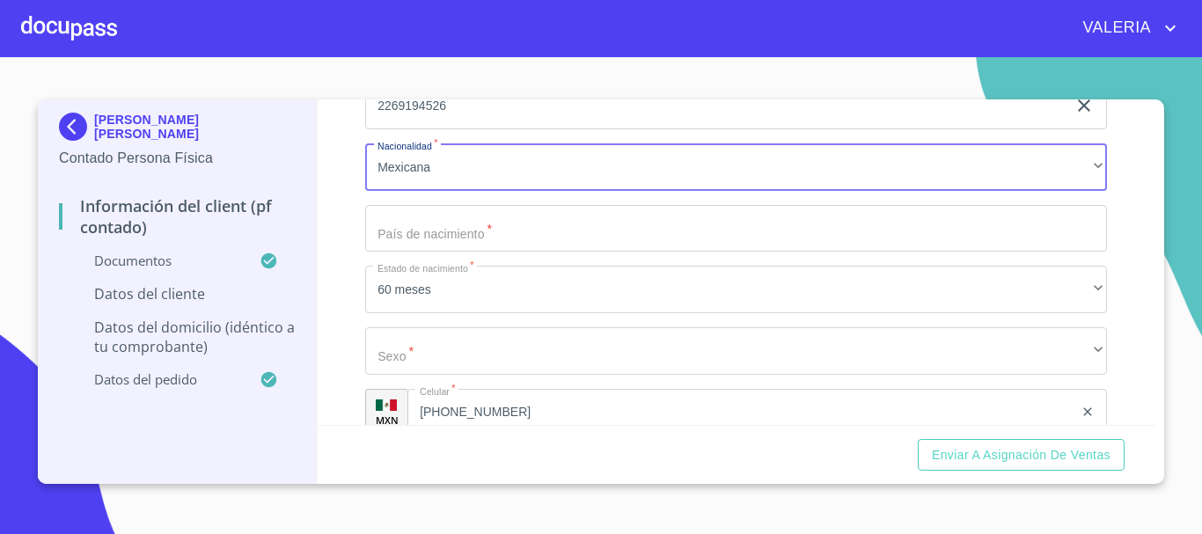
click at [444, 253] on input "Documento de identificación.   *" at bounding box center [736, 229] width 742 height 48
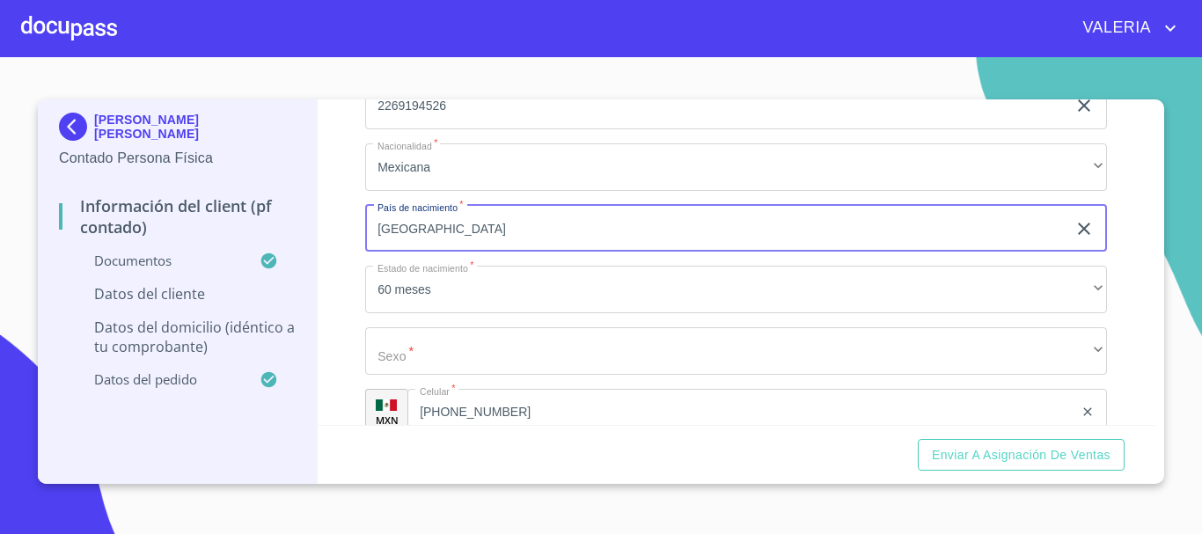
type input "[GEOGRAPHIC_DATA]"
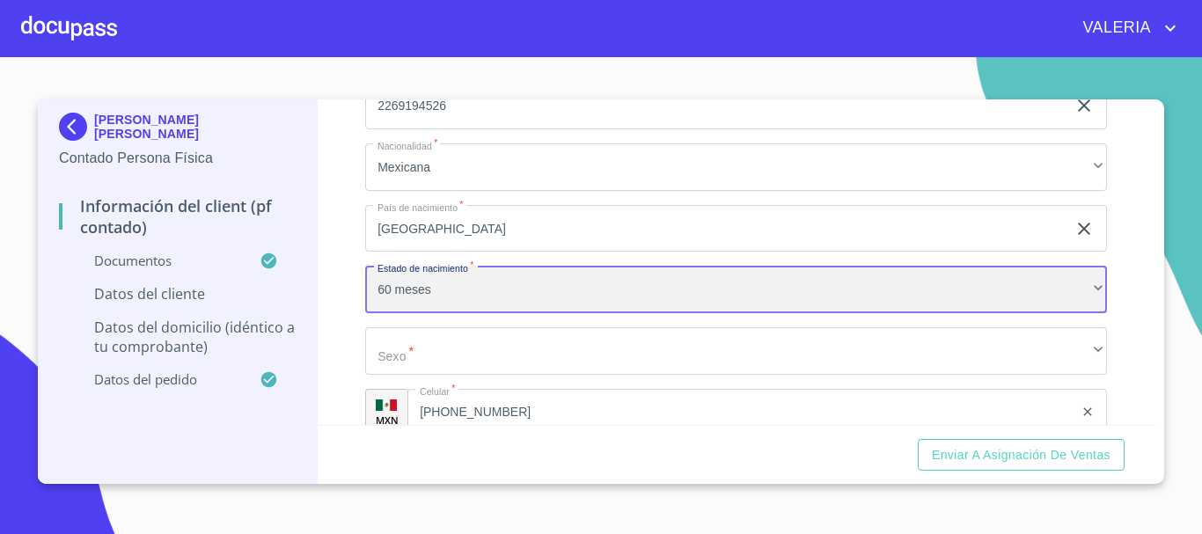
click at [454, 309] on div "60 meses" at bounding box center [736, 290] width 742 height 48
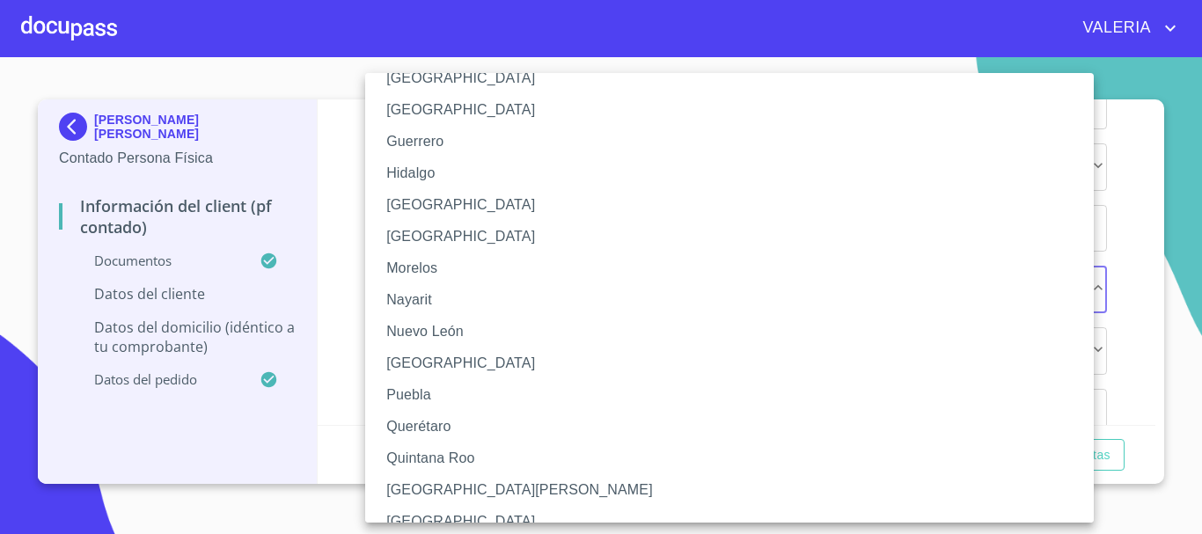
scroll to position [352, 0]
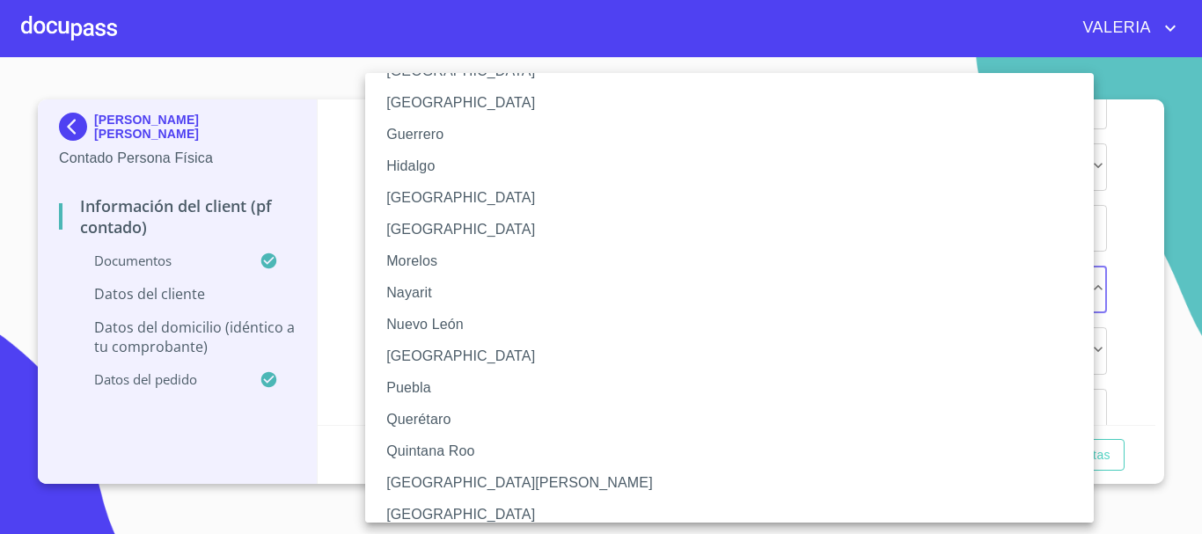
click at [452, 208] on li "[GEOGRAPHIC_DATA]" at bounding box center [736, 198] width 742 height 32
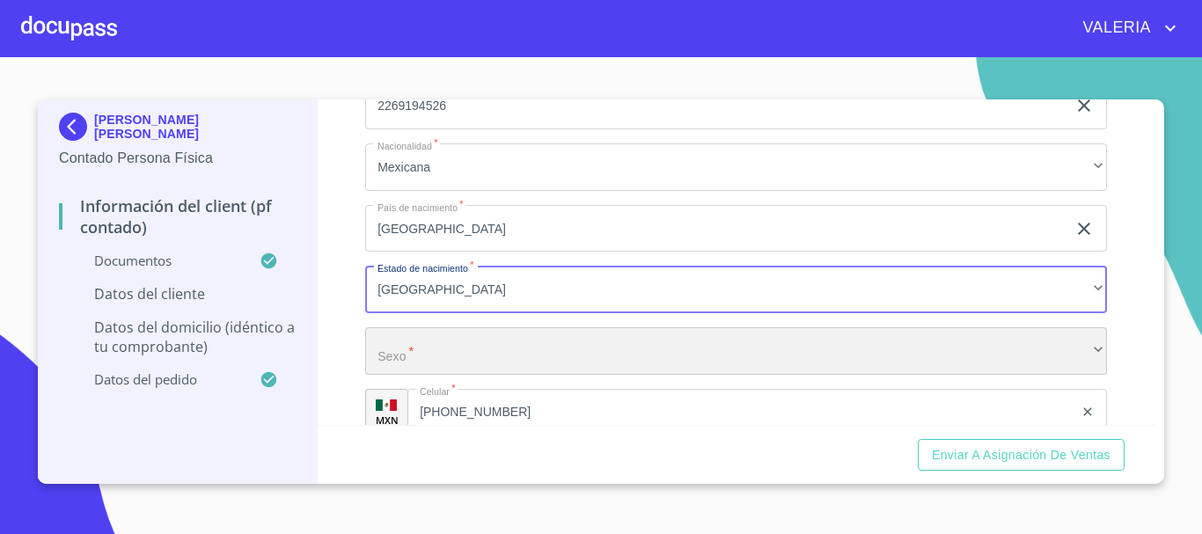
click at [444, 375] on div "​" at bounding box center [736, 351] width 742 height 48
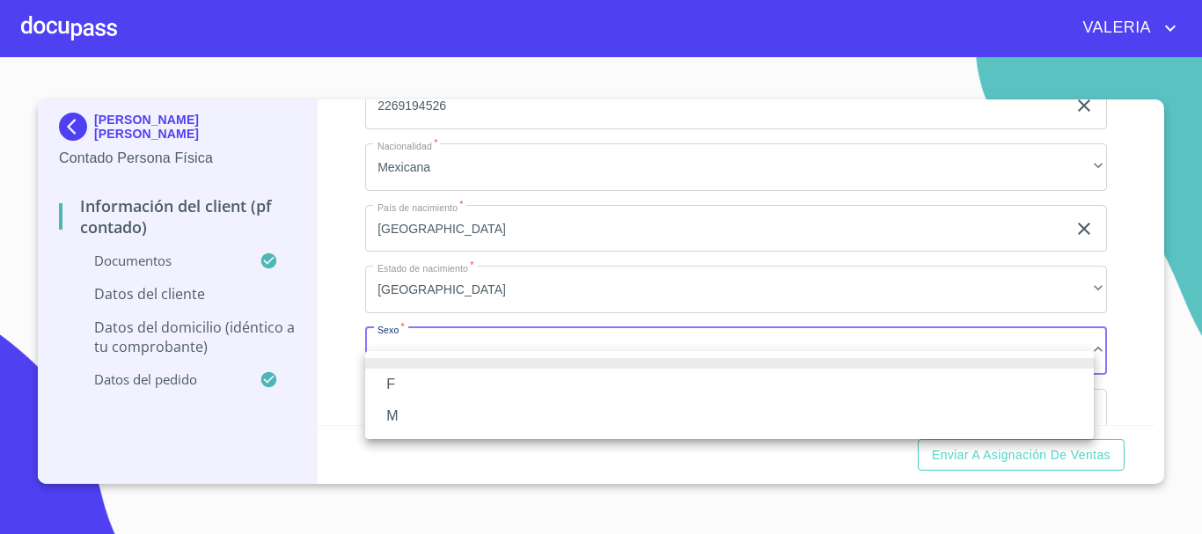
click at [411, 378] on li "F" at bounding box center [729, 385] width 729 height 32
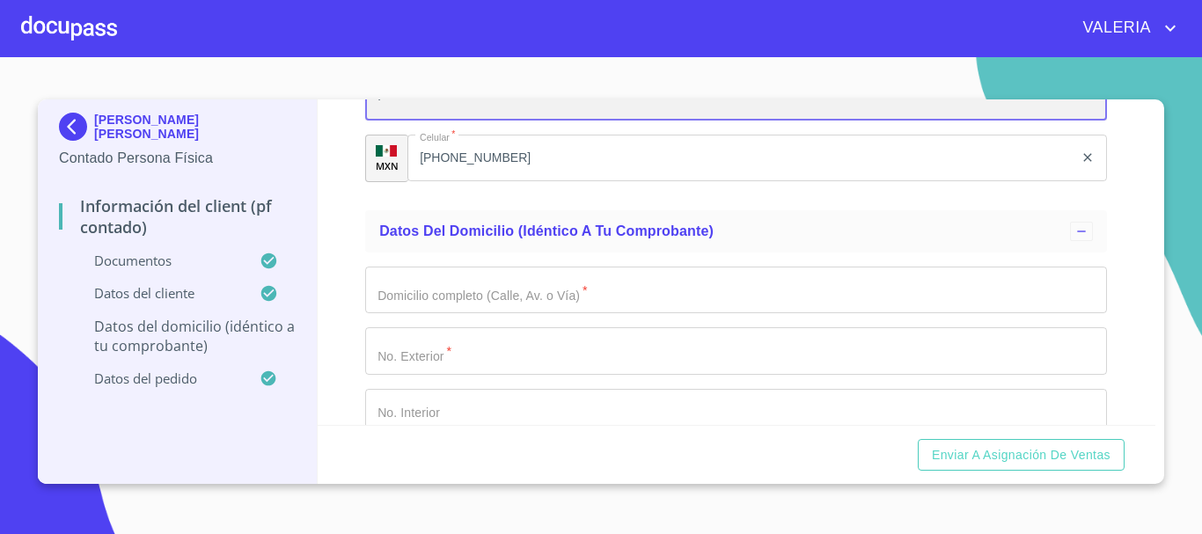
scroll to position [3959, 0]
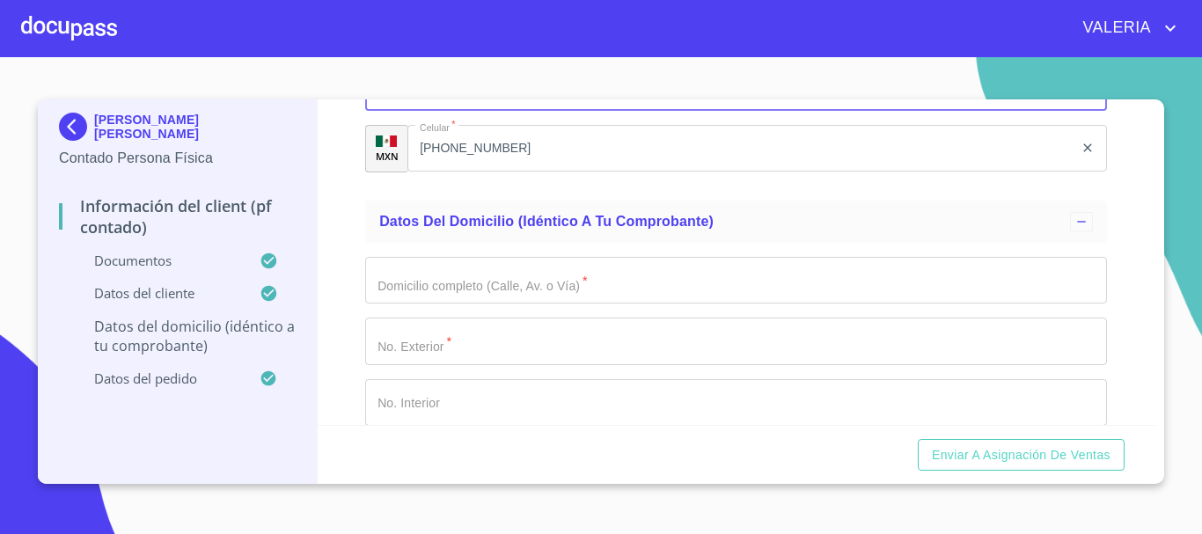
click at [483, 304] on input "Documento de identificación.   *" at bounding box center [736, 281] width 742 height 48
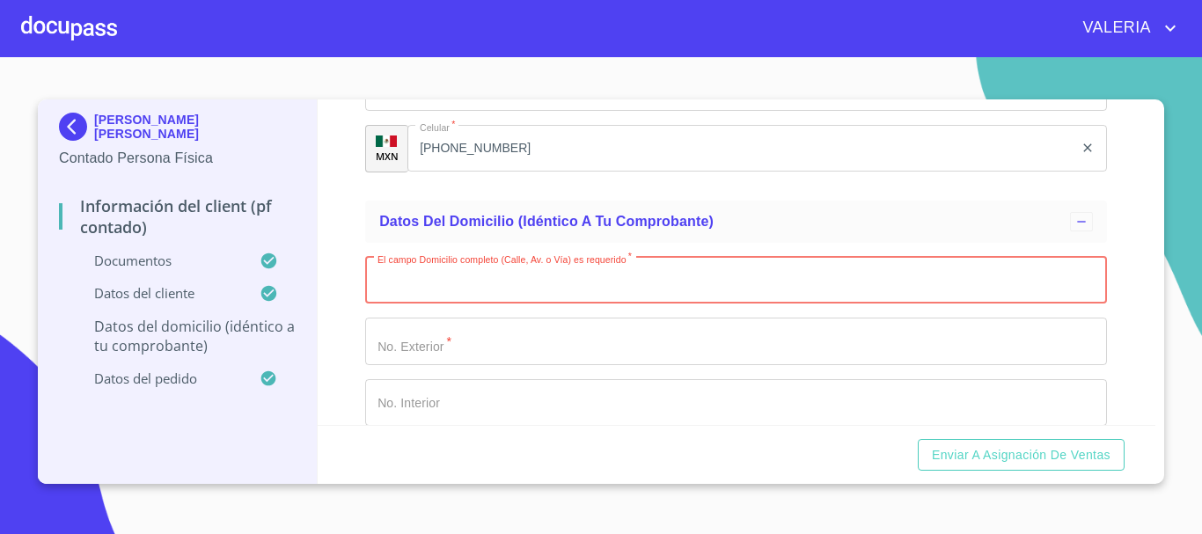
paste input "VOLCAN POPOCATEPETL 5 DEP 2 CP PICO DE ORIZABA SAN ANDRESC.P.47898 OCOTLAN,JAL."
drag, startPoint x: 976, startPoint y: 303, endPoint x: 535, endPoint y: 315, distance: 441.0
click at [535, 304] on input "VOLCAN POPOCATEPETL 5 DEP 2 CP PICO DE ORIZABA SAN ANDRESC.P.47898 OCOTLAN,JAL." at bounding box center [715, 281] width 701 height 48
type input "VOLCAN POPOCATEPETL"
click at [450, 365] on input "Documento de identificación.   *" at bounding box center [736, 342] width 742 height 48
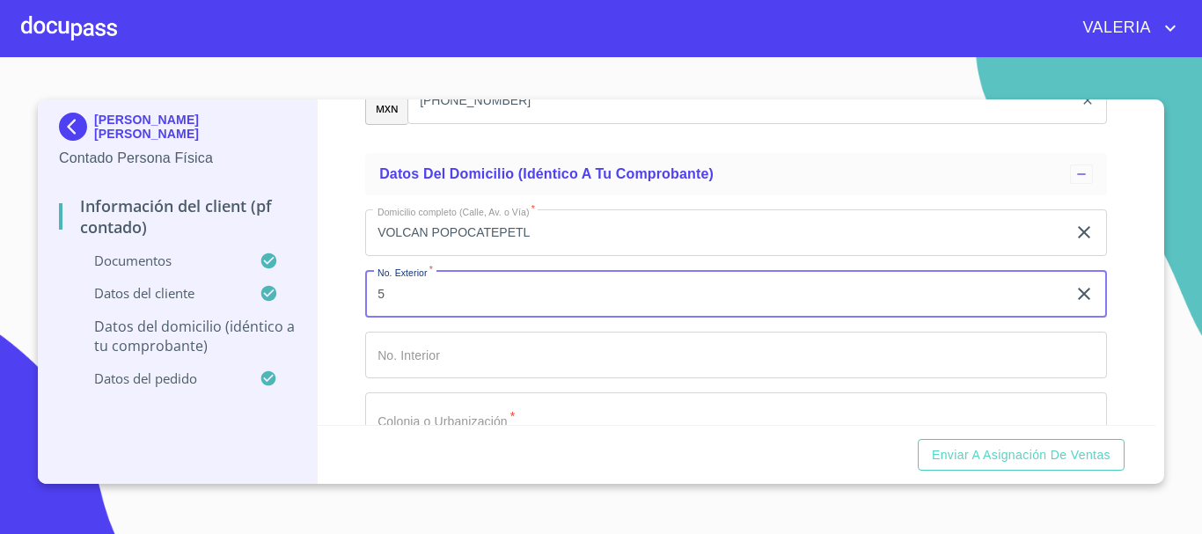
scroll to position [4047, 0]
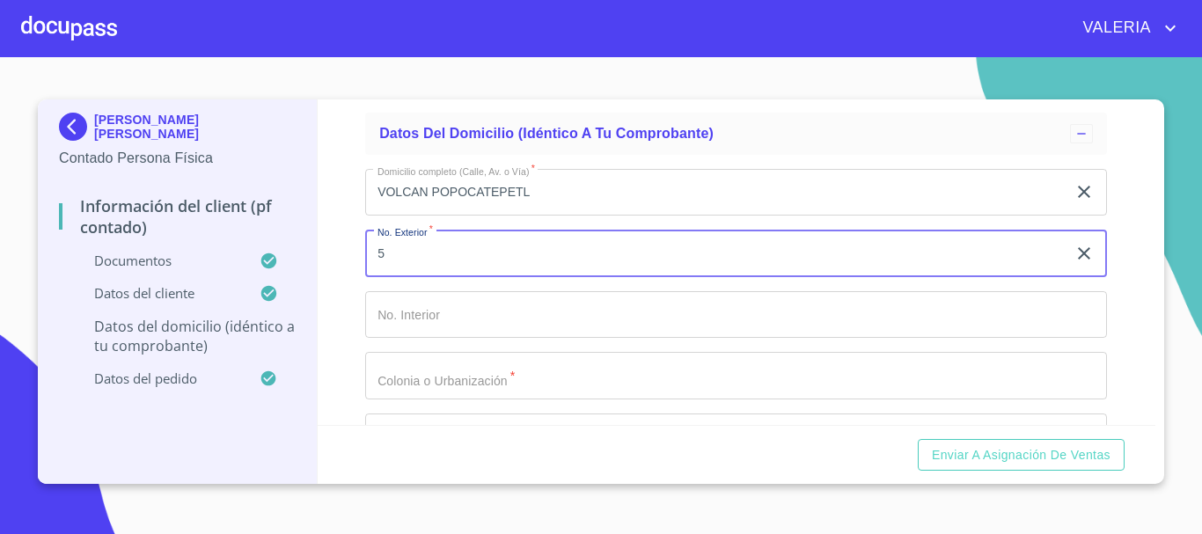
type input "5"
click at [451, 323] on input "Documento de identificación.   *" at bounding box center [736, 315] width 742 height 48
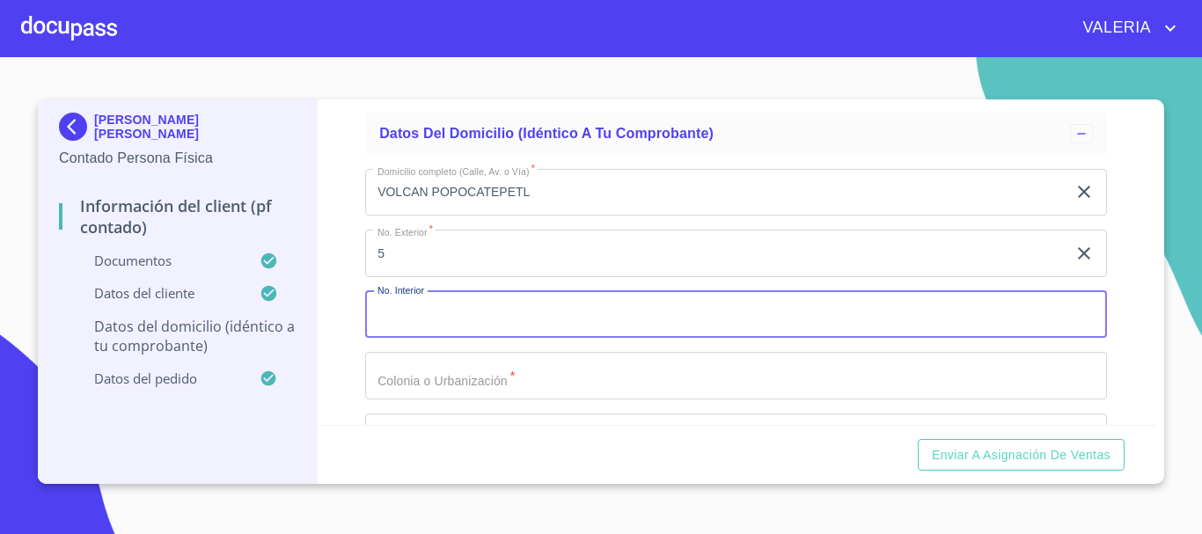
paste input "5 DEP 2 CP PICO DE ORIZABA SAN ANDRESC.P.47898 OCOTLAN,JAL."
drag, startPoint x: 819, startPoint y: 339, endPoint x: 428, endPoint y: 352, distance: 391.7
click at [428, 339] on input "5 DEP 2 CP PICO DE ORIZABA SAN ANDRESC.P.47898 OCOTLAN,JAL." at bounding box center [715, 315] width 701 height 48
click at [391, 339] on input "5 DEP 2" at bounding box center [715, 315] width 701 height 48
type input "DEP 2"
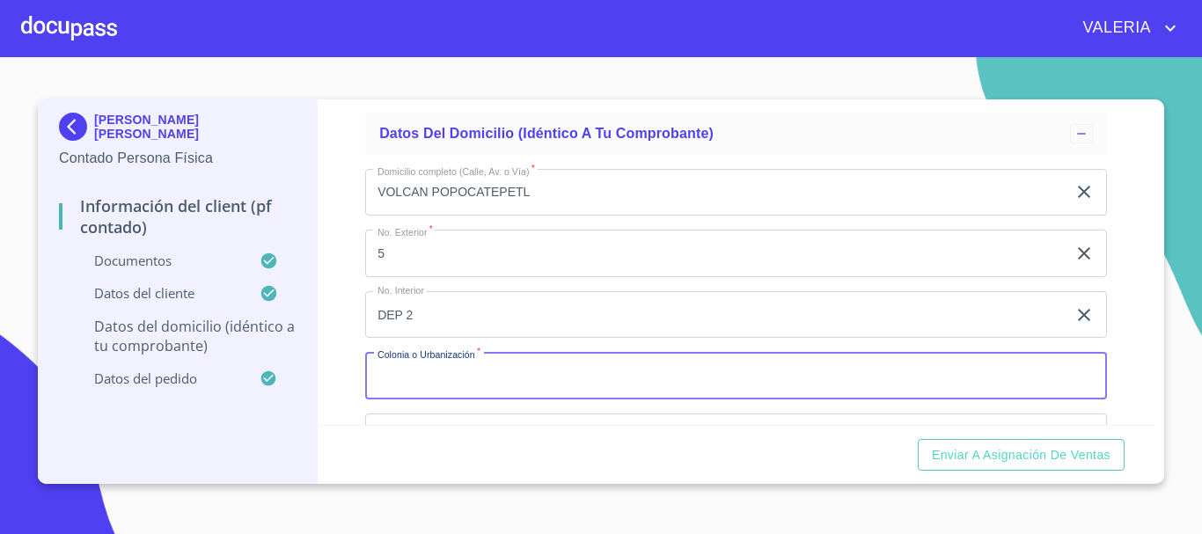
click at [445, 399] on input "Documento de identificación.   *" at bounding box center [736, 376] width 742 height 48
paste input "CP PICO DE ORIZABA SAN ANDRESC.P.47898 OCOTLAN,JAL."
drag, startPoint x: 395, startPoint y: 399, endPoint x: 360, endPoint y: 405, distance: 35.6
click at [360, 405] on div "Información del Client (PF contado) Documentos Documento de identificación.   *…" at bounding box center [737, 262] width 838 height 326
type input "PICO DE ORIZABA SAN ANDRESC.P.47898 OCOTLAN,[GEOGRAPHIC_DATA]."
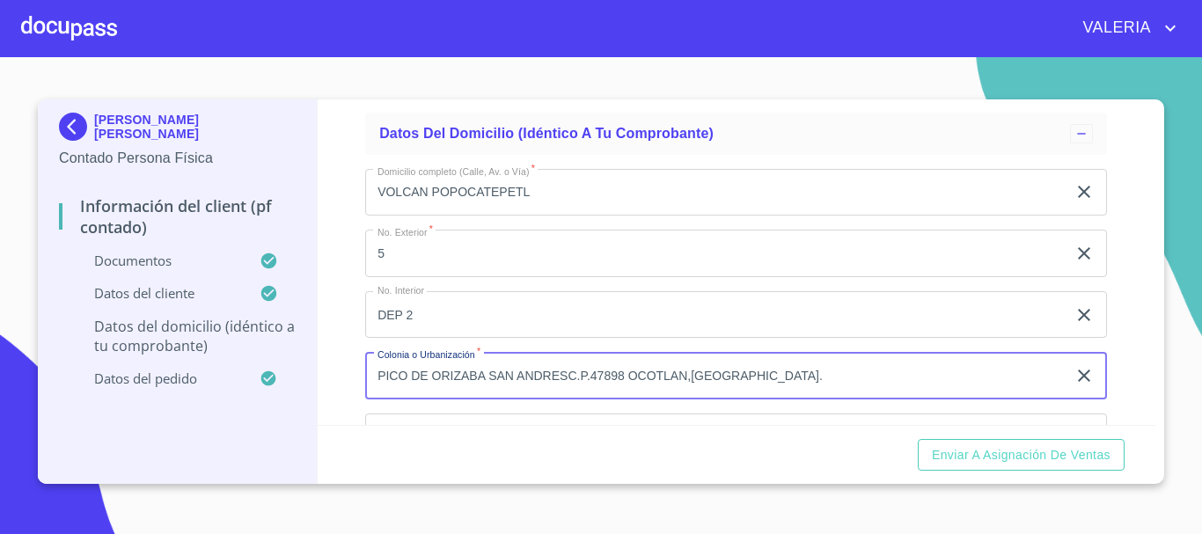
drag, startPoint x: 751, startPoint y: 399, endPoint x: 351, endPoint y: 406, distance: 400.4
click at [351, 406] on div "Información del Client (PF contado) Documentos Documento de identificación.   *…" at bounding box center [737, 262] width 838 height 326
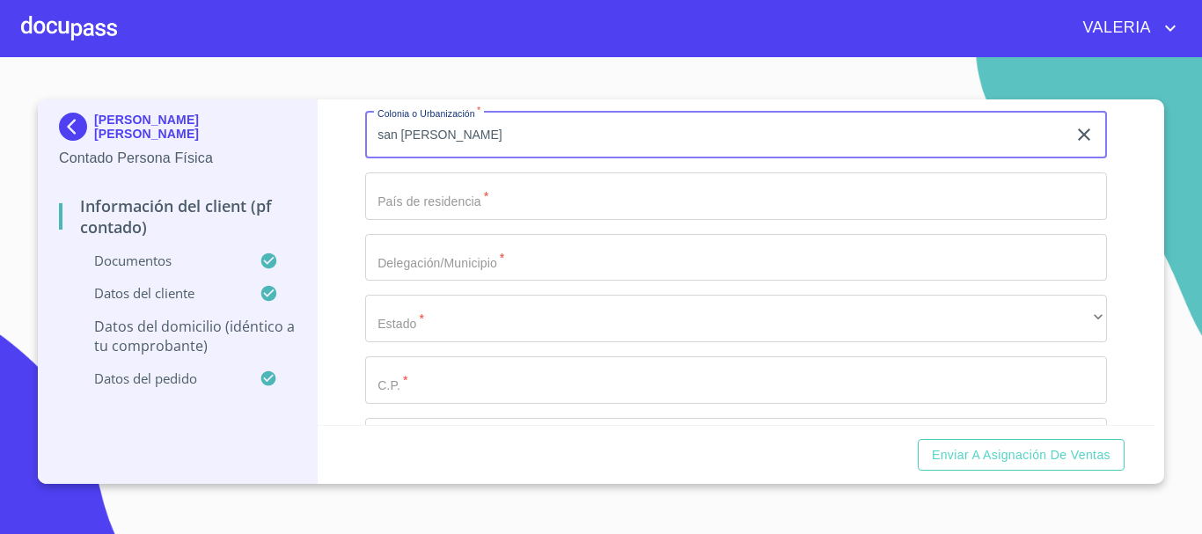
scroll to position [4311, 0]
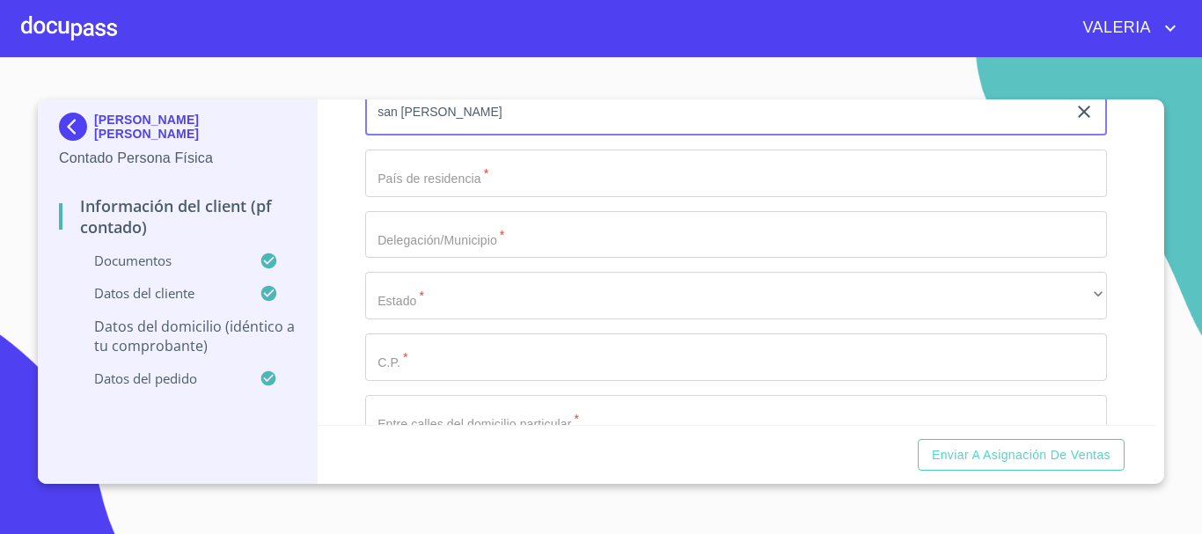
type input "san [PERSON_NAME]"
click at [413, 197] on input "Documento de identificación.   *" at bounding box center [736, 174] width 742 height 48
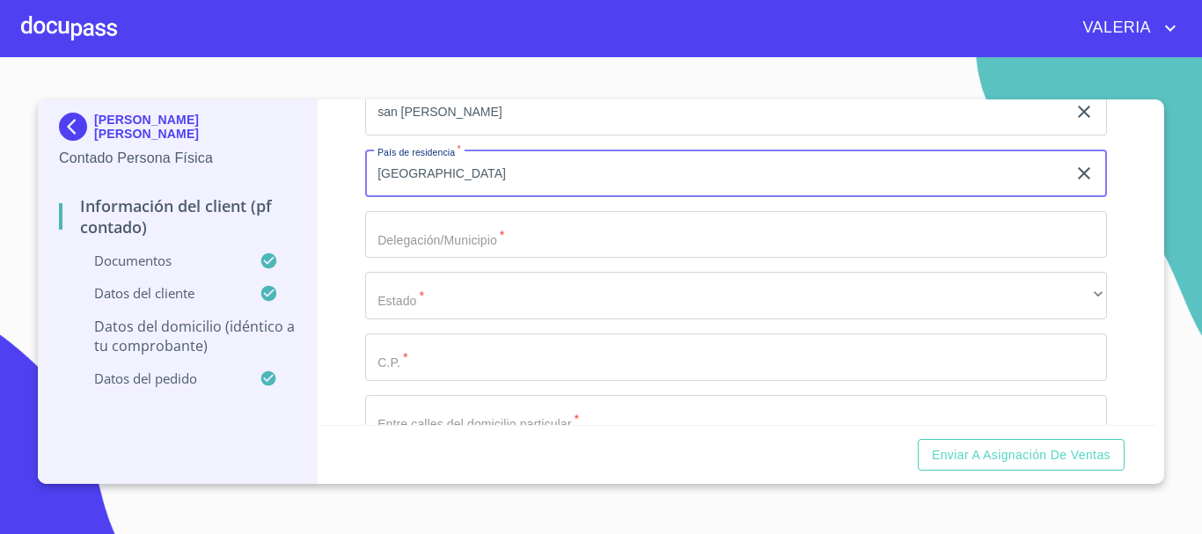
type input "[GEOGRAPHIC_DATA]"
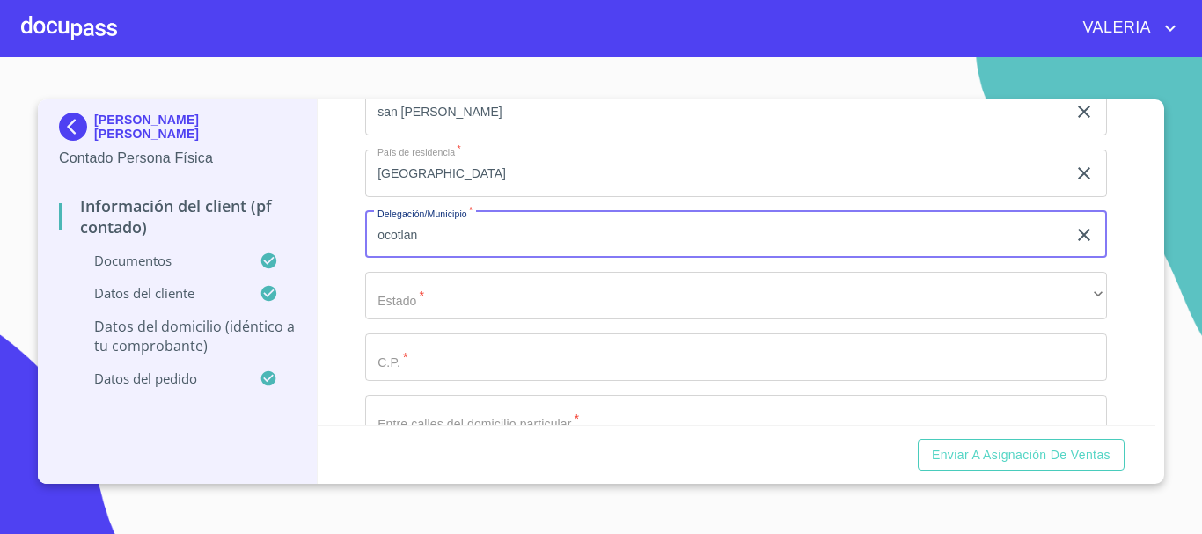
type input "ocotlan"
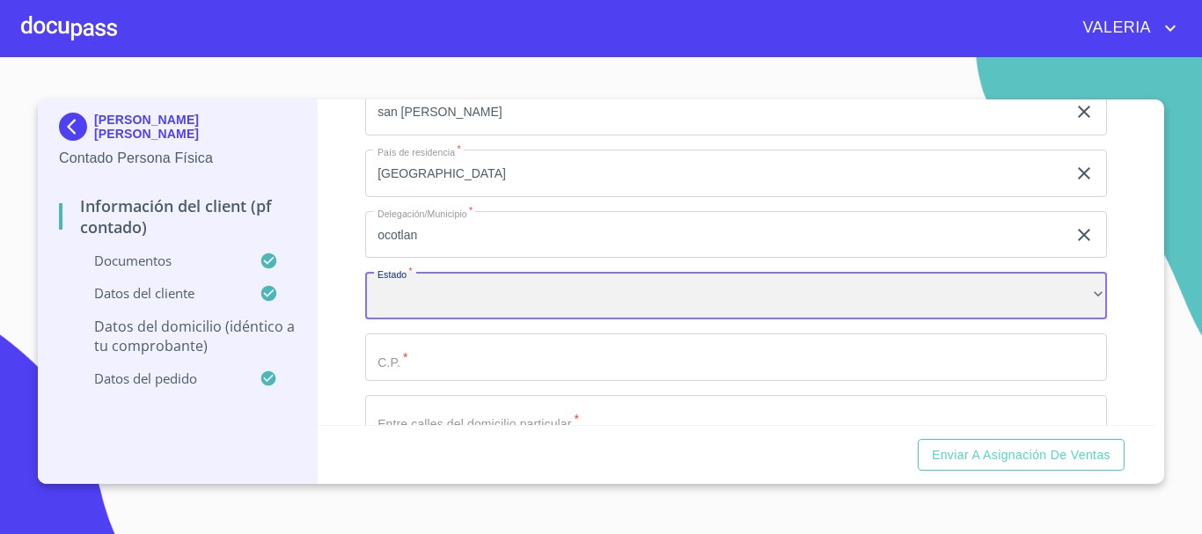
click at [490, 300] on div "​" at bounding box center [736, 296] width 742 height 48
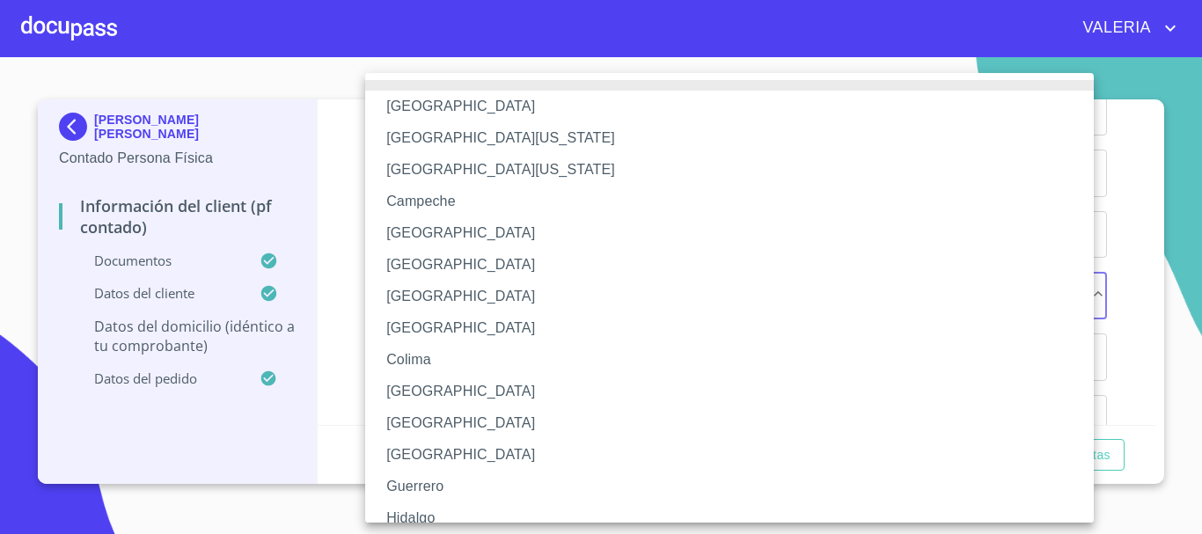
scroll to position [253, 0]
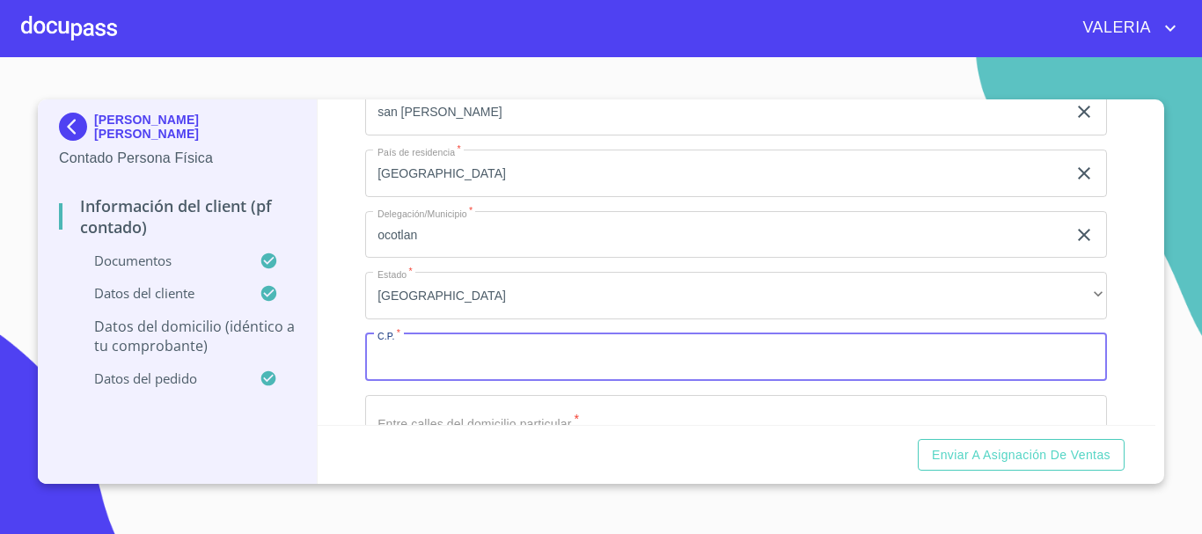
click at [465, 376] on input "Documento de identificación.   *" at bounding box center [736, 357] width 742 height 48
paste input "text"
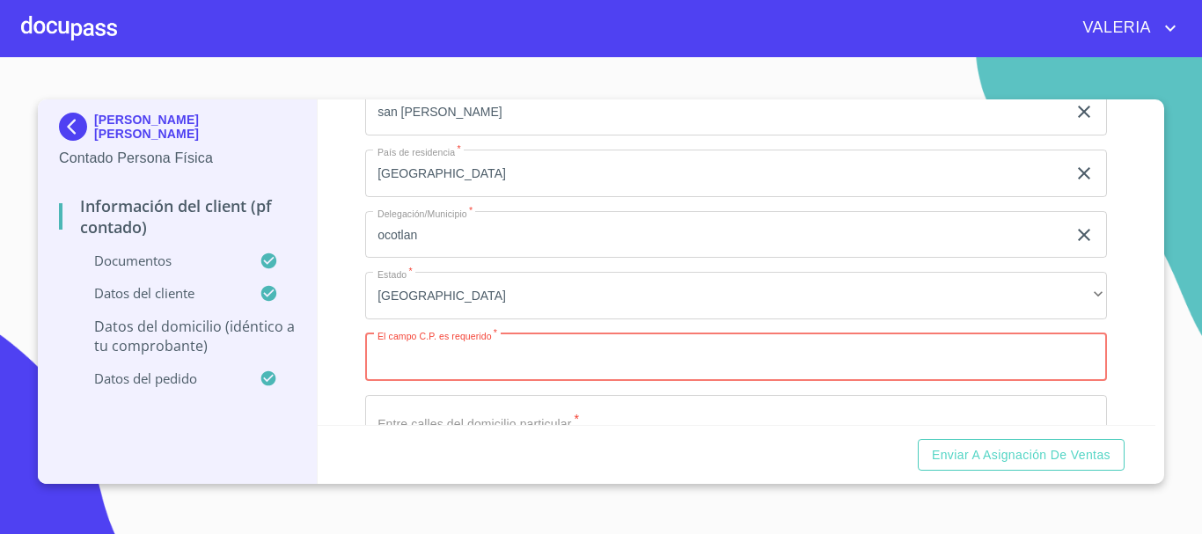
type input "7"
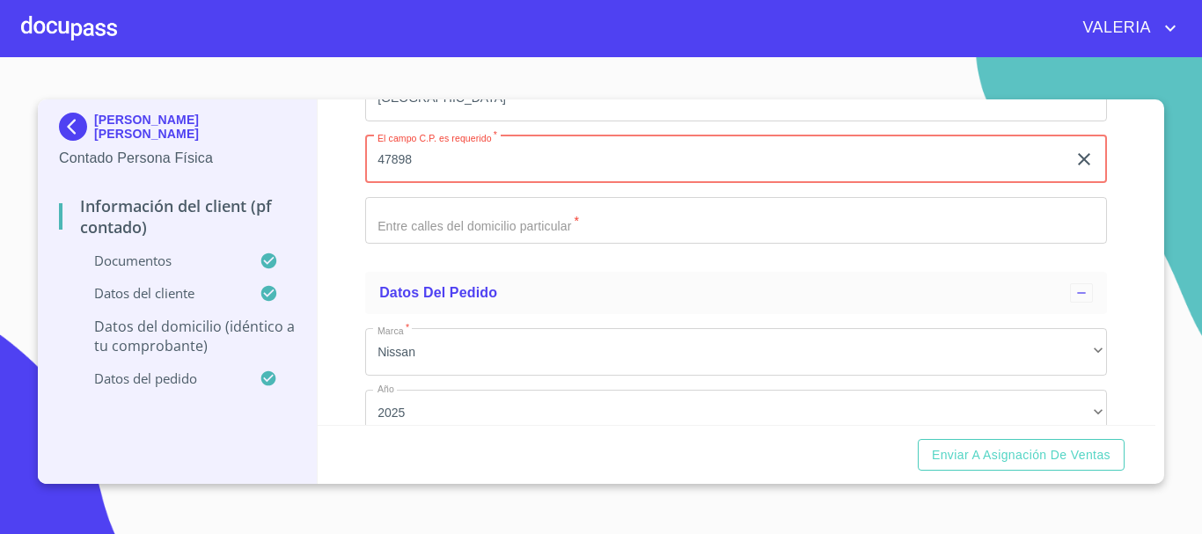
scroll to position [4575, 0]
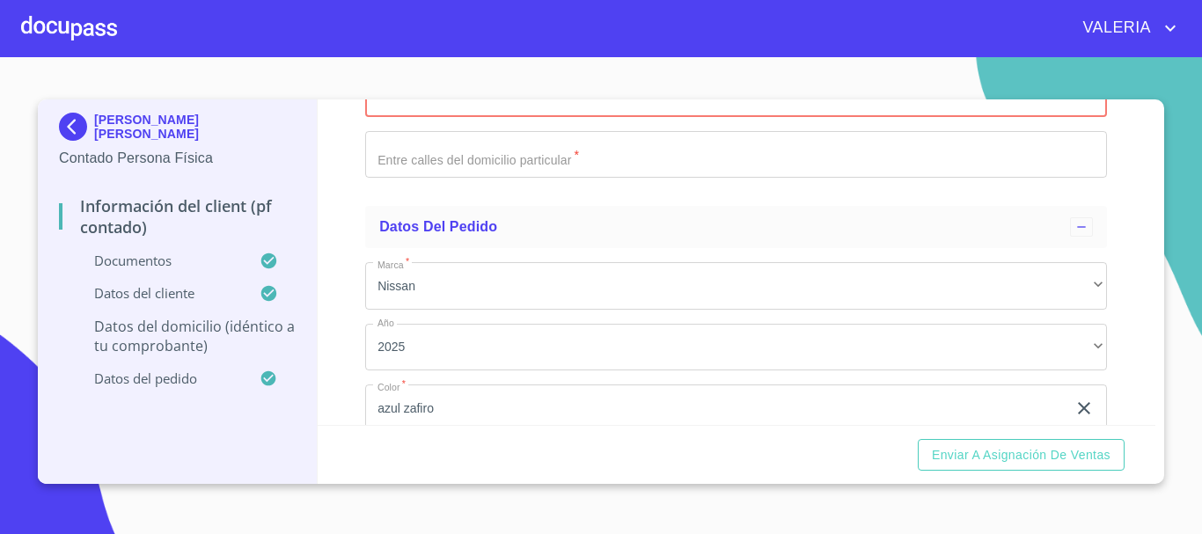
type input "47898"
click at [433, 173] on input "Documento de identificación.   *" at bounding box center [736, 155] width 742 height 48
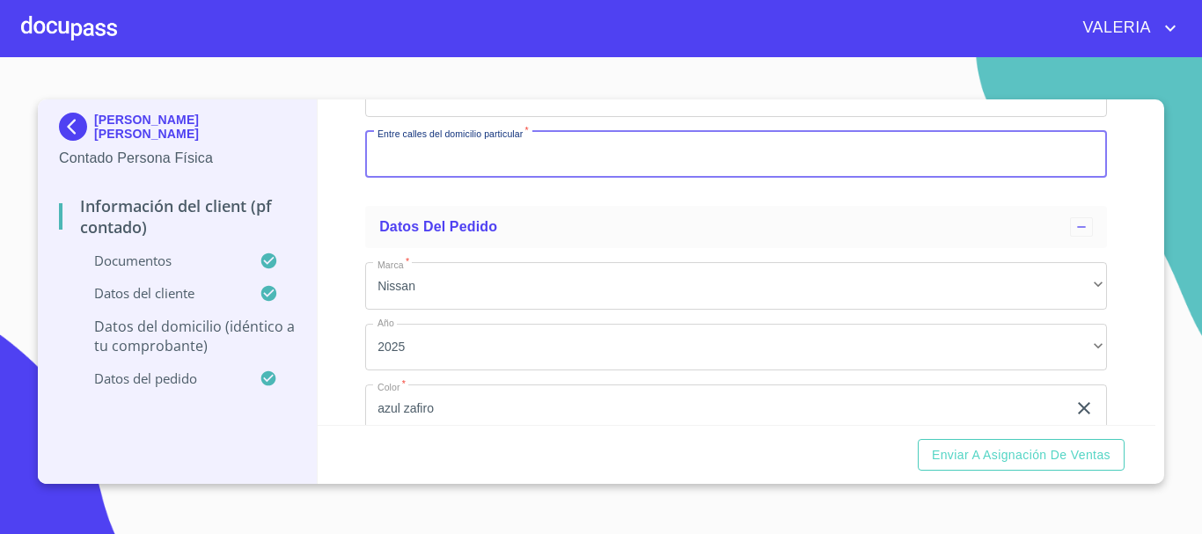
paste input "CP PICO DE ORIZABA SAN ANDRESC.P.47898 OCOTLAN,JAL."
drag, startPoint x: 397, startPoint y: 179, endPoint x: 289, endPoint y: 181, distance: 108.3
click at [289, 181] on div "[PERSON_NAME] [PERSON_NAME] Contado Persona Física Información del Client (PF c…" at bounding box center [596, 291] width 1117 height 384
drag, startPoint x: 468, startPoint y: 163, endPoint x: 490, endPoint y: 182, distance: 29.3
click at [490, 179] on input "PICO DE ORIZABA SAN ANDRESC.P.47898 OCOTLAN,[GEOGRAPHIC_DATA]." at bounding box center [715, 155] width 701 height 48
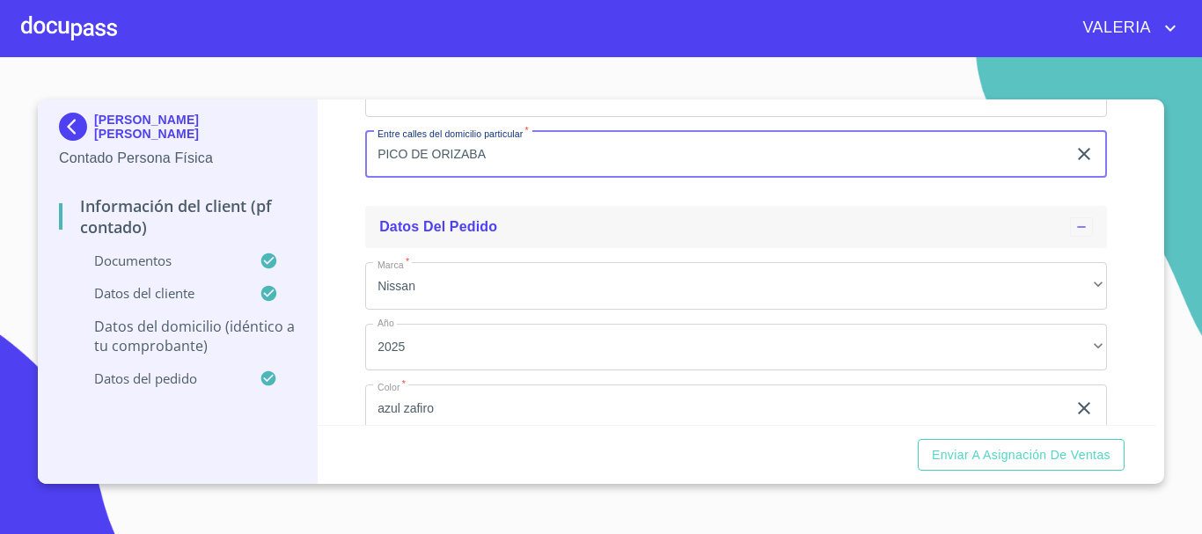
type input "PICO DE ORIZABA"
click at [531, 238] on div "Datos del pedido" at bounding box center [724, 226] width 691 height 21
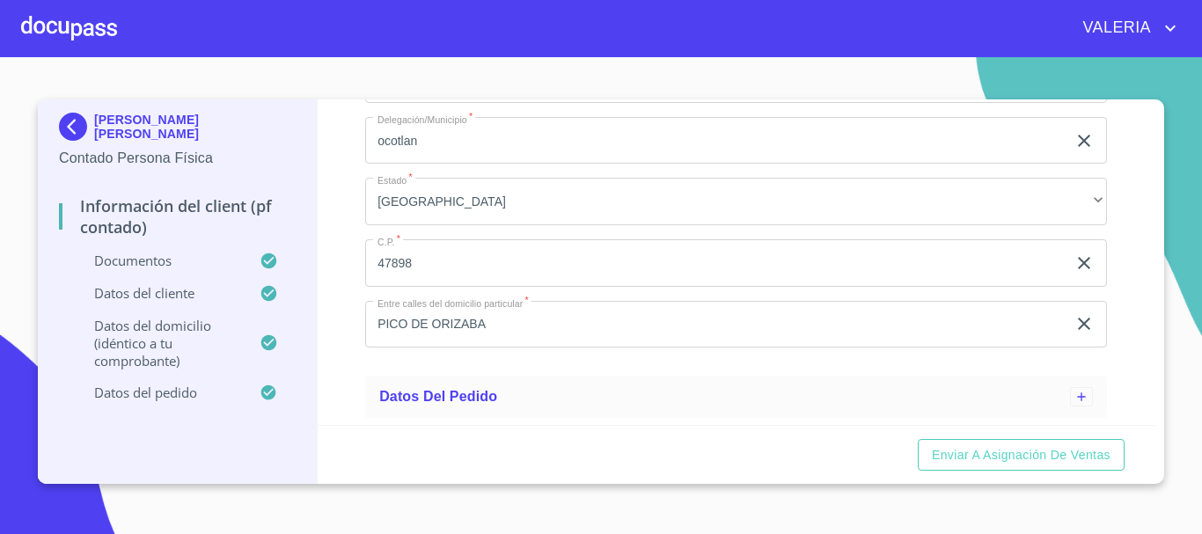
scroll to position [4426, 0]
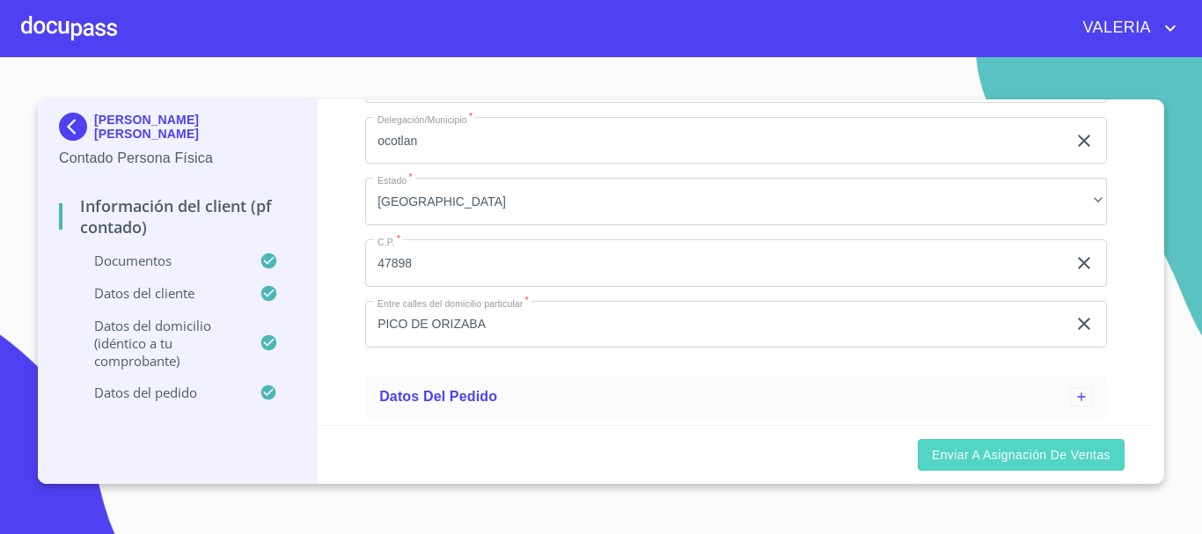
click at [1045, 465] on span "Enviar a Asignación de Ventas" at bounding box center [1021, 455] width 179 height 22
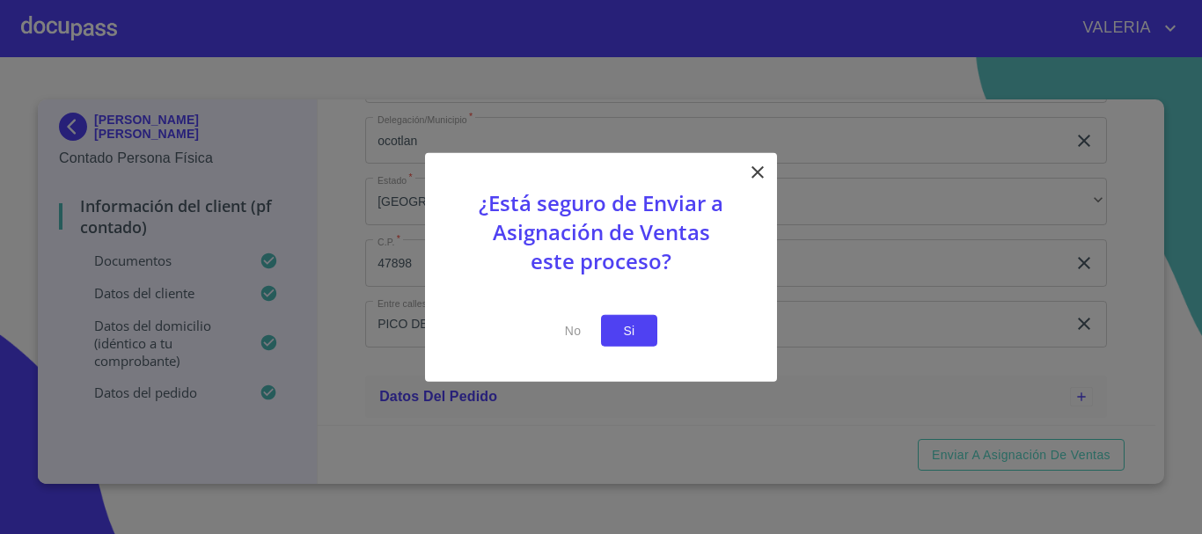
click at [639, 328] on span "Si" at bounding box center [629, 330] width 28 height 22
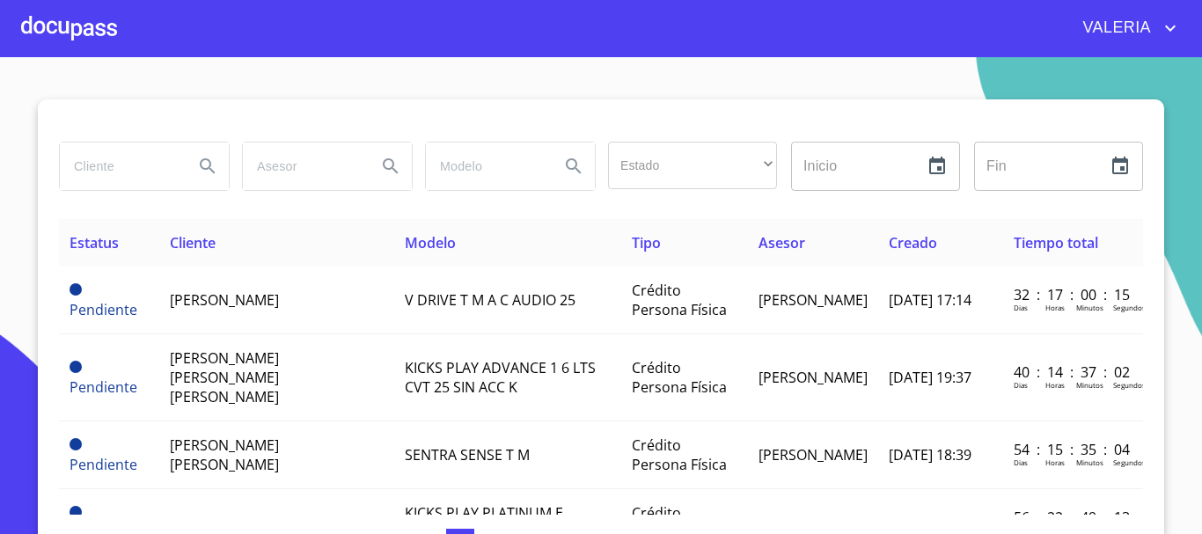
click at [81, 30] on div at bounding box center [69, 28] width 96 height 56
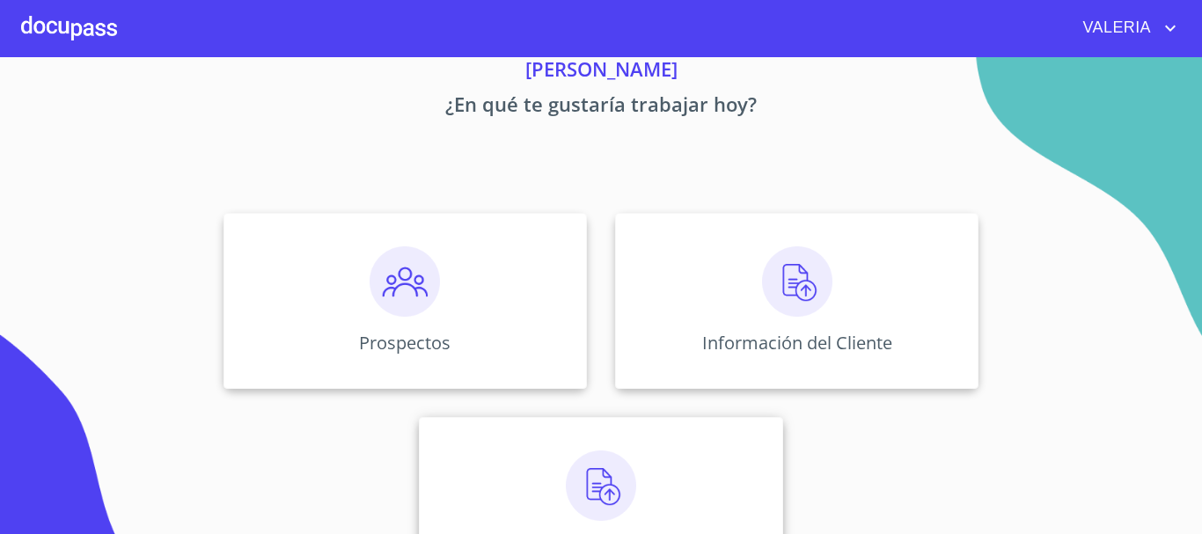
scroll to position [146, 0]
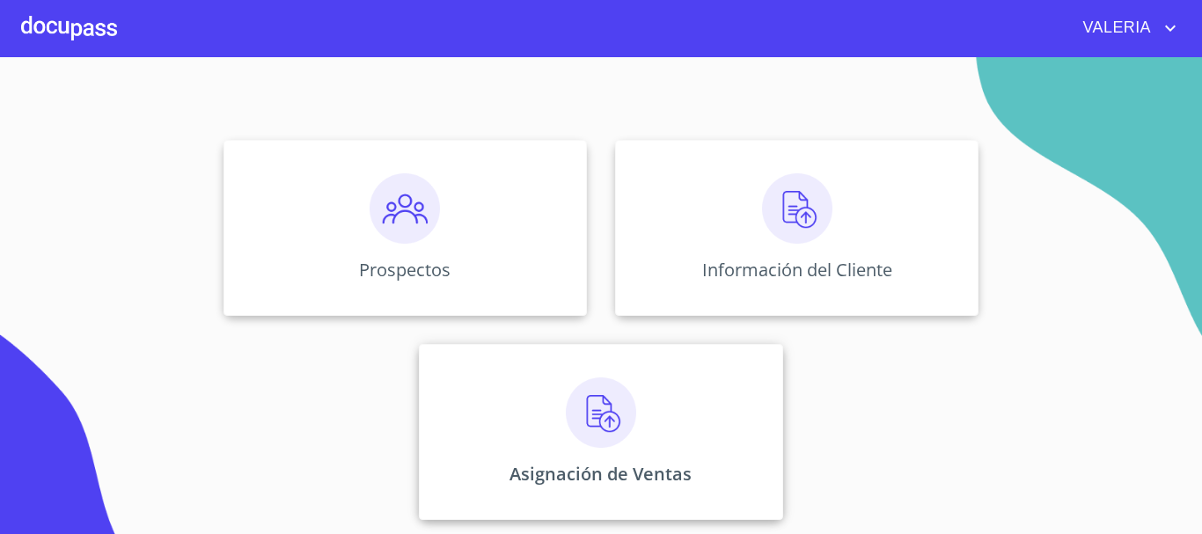
click at [611, 371] on div "Asignación de Ventas" at bounding box center [600, 432] width 363 height 176
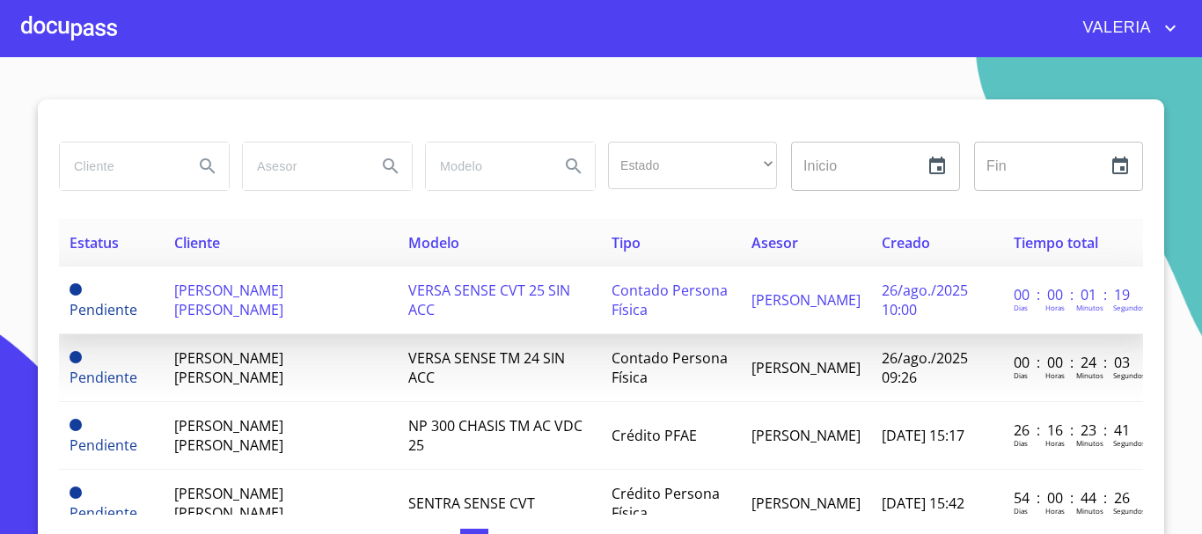
click at [274, 304] on td "[PERSON_NAME] [PERSON_NAME]" at bounding box center [281, 301] width 234 height 68
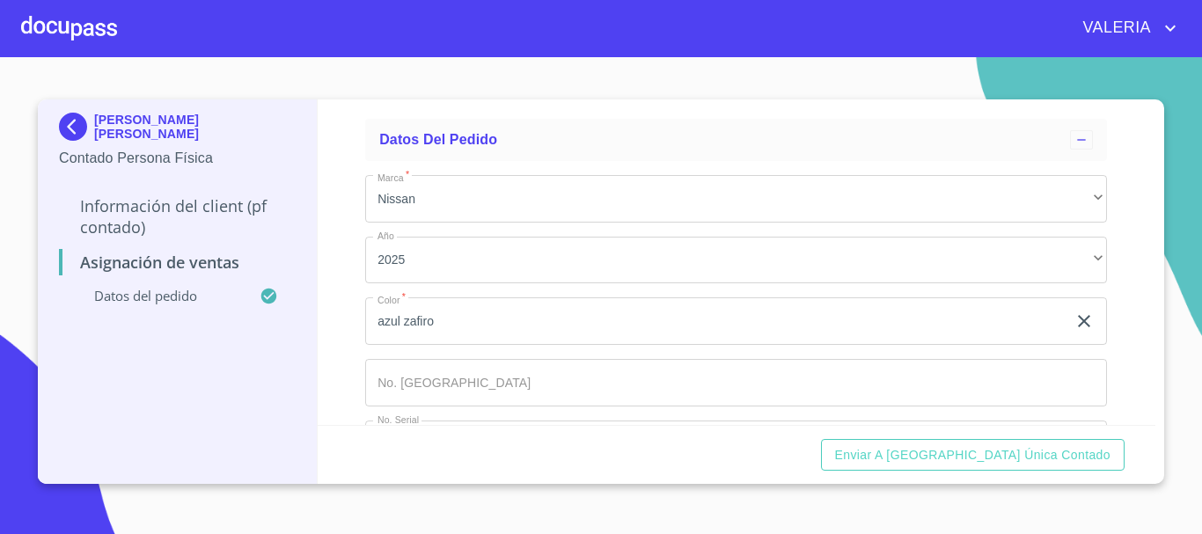
scroll to position [147, 0]
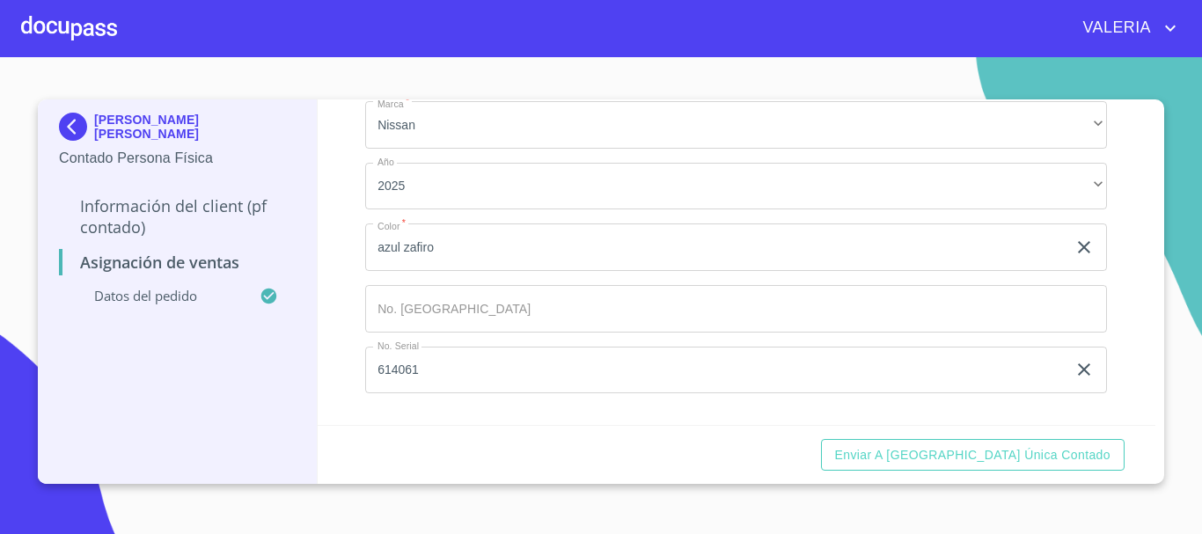
click at [407, 311] on input "Marca   *" at bounding box center [736, 309] width 742 height 48
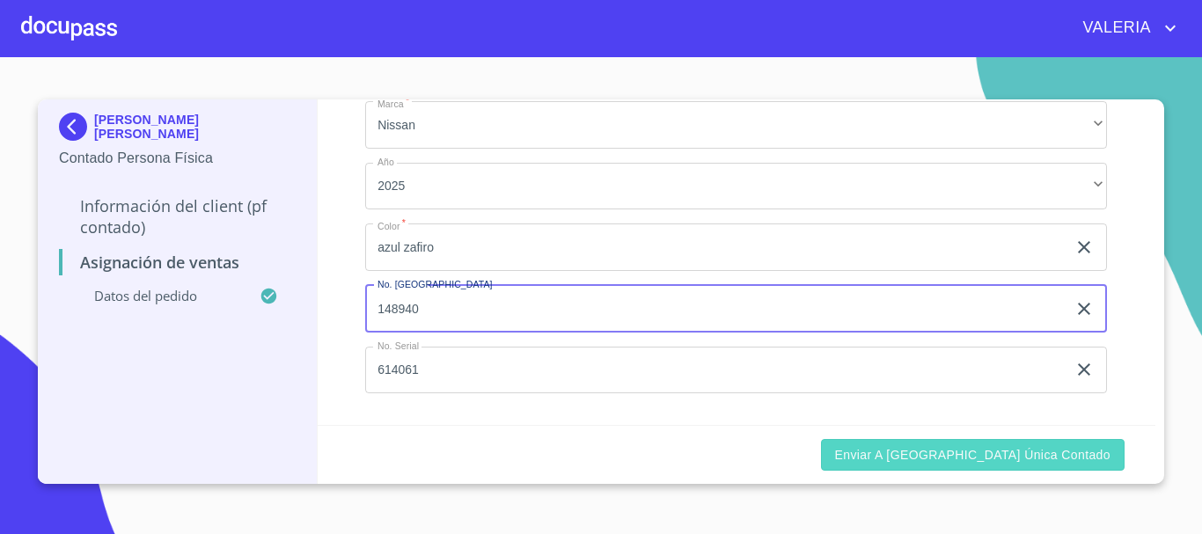
type input "148940"
click at [1031, 450] on span "Enviar a [GEOGRAPHIC_DATA] única contado" at bounding box center [973, 455] width 276 height 22
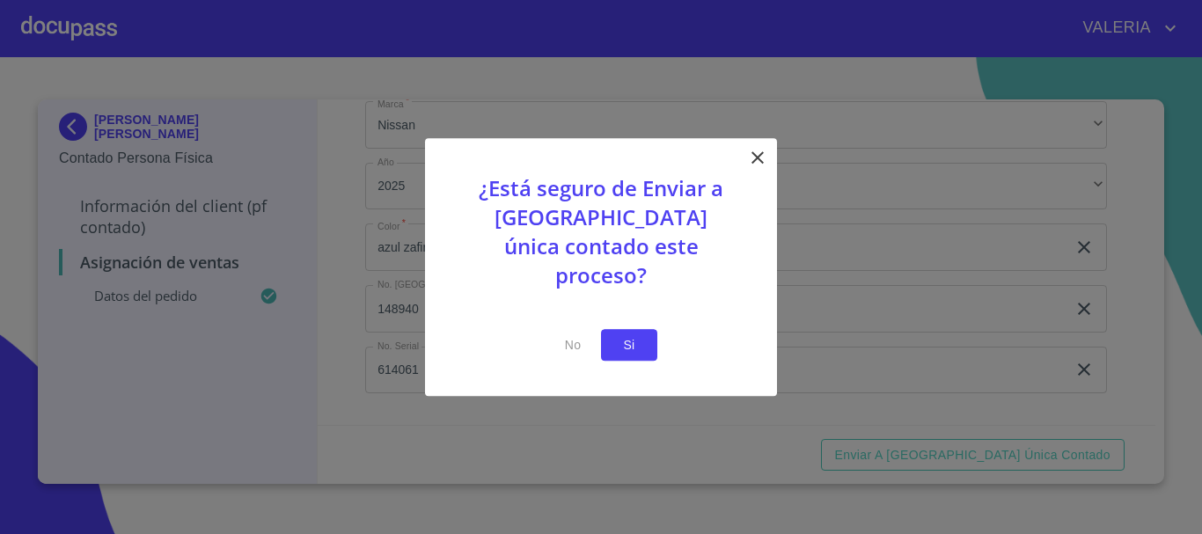
click at [648, 335] on button "Si" at bounding box center [629, 345] width 56 height 33
